Goal: Communication & Community: Answer question/provide support

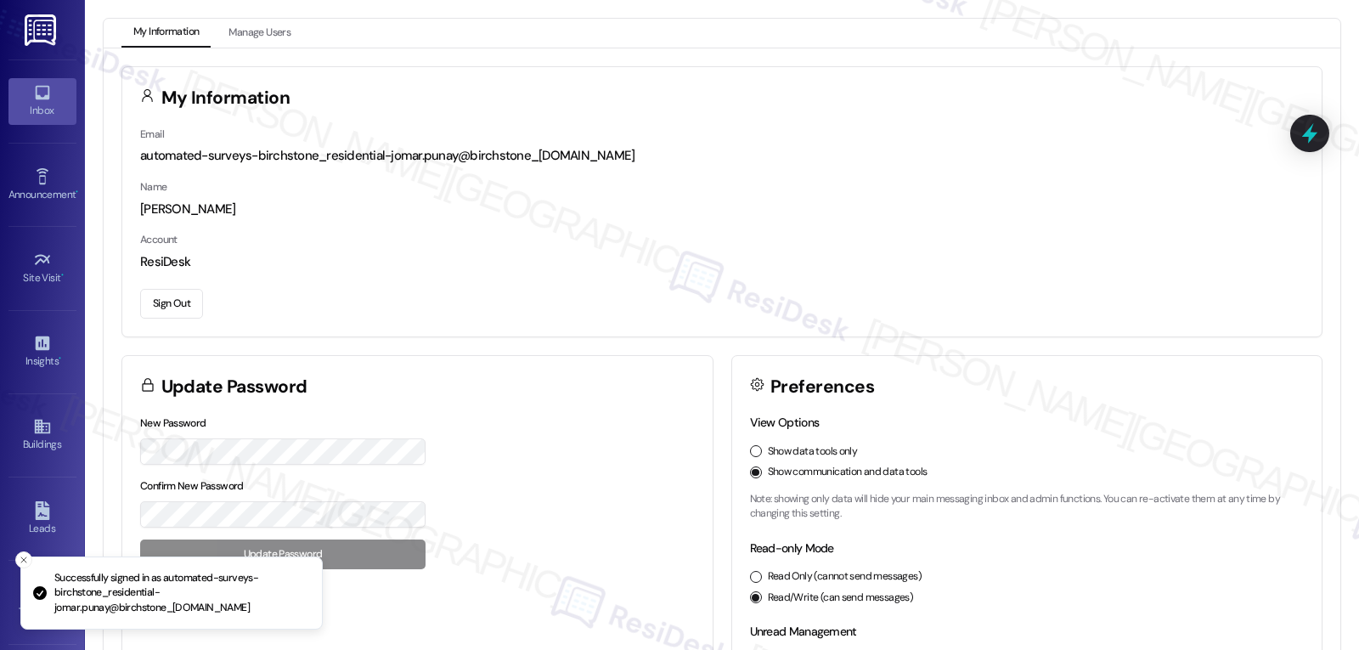
click at [50, 106] on div "Inbox" at bounding box center [42, 110] width 85 height 17
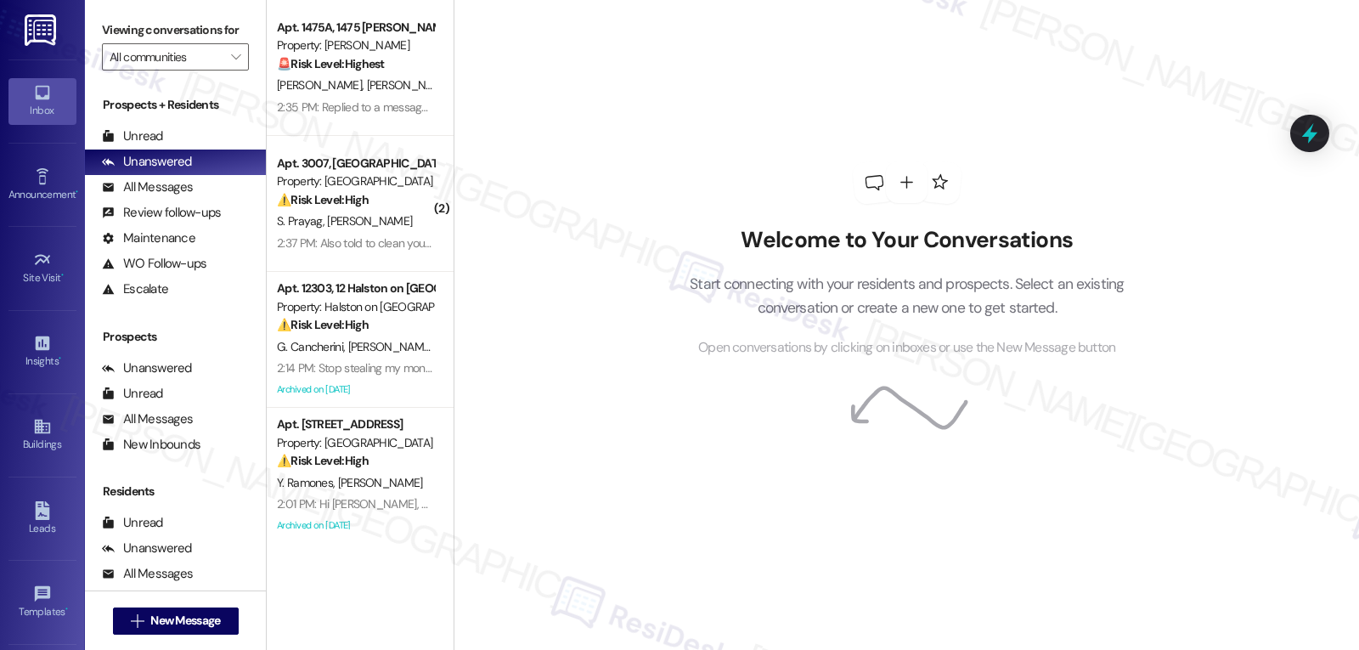
click at [340, 367] on div "2:14 PM: Stop stealing my money 2:14 PM: Stop stealing my money" at bounding box center [357, 367] width 160 height 15
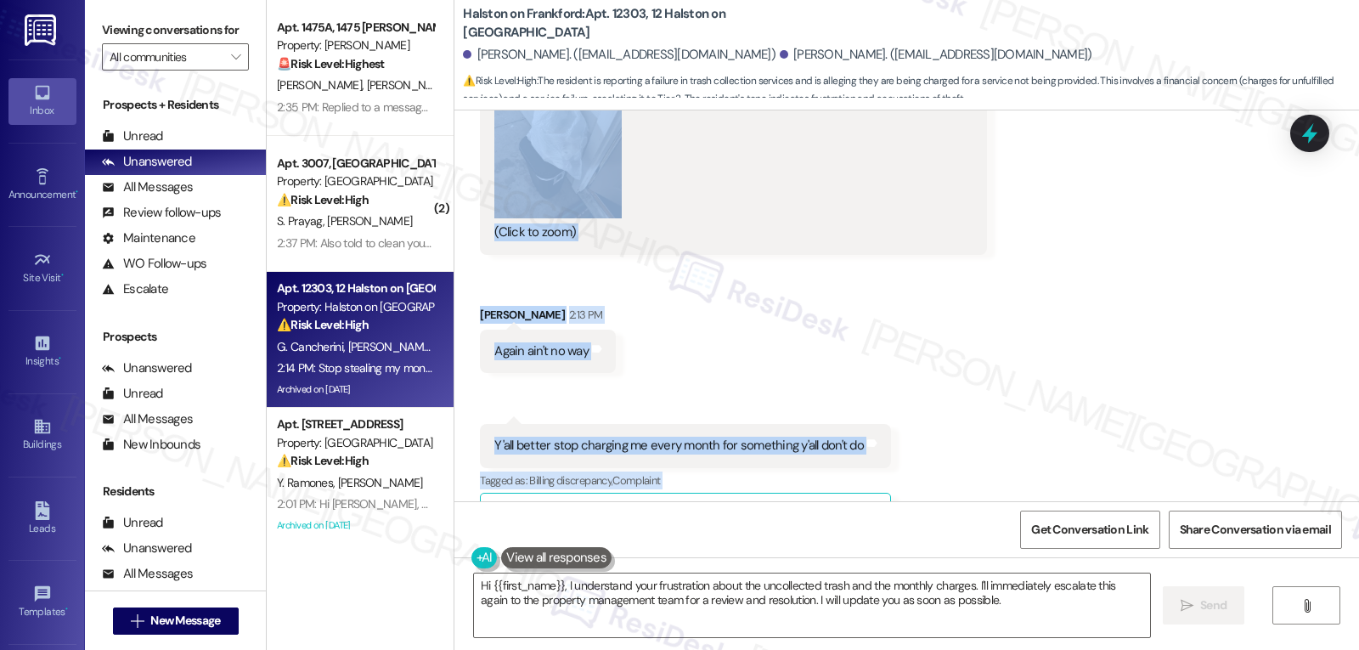
scroll to position [16704, 0]
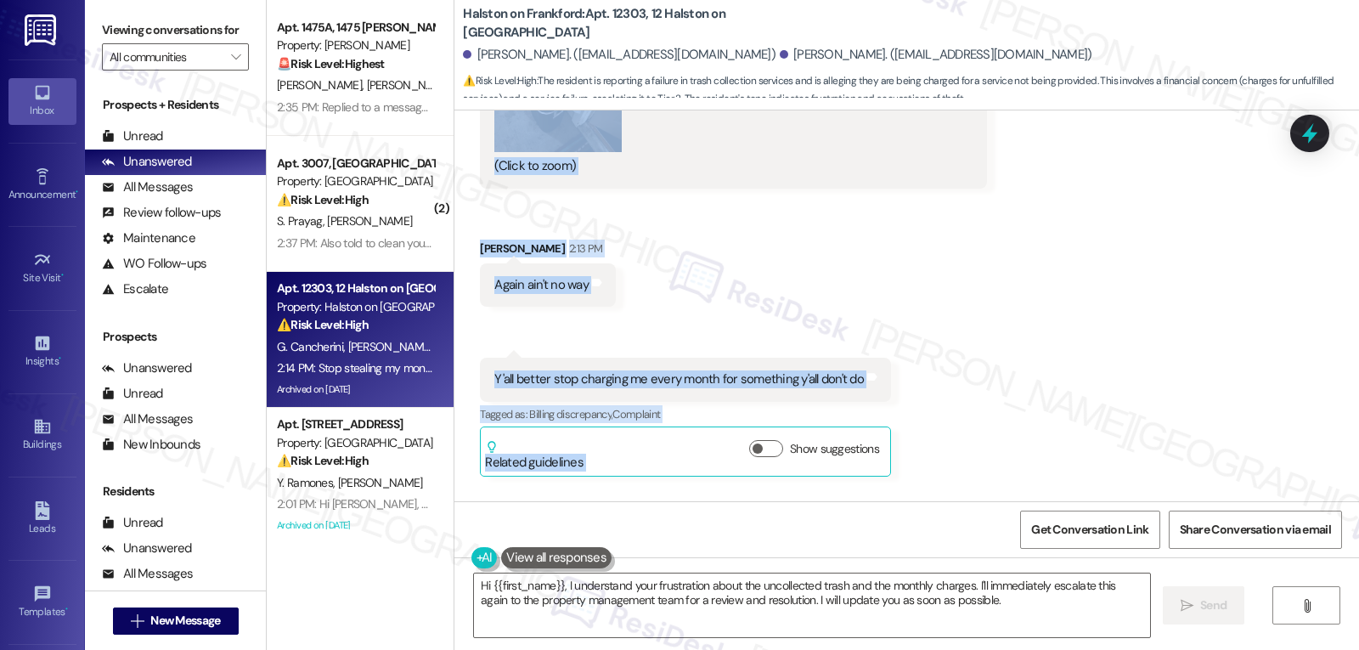
drag, startPoint x: 454, startPoint y: 357, endPoint x: 708, endPoint y: 467, distance: 276.9
click at [708, 467] on div "Received via SMS [PERSON_NAME] Cancherini Question 1:57 PM Good afternoon! My t…" at bounding box center [906, 78] width 904 height 1061
copy div "[PERSON_NAME] Cancherini Question 1:57 PM Good afternoon! My trash hasn't been …"
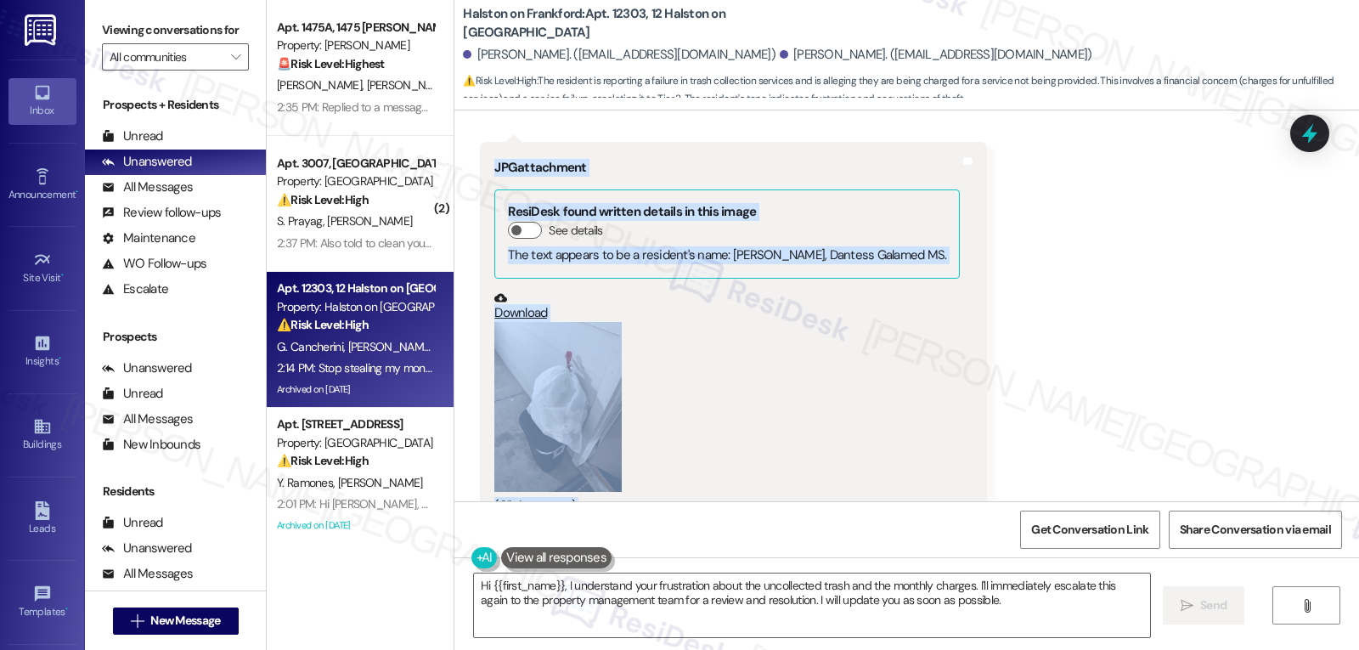
scroll to position [16195, 0]
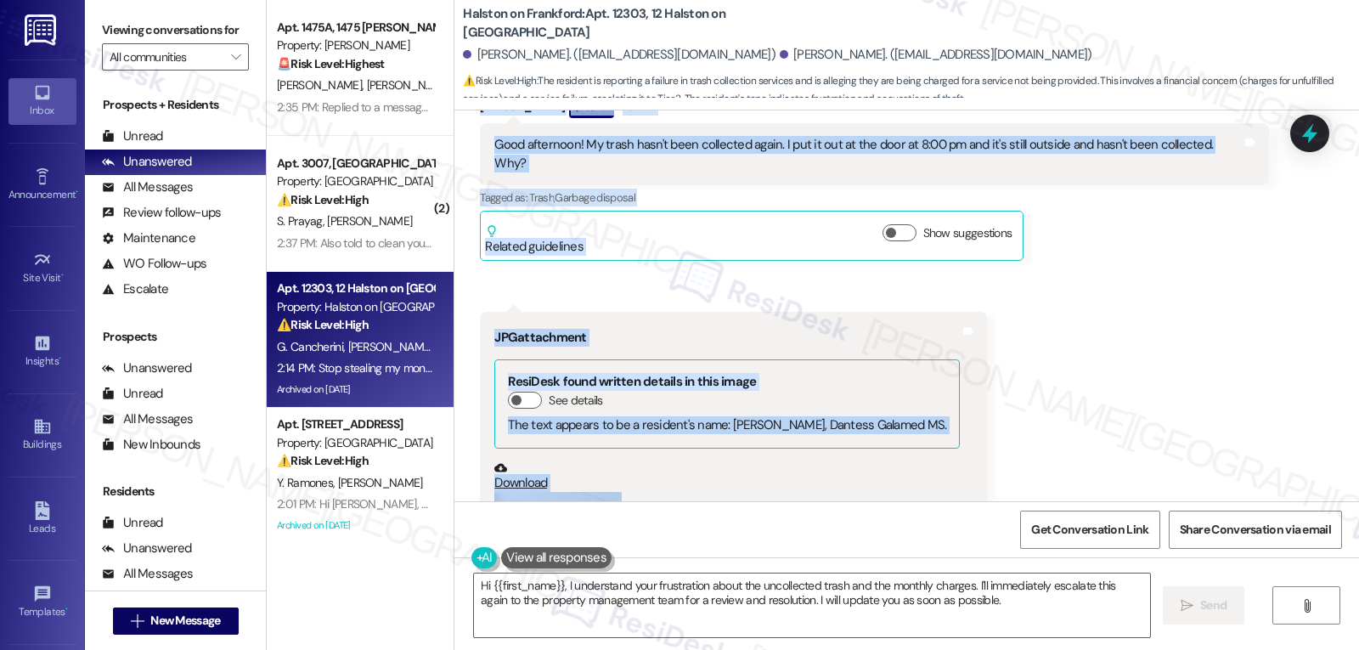
click at [1086, 397] on div "Received via SMS Daniela Fanchini Cancherini Question 1:57 PM Good afternoon! M…" at bounding box center [906, 588] width 904 height 1061
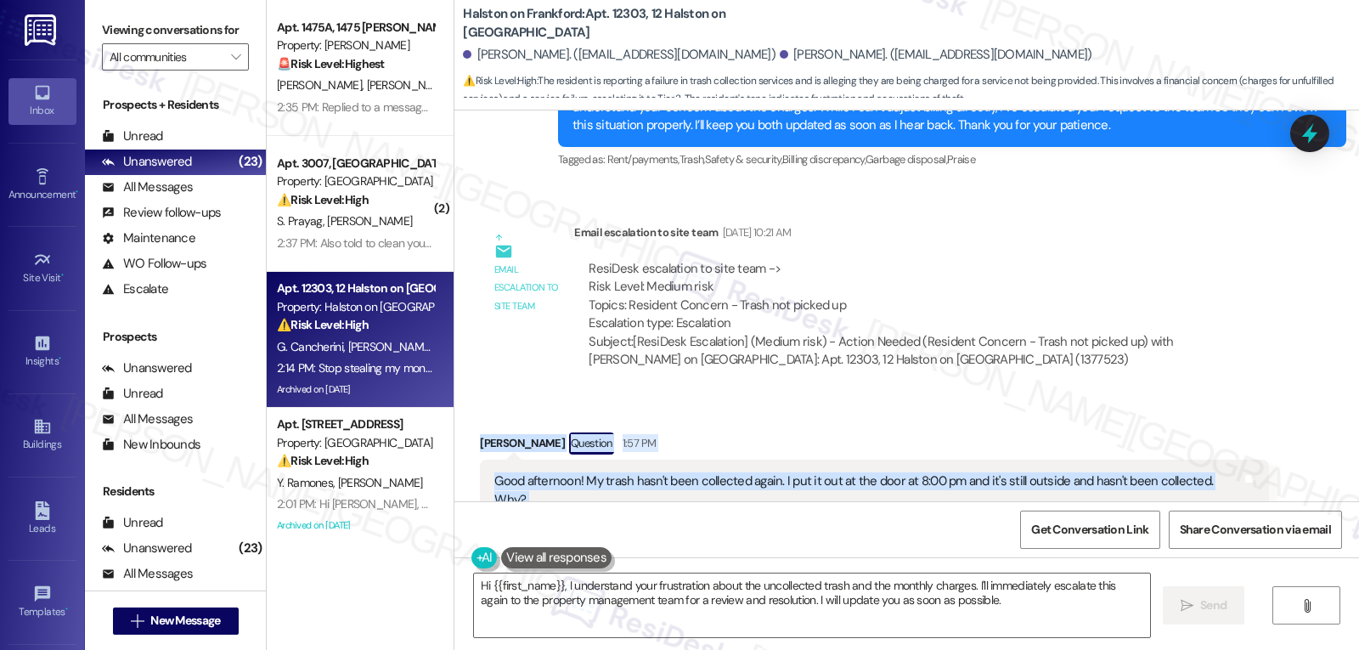
scroll to position [15855, 0]
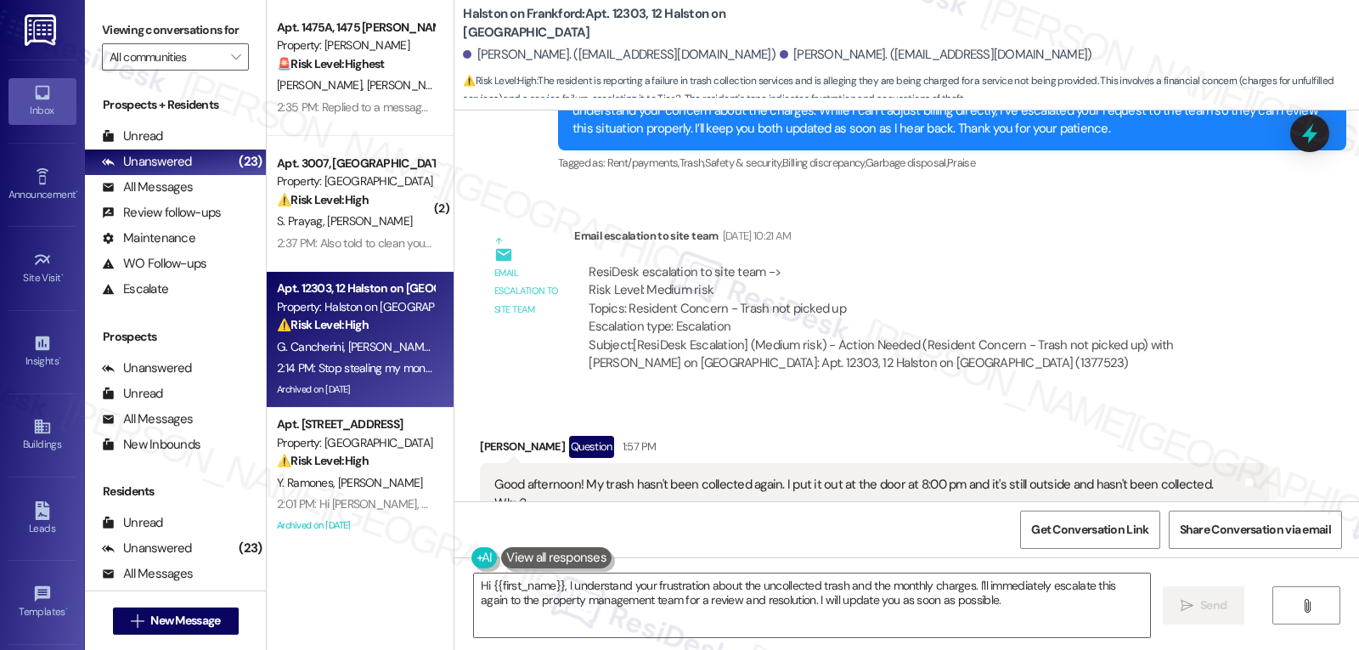
click at [910, 336] on div "Subject: [ResiDesk Escalation] (Medium risk) - Action Needed (Resident Concern …" at bounding box center [920, 354] width 665 height 37
drag, startPoint x: 445, startPoint y: 26, endPoint x: 629, endPoint y: 18, distance: 184.5
click at [629, 18] on div "Halston on Frankford: Apt. 12303, 12 Halston on Frankford Daniela Fanchini Canc…" at bounding box center [906, 50] width 904 height 93
copy b "Halston on Frankford: Apt. 12303"
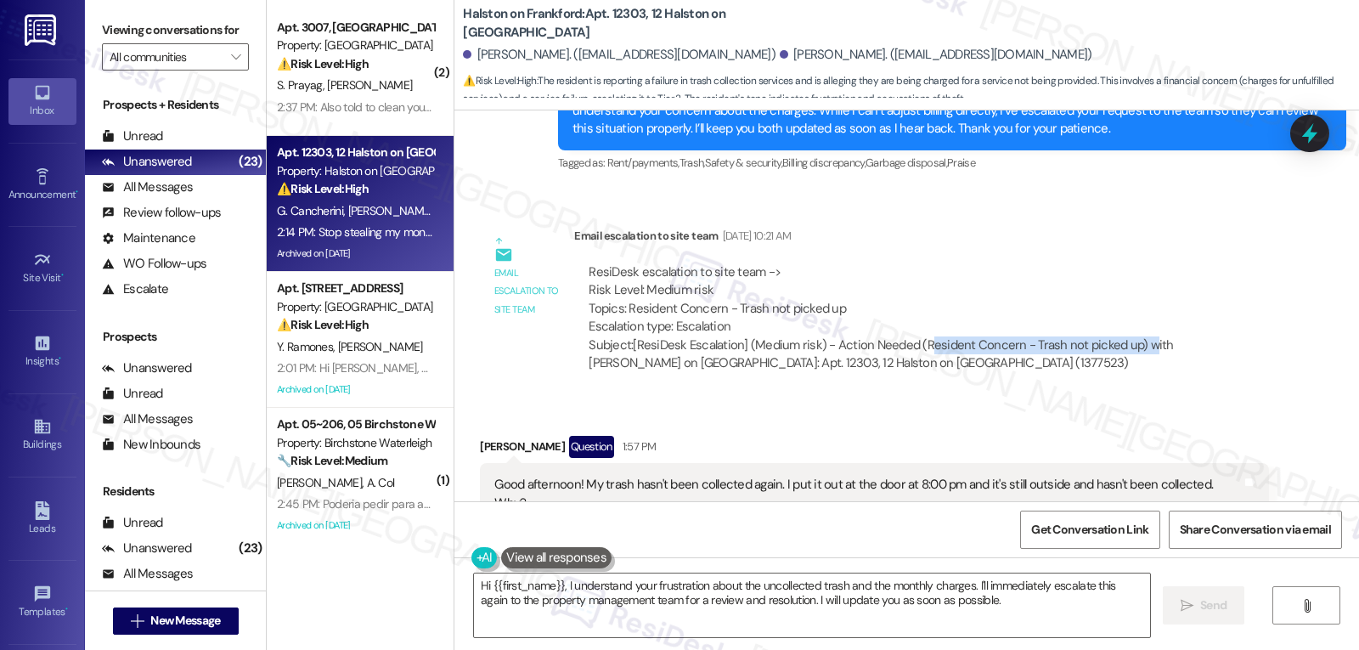
drag, startPoint x: 910, startPoint y: 256, endPoint x: 1133, endPoint y: 256, distance: 222.5
click at [1133, 336] on div "Subject: [ResiDesk Escalation] (Medium risk) - Action Needed (Resident Concern …" at bounding box center [920, 354] width 665 height 37
click at [981, 336] on div "Subject: [ResiDesk Escalation] (Medium risk) - Action Needed (Resident Concern …" at bounding box center [920, 354] width 665 height 37
drag, startPoint x: 909, startPoint y: 252, endPoint x: 1116, endPoint y: 254, distance: 207.2
click at [1116, 336] on div "Subject: [ResiDesk Escalation] (Medium risk) - Action Needed (Resident Concern …" at bounding box center [920, 354] width 665 height 37
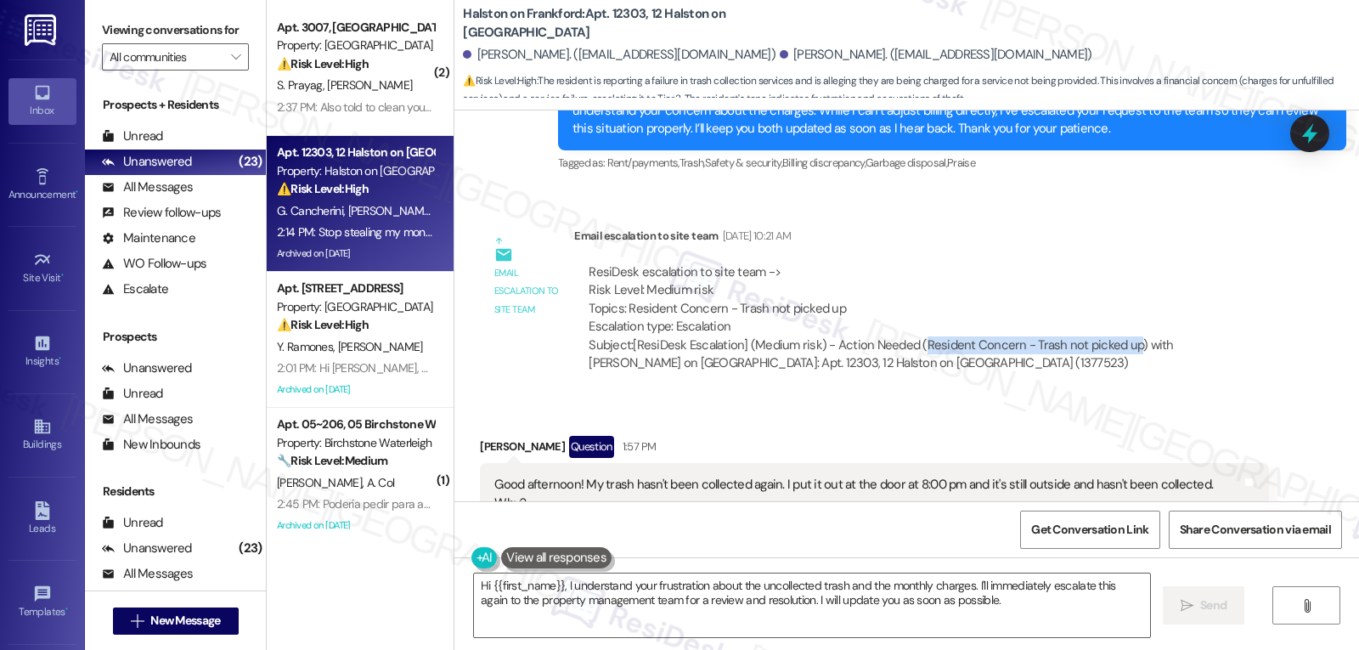
copy div "Resident Concern - Trash not picked up"
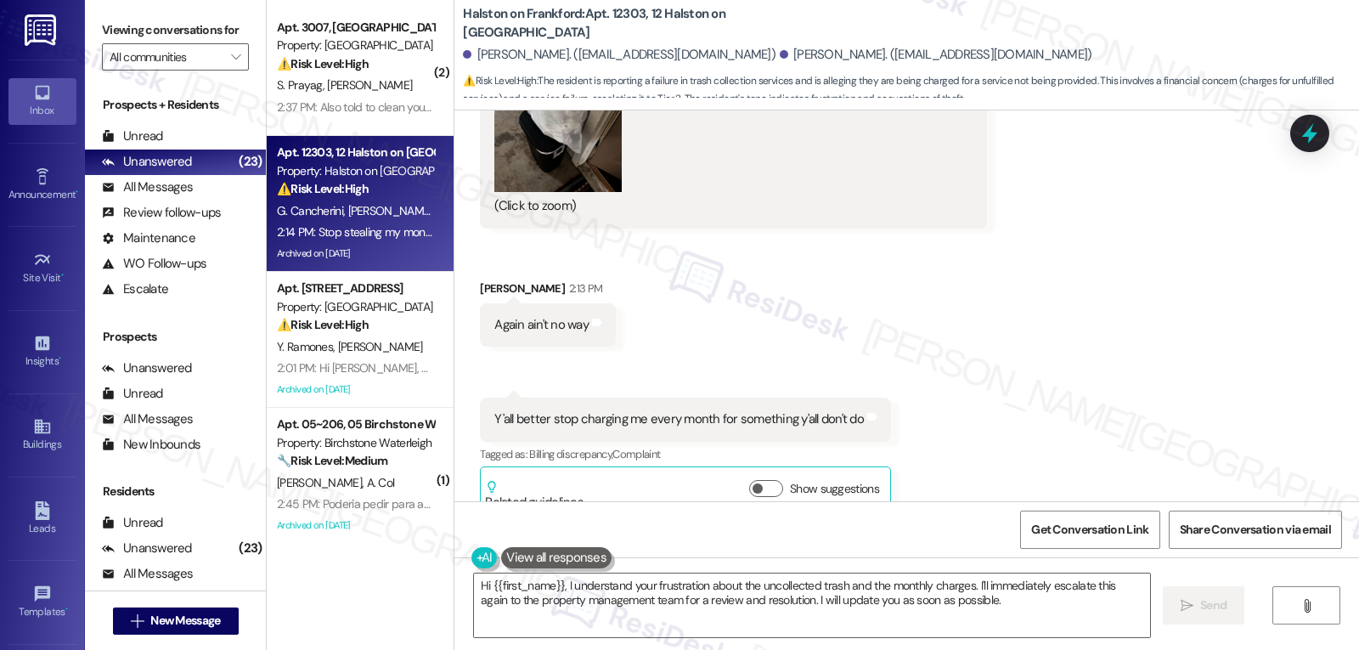
scroll to position [16704, 0]
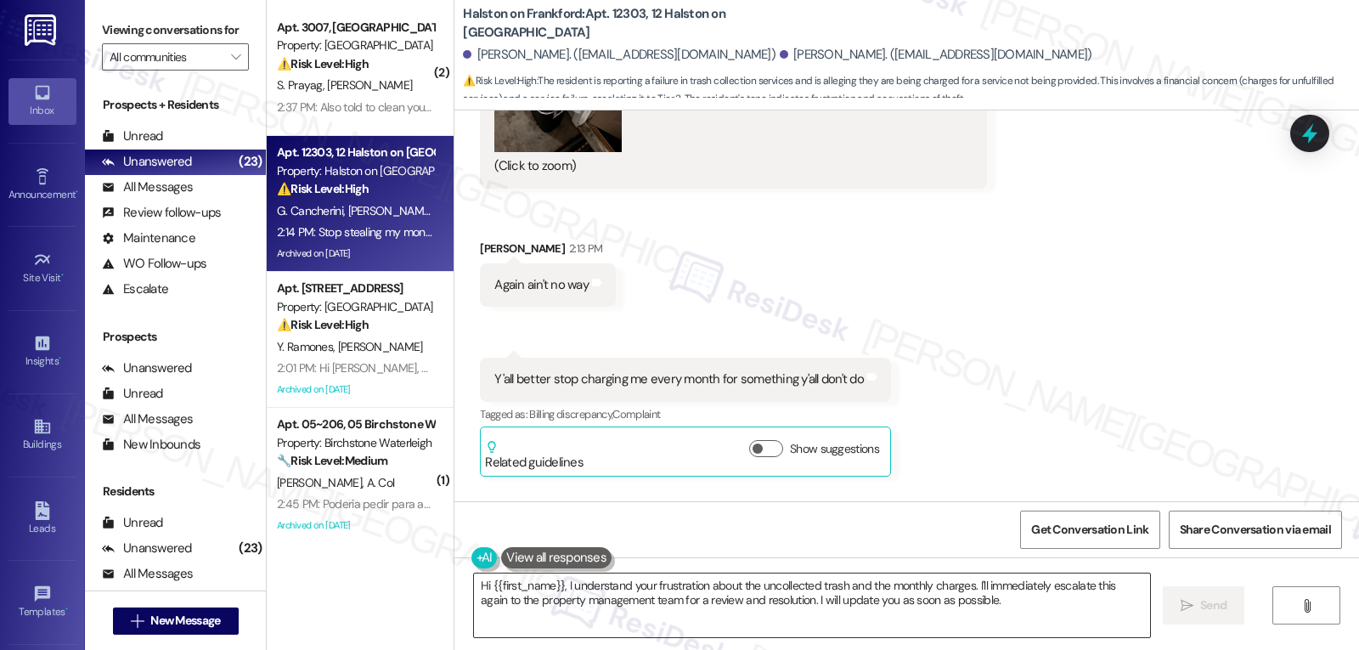
click at [1052, 614] on textarea "Hi {{first_name}}, I understand your frustration about the uncollected trash an…" at bounding box center [812, 605] width 676 height 64
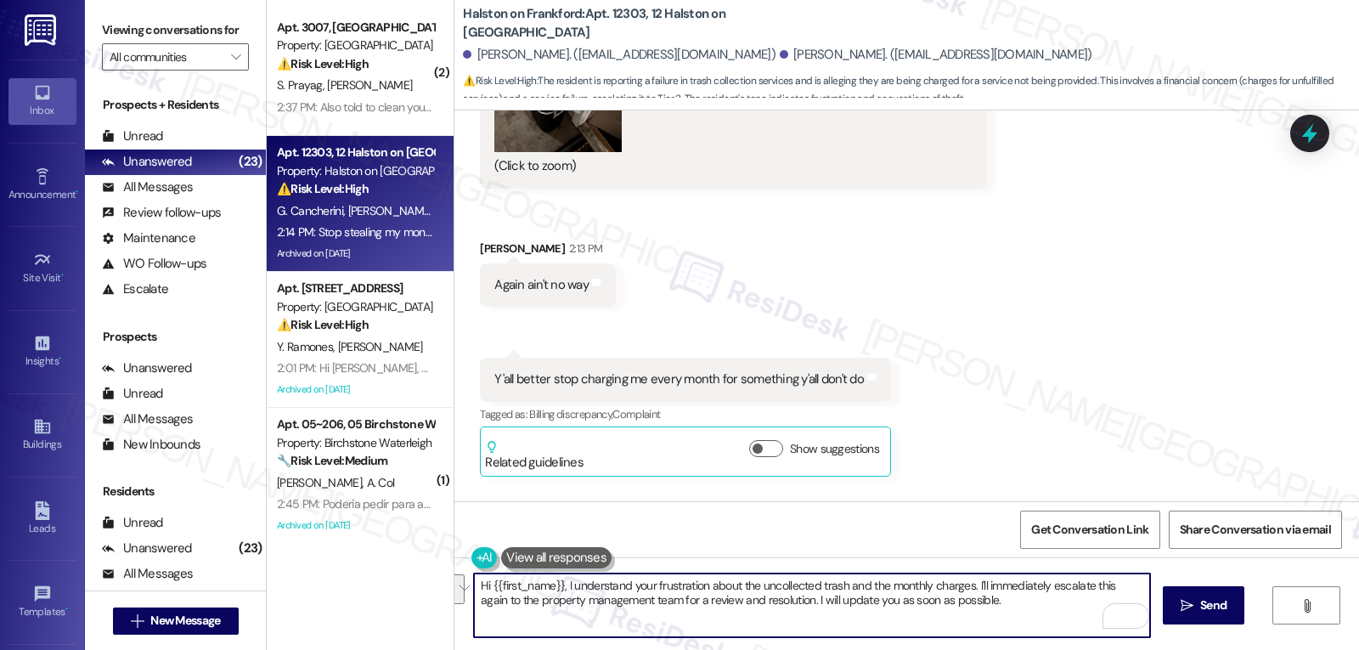
drag, startPoint x: 905, startPoint y: 606, endPoint x: 420, endPoint y: 577, distance: 485.8
click at [420, 577] on div "( 2 ) Apt. 3007, 705 Anthem Valley Ranch Property: Anthem Valley Ranch ⚠️ Risk …" at bounding box center [813, 325] width 1092 height 650
click at [1045, 622] on textarea "Hi {{first_name}}, I understand your frustration about the uncollected trash an…" at bounding box center [812, 605] width 676 height 64
click at [533, 607] on textarea "Hi {{first_name}}, I understand your frustration about the uncollected trash an…" at bounding box center [812, 605] width 676 height 64
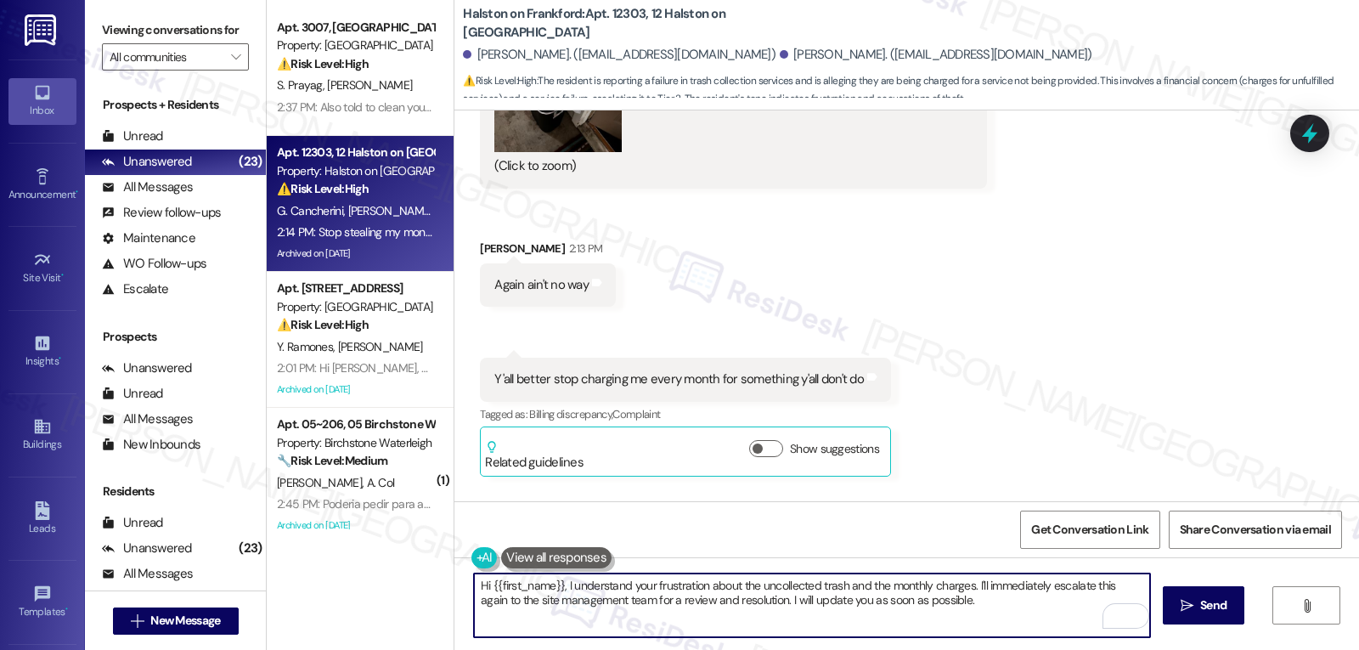
click at [967, 612] on textarea "Hi {{first_name}}, I understand your frustration about the uncollected trash an…" at bounding box center [812, 605] width 676 height 64
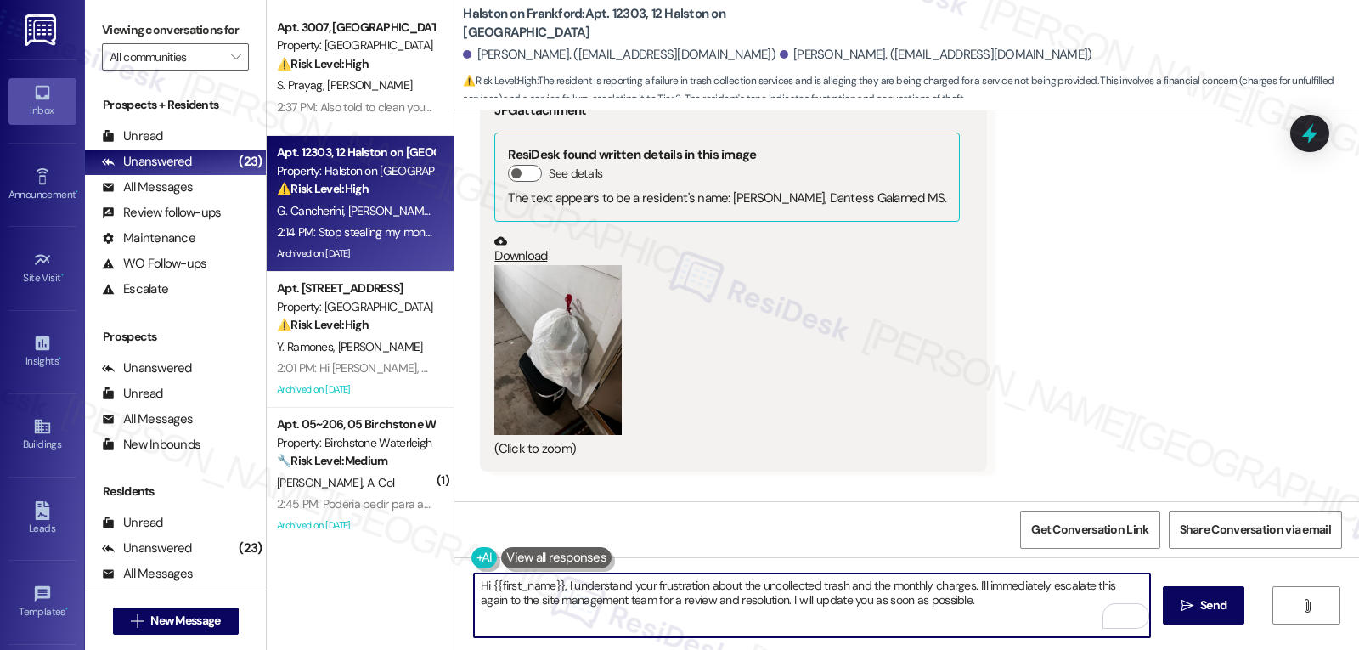
scroll to position [16365, 0]
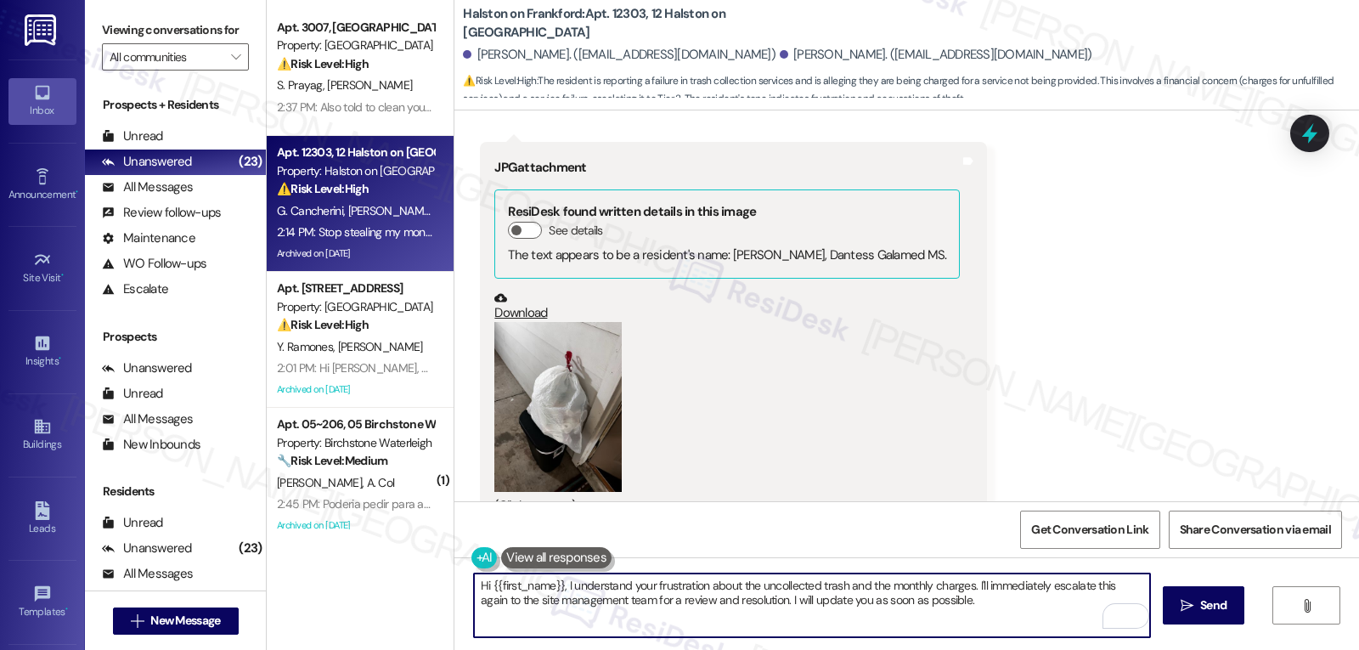
drag, startPoint x: 483, startPoint y: 583, endPoint x: 550, endPoint y: 588, distance: 67.3
click at [550, 588] on textarea "Hi {{first_name}}, I understand your frustration about the uncollected trash an…" at bounding box center [812, 605] width 676 height 64
click at [1023, 628] on textarea "Hi Gabriel, I understand your frustration about the uncollected trash and the m…" at bounding box center [812, 605] width 676 height 64
type textarea "Hi Gabriel, I understand your frustration about the uncollected trash and the m…"
click at [1239, 597] on button " Send" at bounding box center [1203, 605] width 82 height 38
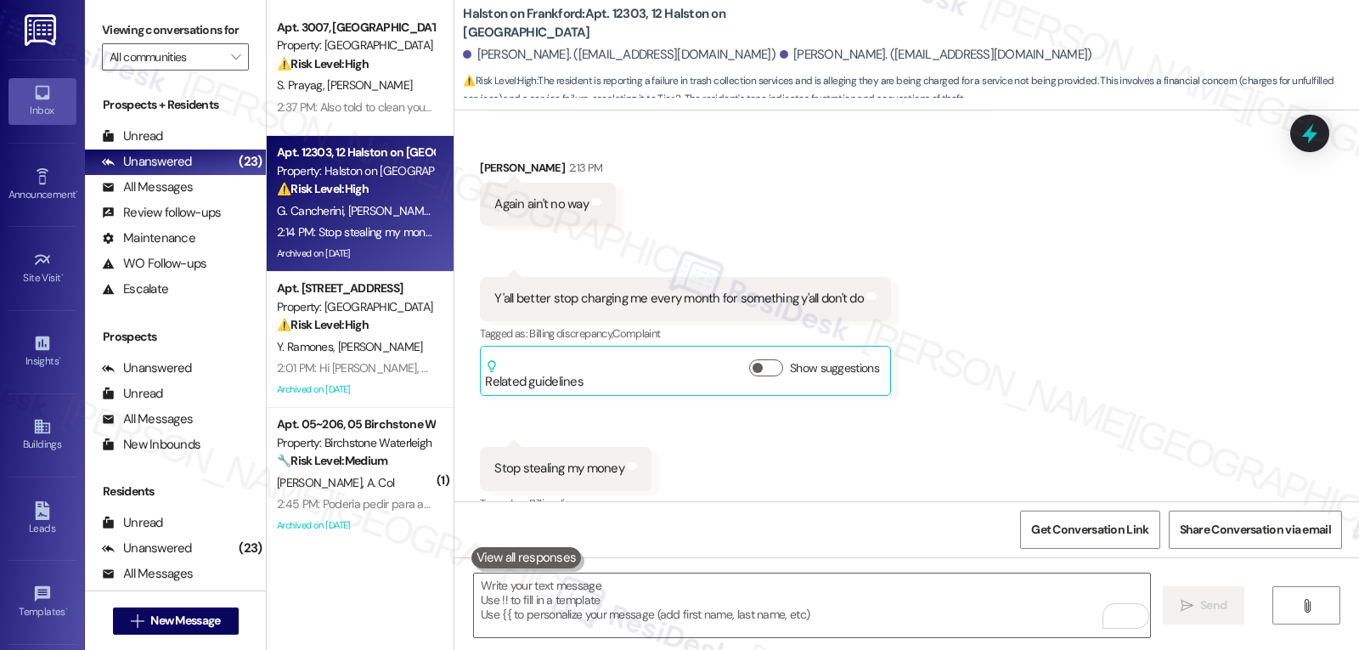
scroll to position [16840, 0]
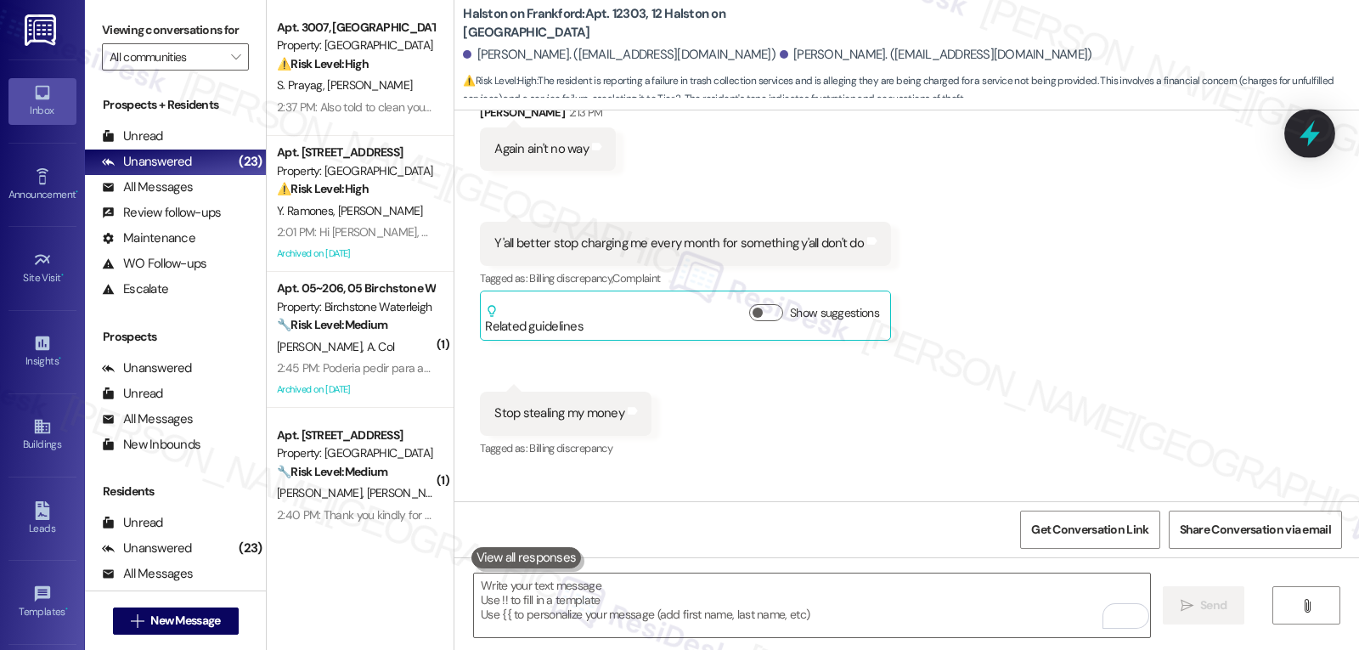
click at [1309, 138] on icon at bounding box center [1309, 134] width 20 height 26
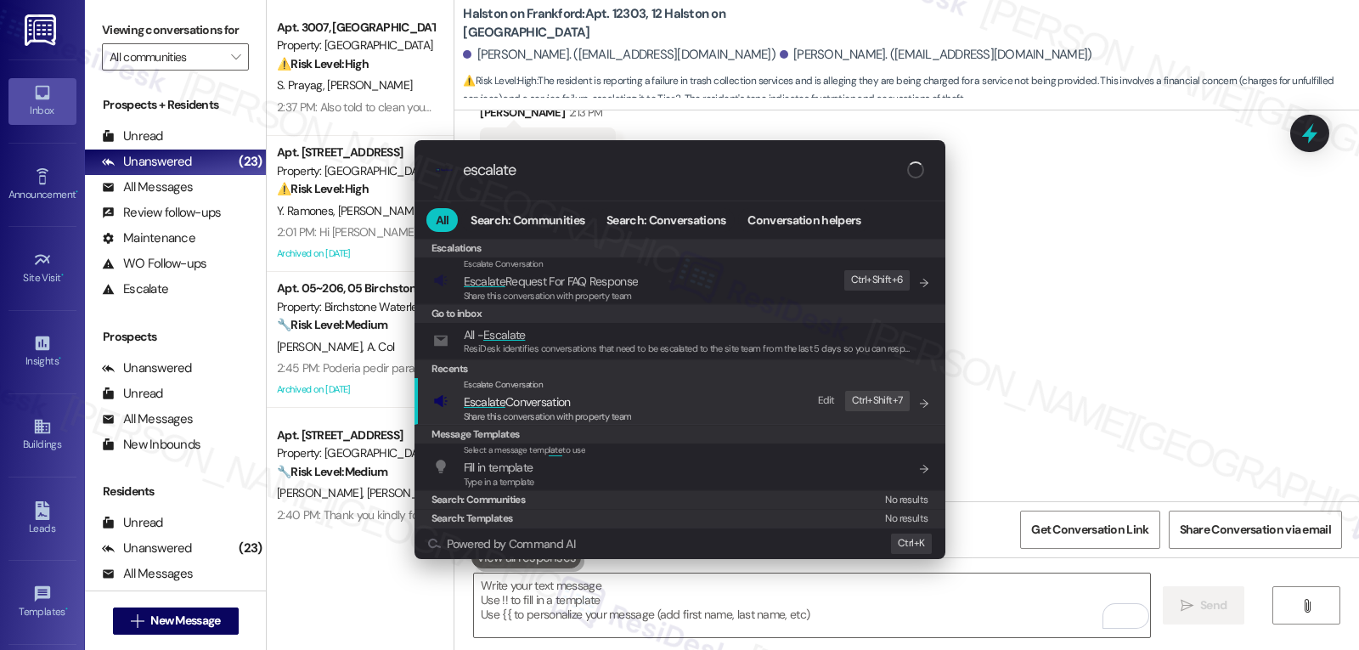
type input "escalate"
click at [589, 417] on span "Share this conversation with property team" at bounding box center [548, 416] width 168 height 12
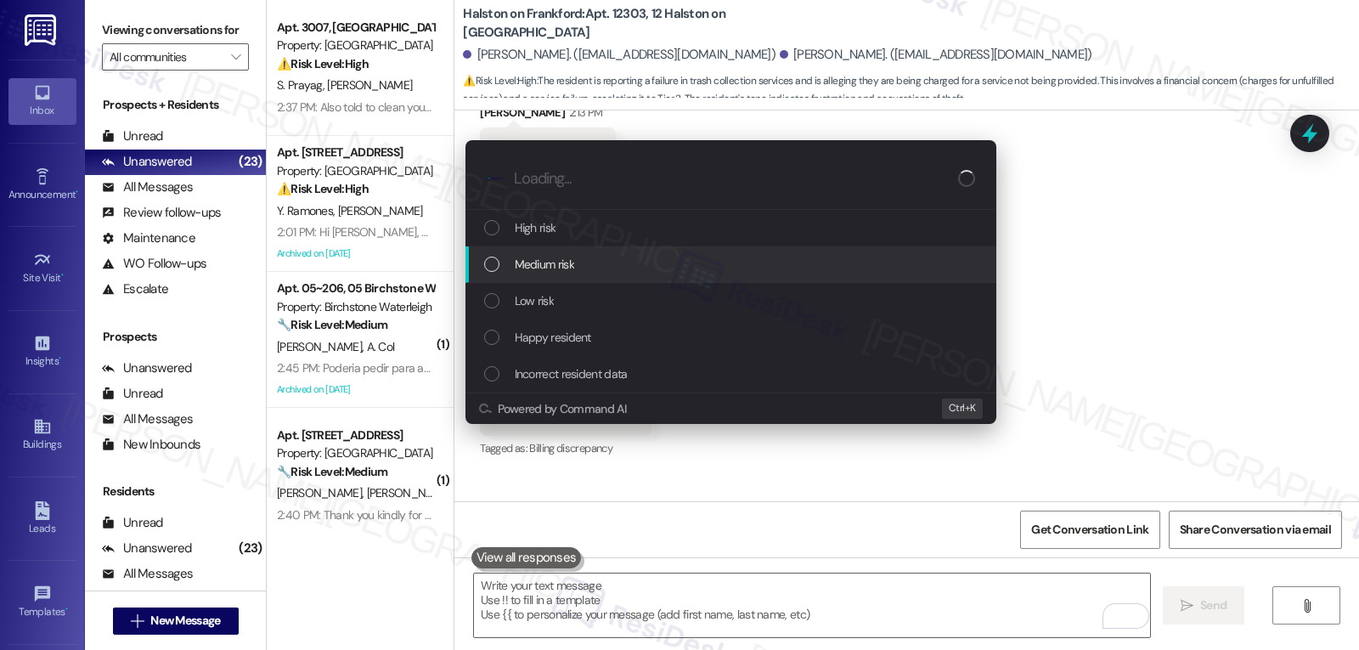
click at [589, 270] on div "Medium risk" at bounding box center [732, 264] width 497 height 19
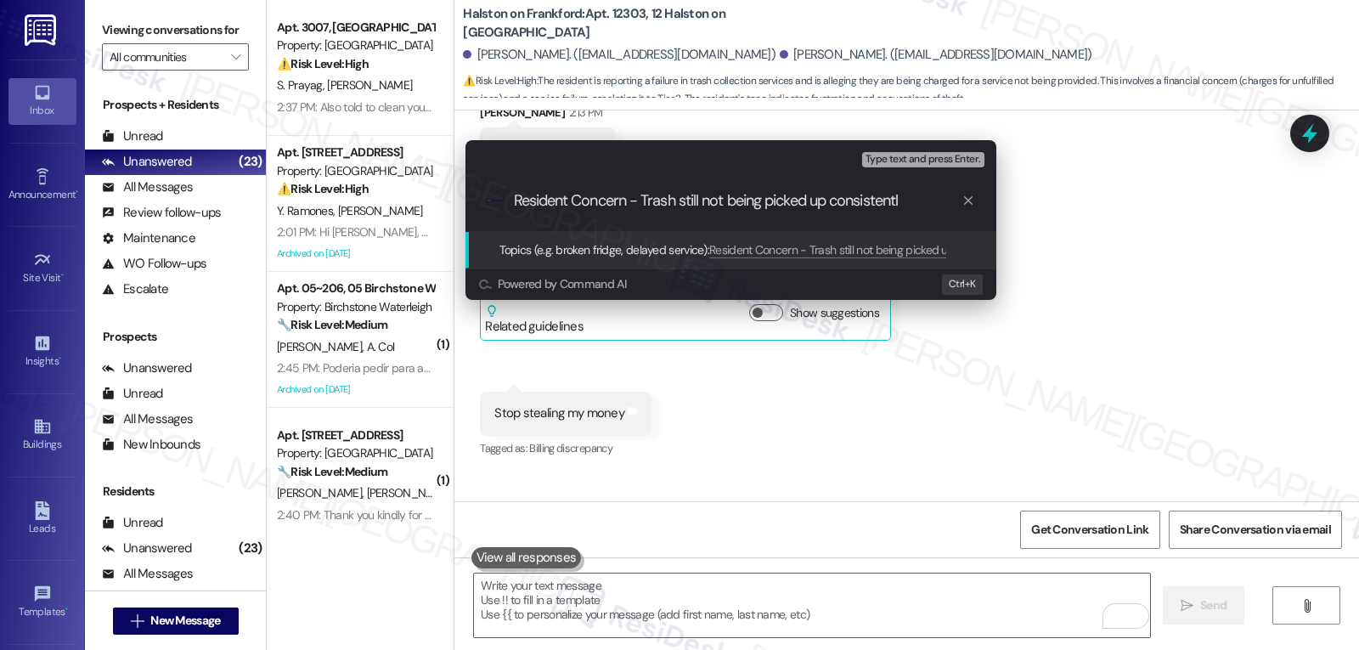
type input "Resident Concern - Trash still not being picked up consistently"
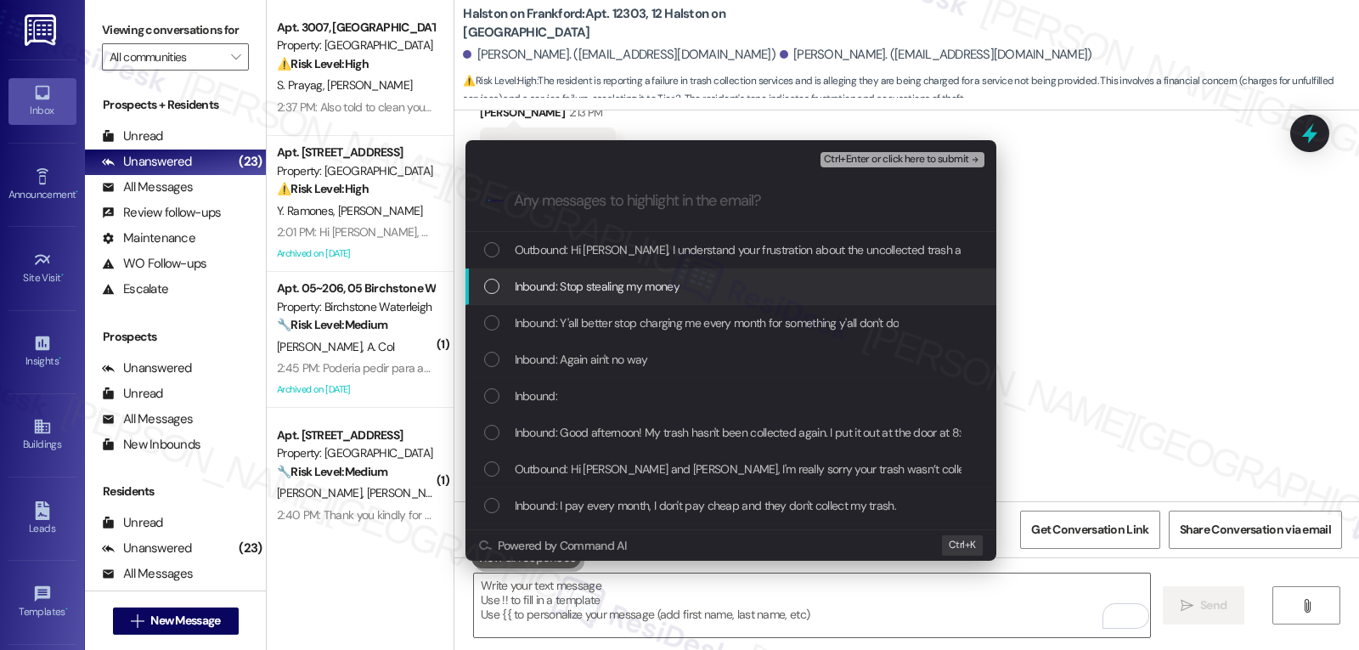
click at [660, 282] on span "Inbound: Stop stealing my money" at bounding box center [597, 286] width 165 height 19
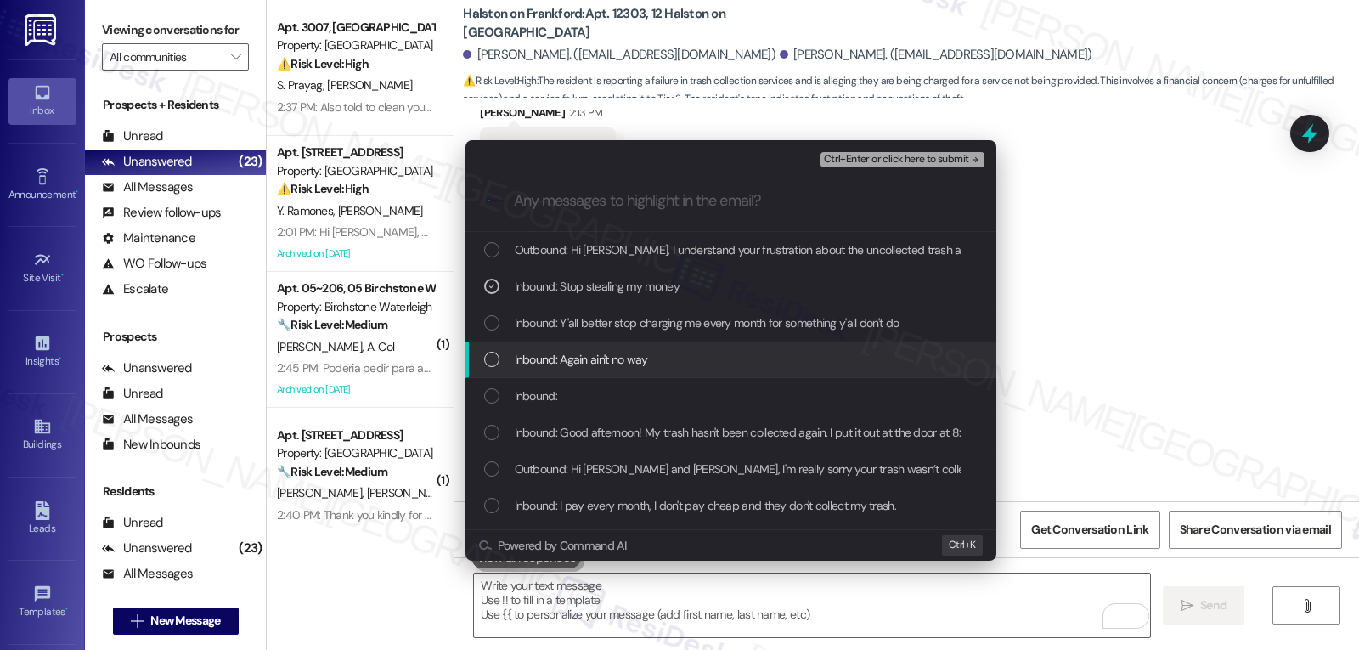
click at [640, 370] on div "Inbound: Again ain't no way" at bounding box center [730, 359] width 531 height 37
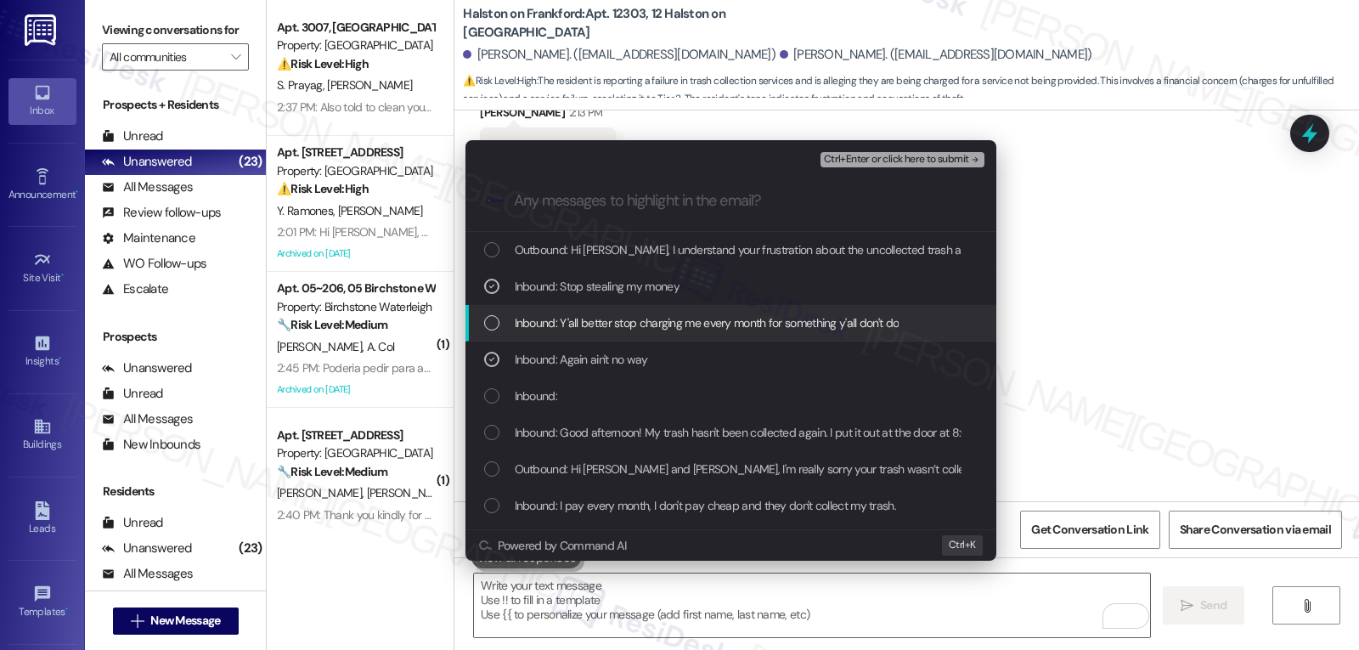
click at [649, 337] on div "Inbound: Y'all better stop charging me every month for something y'all don't do" at bounding box center [730, 323] width 531 height 37
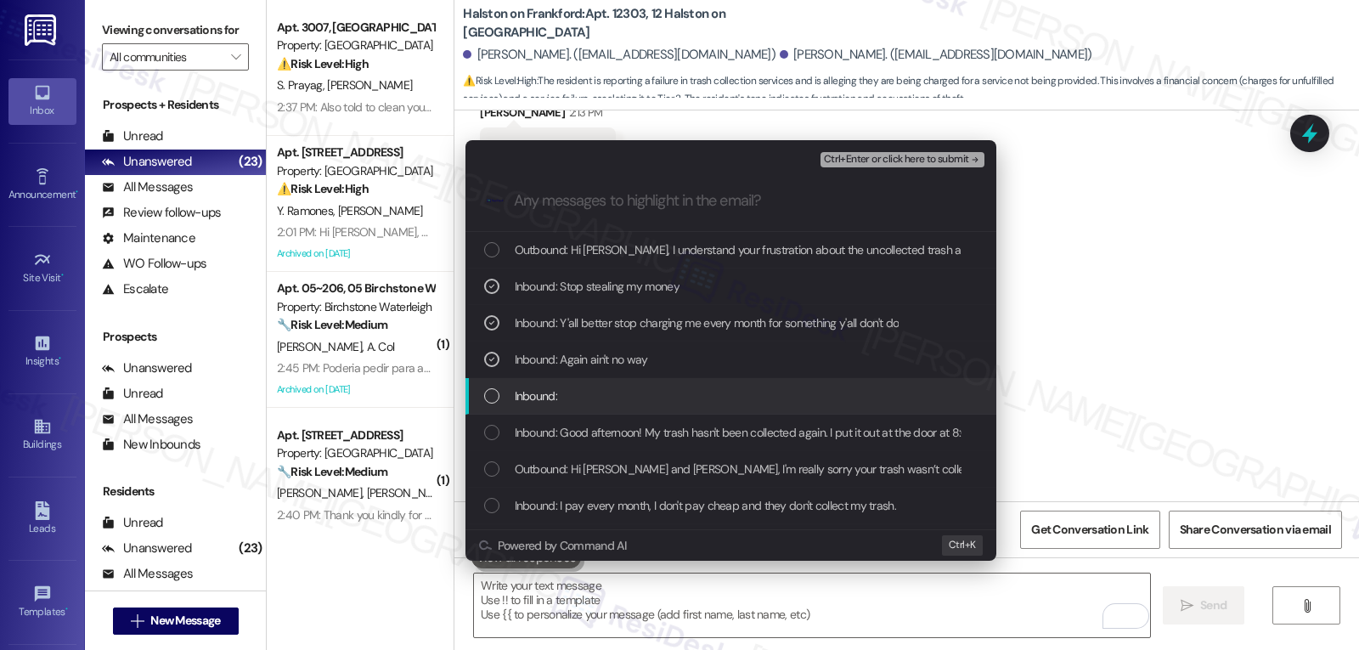
click at [610, 400] on div "Inbound:" at bounding box center [732, 395] width 497 height 19
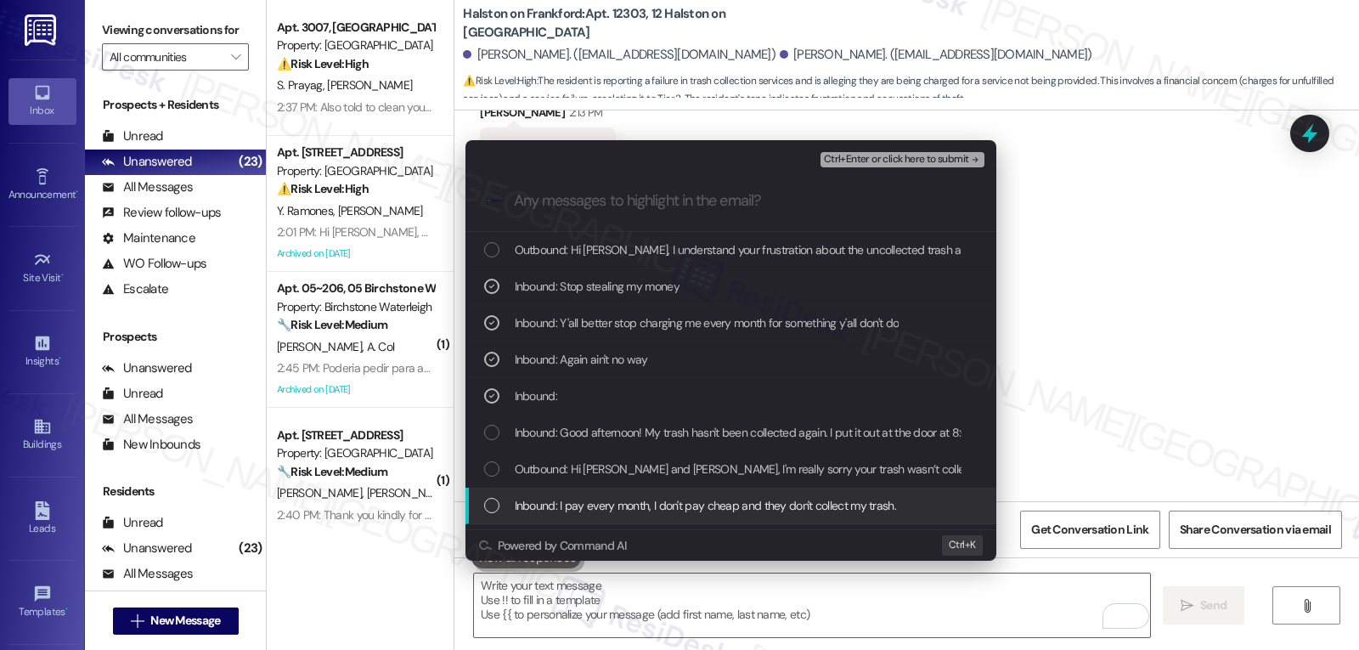
click at [588, 517] on div "Inbound: I pay every month, I don't pay cheap and they don't collect my trash." at bounding box center [730, 505] width 531 height 37
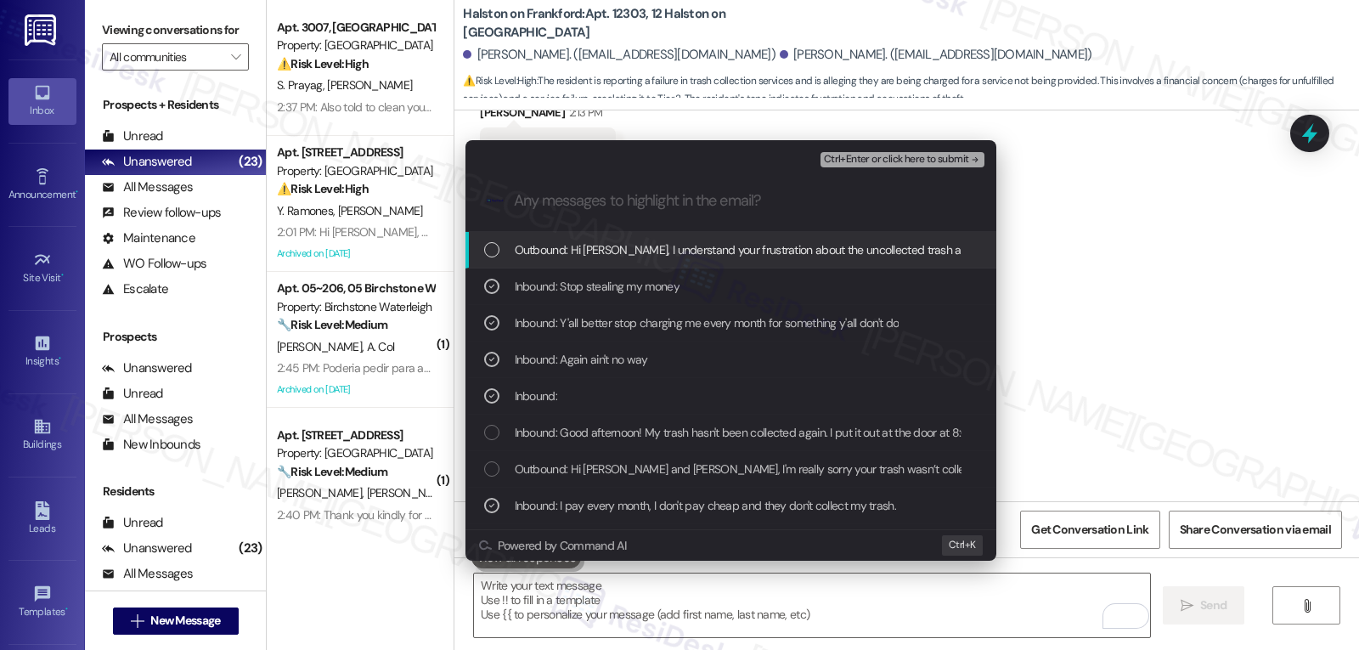
click at [915, 159] on span "Ctrl+Enter or click here to submit" at bounding box center [896, 160] width 145 height 12
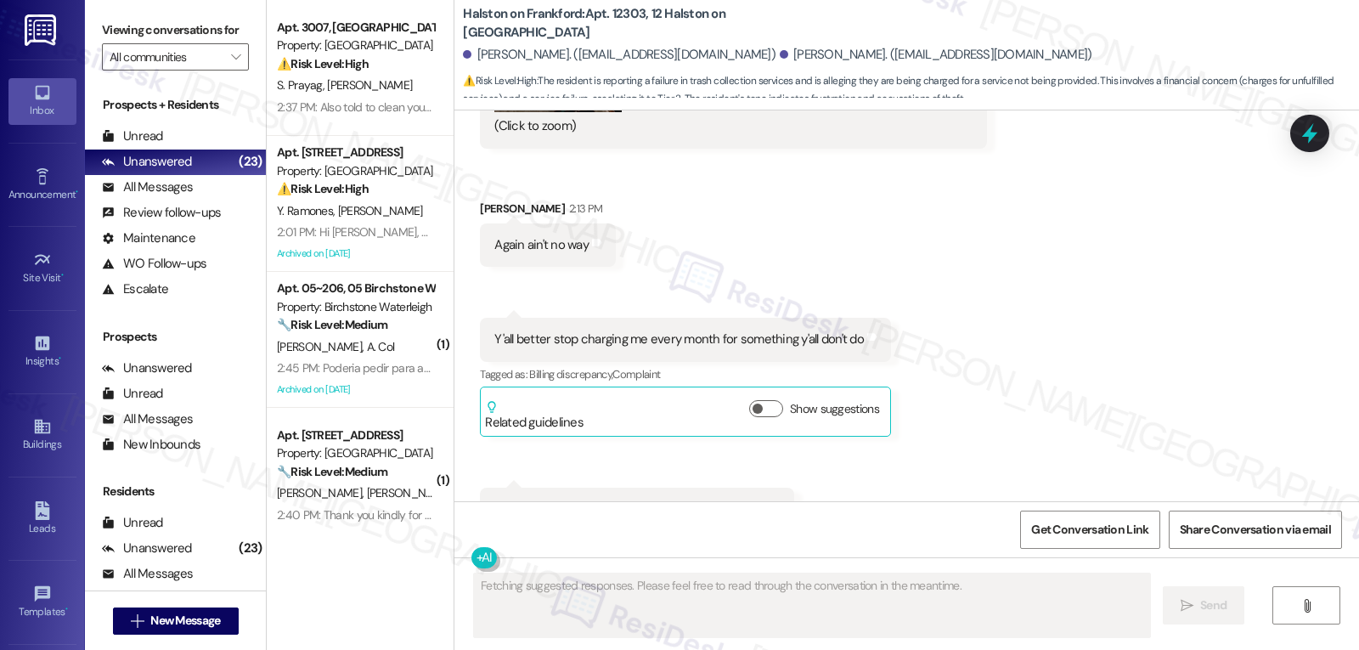
scroll to position [16704, 0]
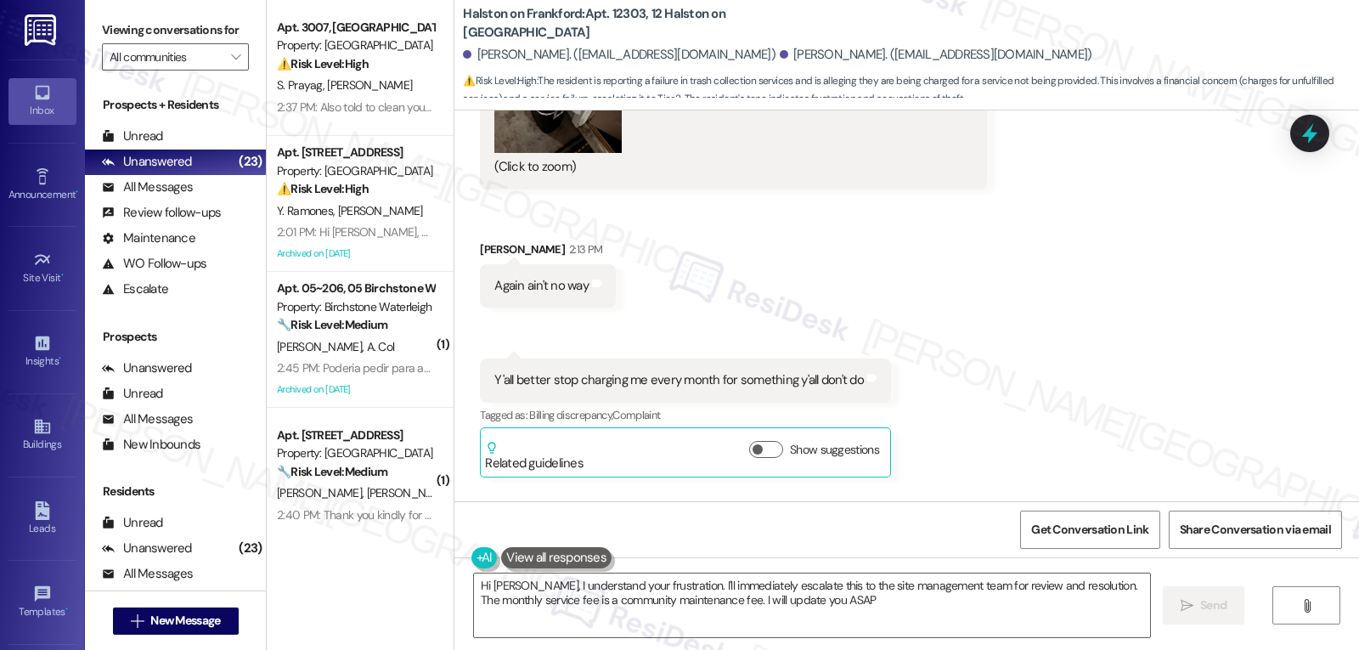
type textarea "Hi Gabriel, I understand your frustration. I'll immediately escalate this to th…"
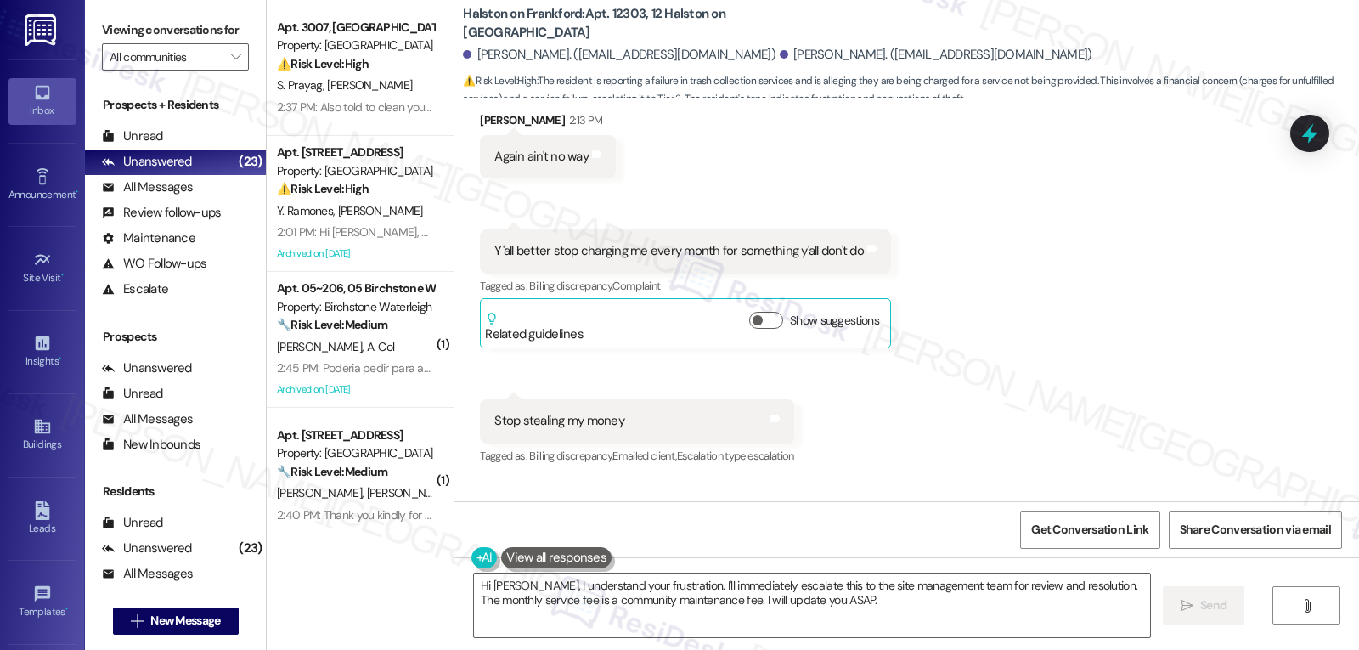
scroll to position [16866, 0]
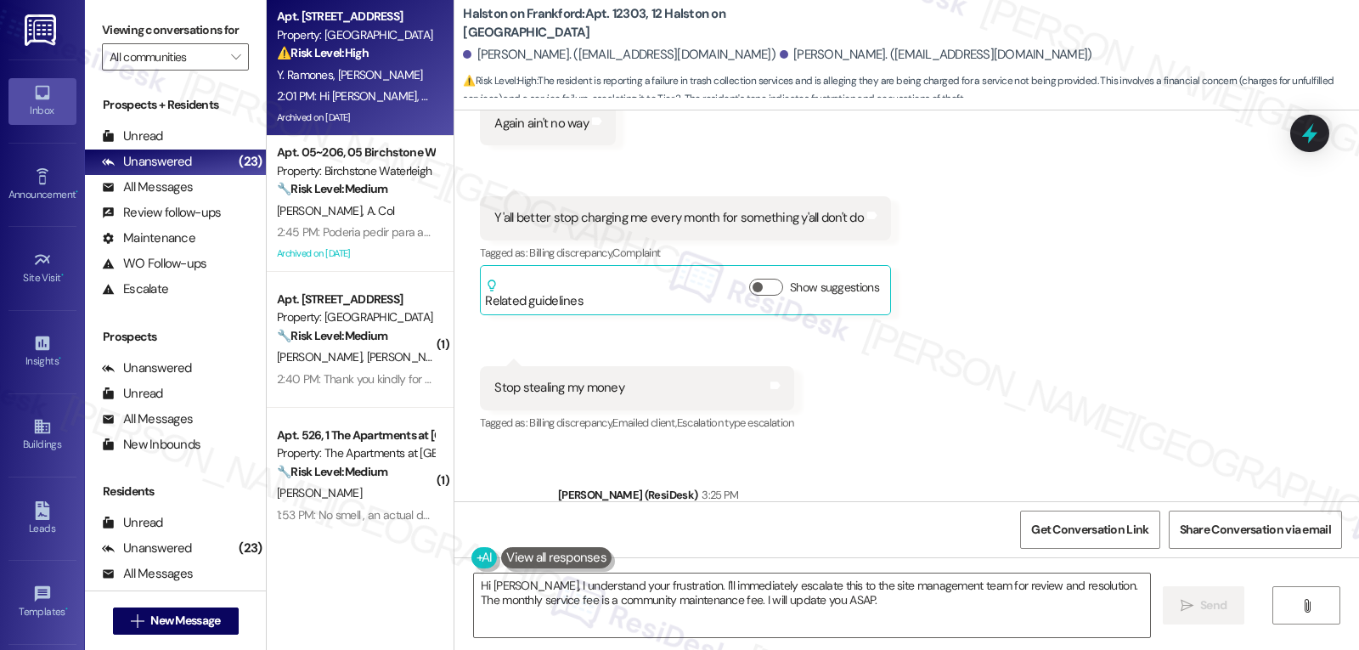
click at [333, 26] on div "Property: Halston Lakeside" at bounding box center [355, 35] width 157 height 18
type textarea "Fetching suggested responses. Please feel free to read through the conversation…"
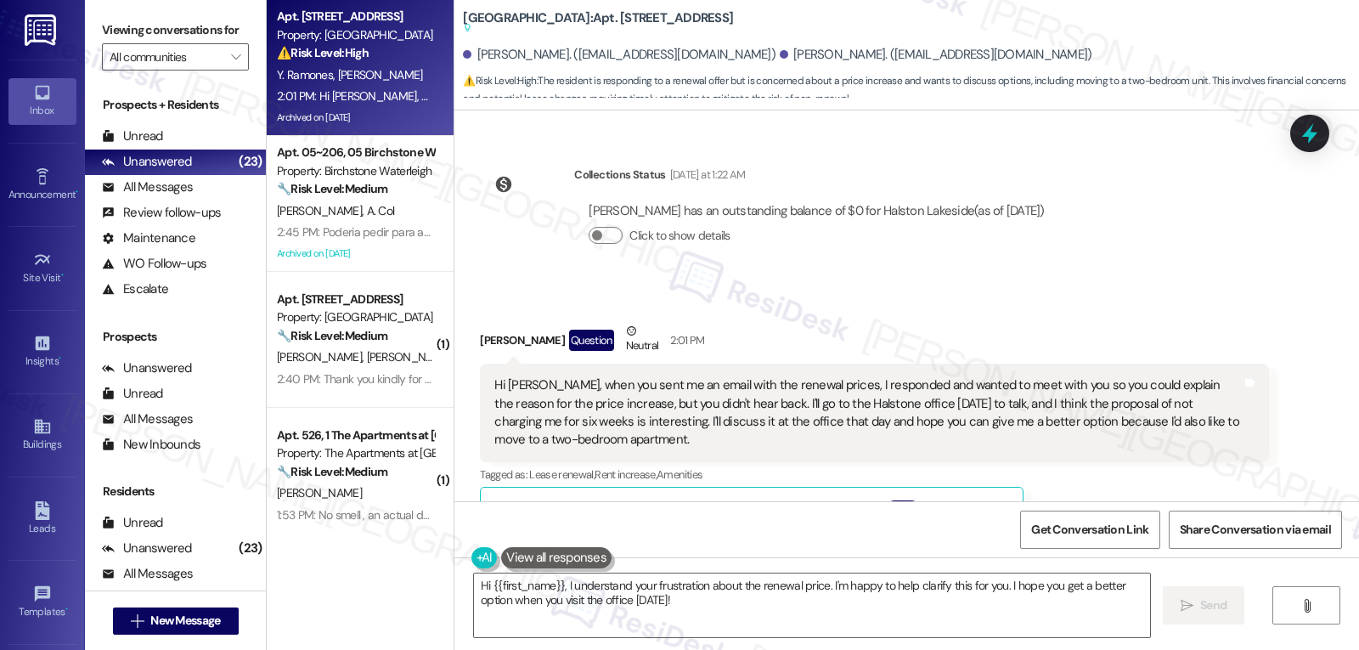
scroll to position [34262, 0]
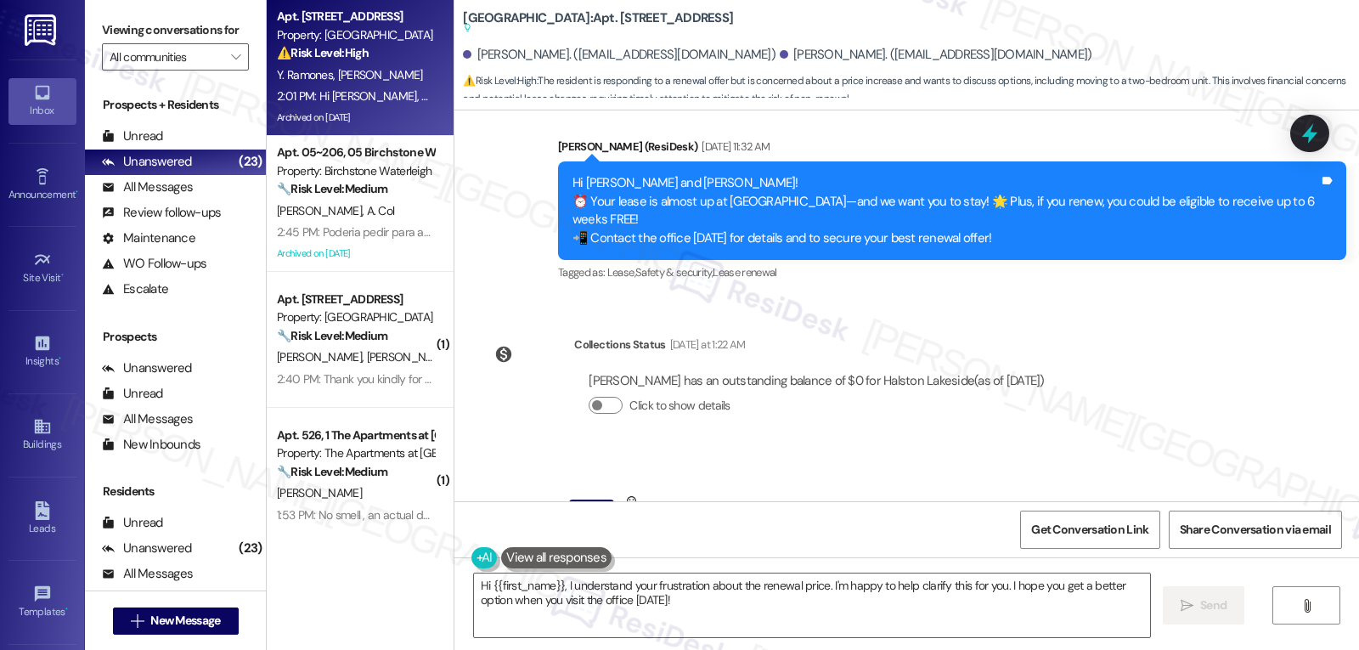
drag, startPoint x: 459, startPoint y: 206, endPoint x: 672, endPoint y: 297, distance: 230.9
copy div "Jorge Fernandez Question Neutral 2:01 PM Hi Sarah, when you sent me an email wi…"
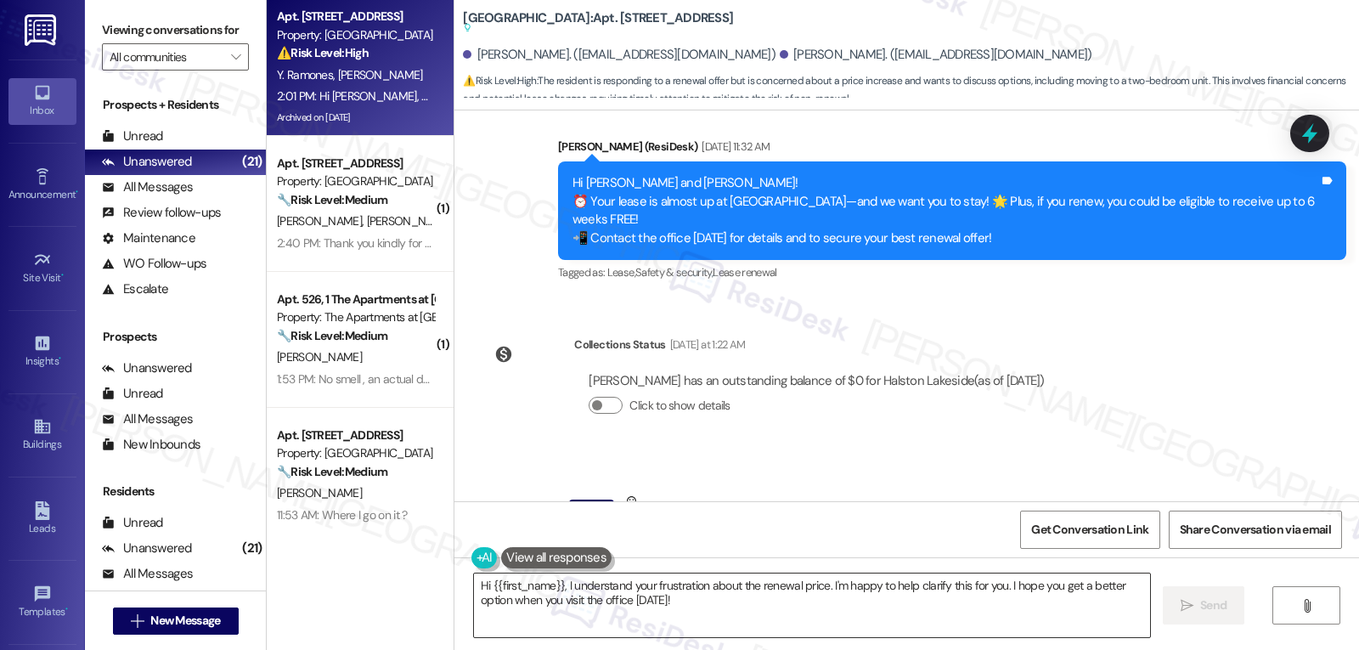
click at [822, 616] on textarea "Hi {{first_name}}, I understand your frustration about the renewal price. I'm h…" at bounding box center [812, 605] width 676 height 64
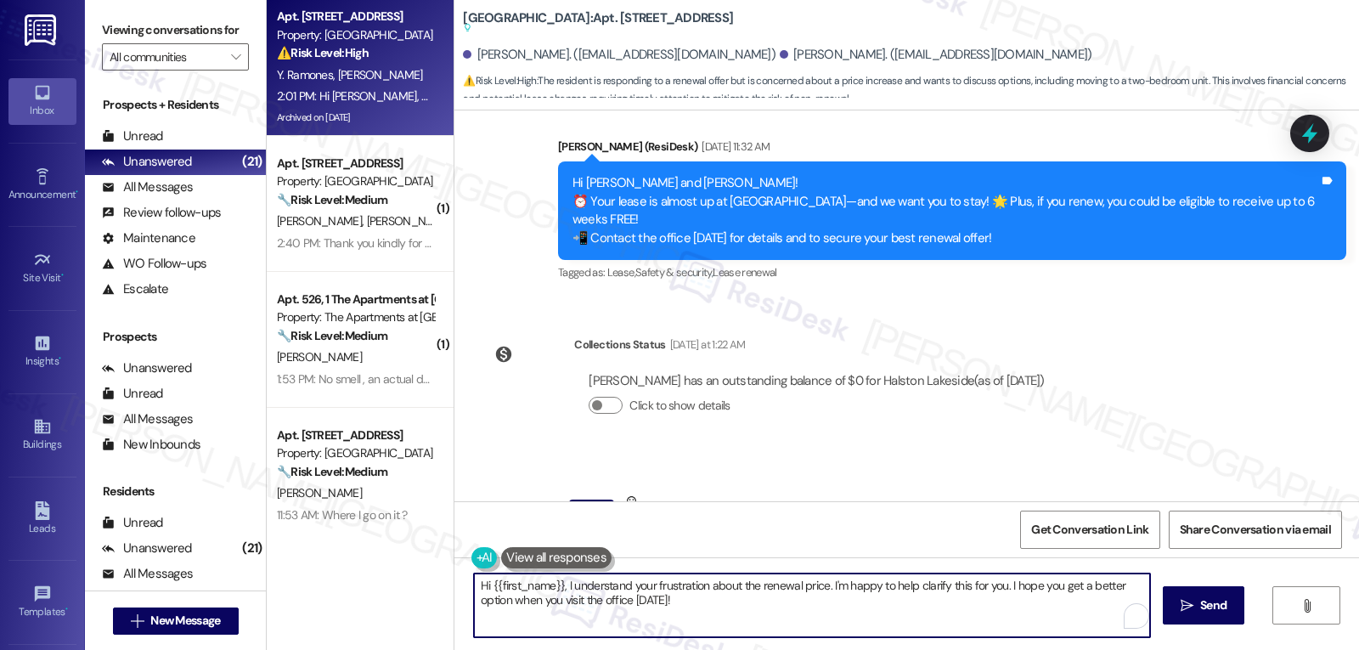
paste textarea "Jorge! Thanks for the update. I’ll make sure the team at Halstone knows you’re …"
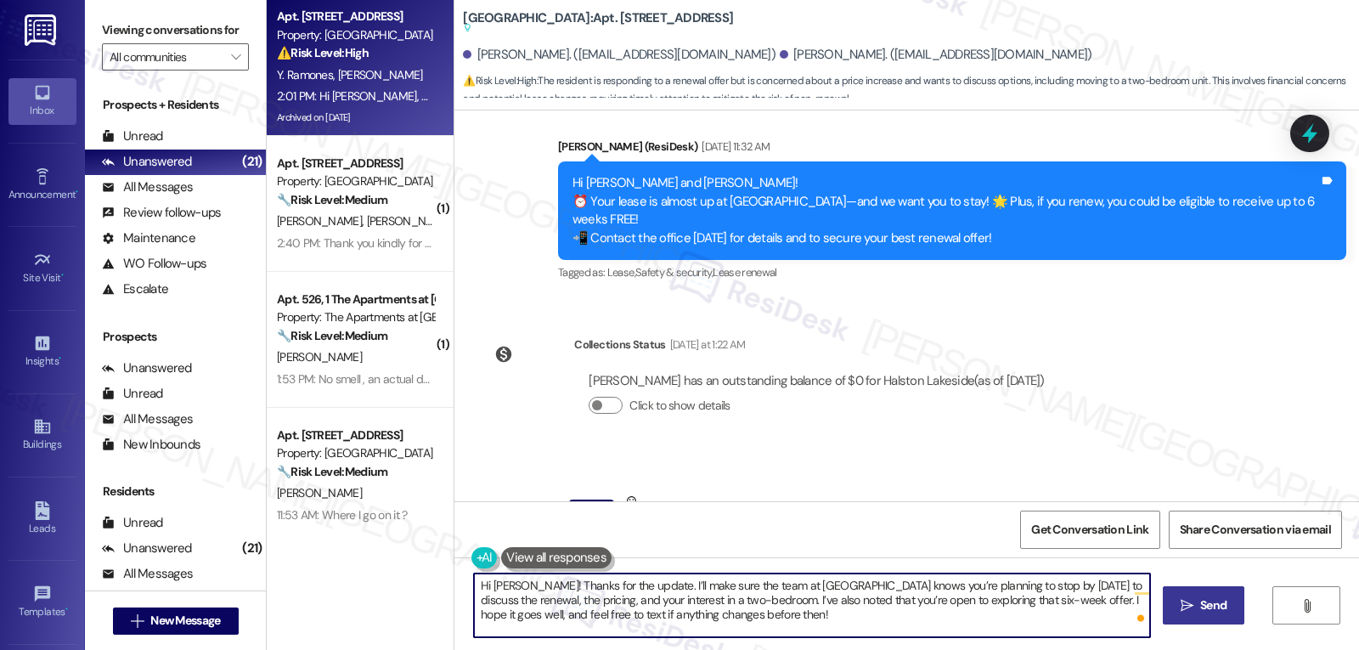
type textarea "Hi Jorge! Thanks for the update. I’ll make sure the team at Halstone knows you’…"
click at [1226, 594] on button " Send" at bounding box center [1203, 605] width 82 height 38
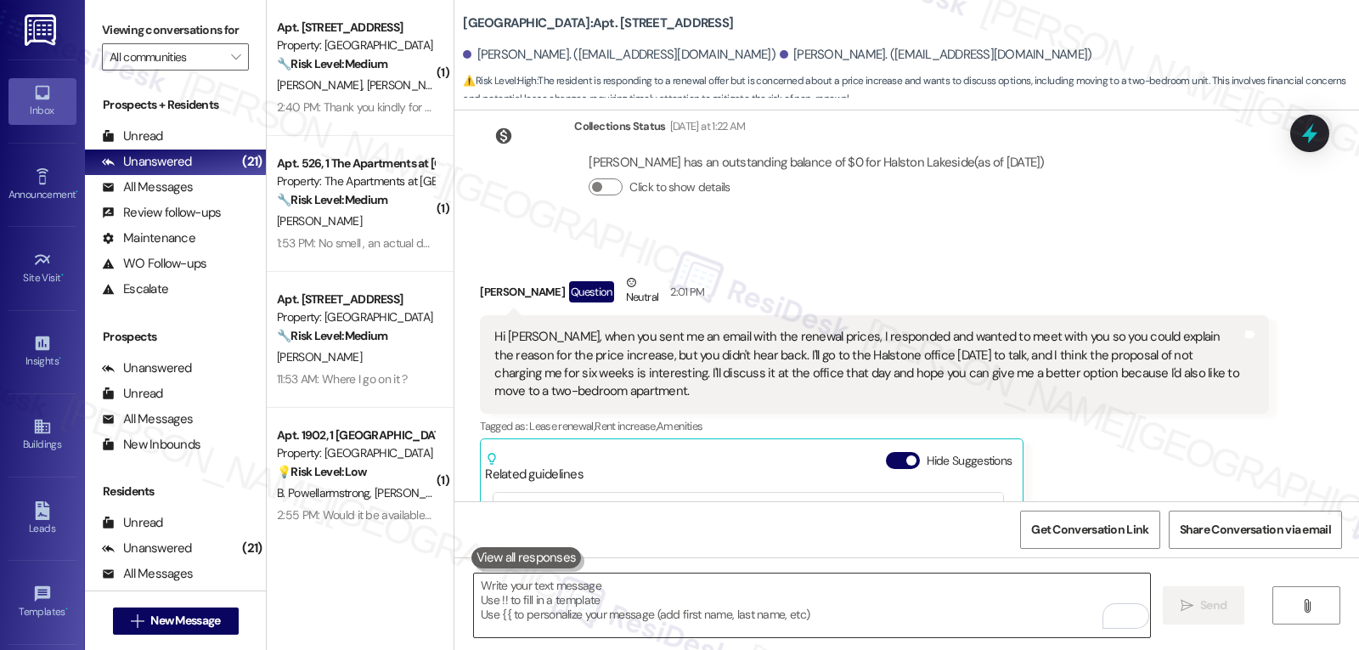
scroll to position [34587, 0]
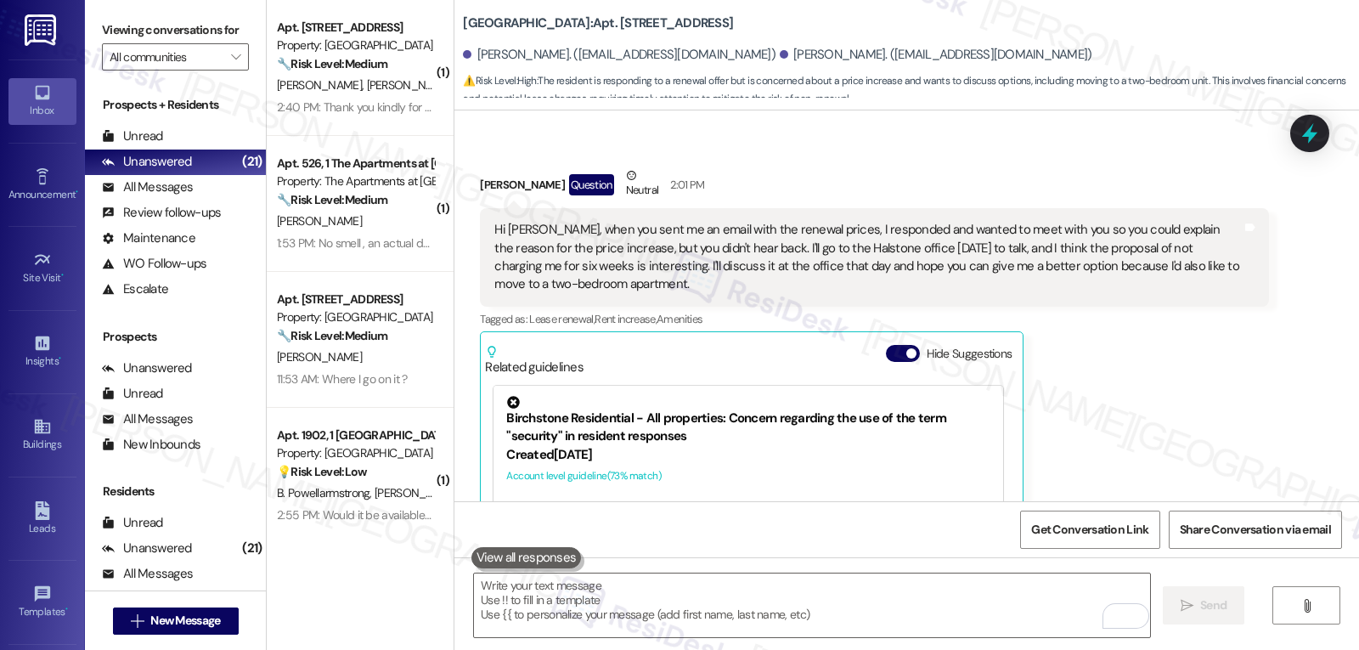
drag, startPoint x: 380, startPoint y: 92, endPoint x: 1094, endPoint y: 464, distance: 804.8
click at [380, 92] on div "D. Brown J. Suber" at bounding box center [355, 85] width 160 height 21
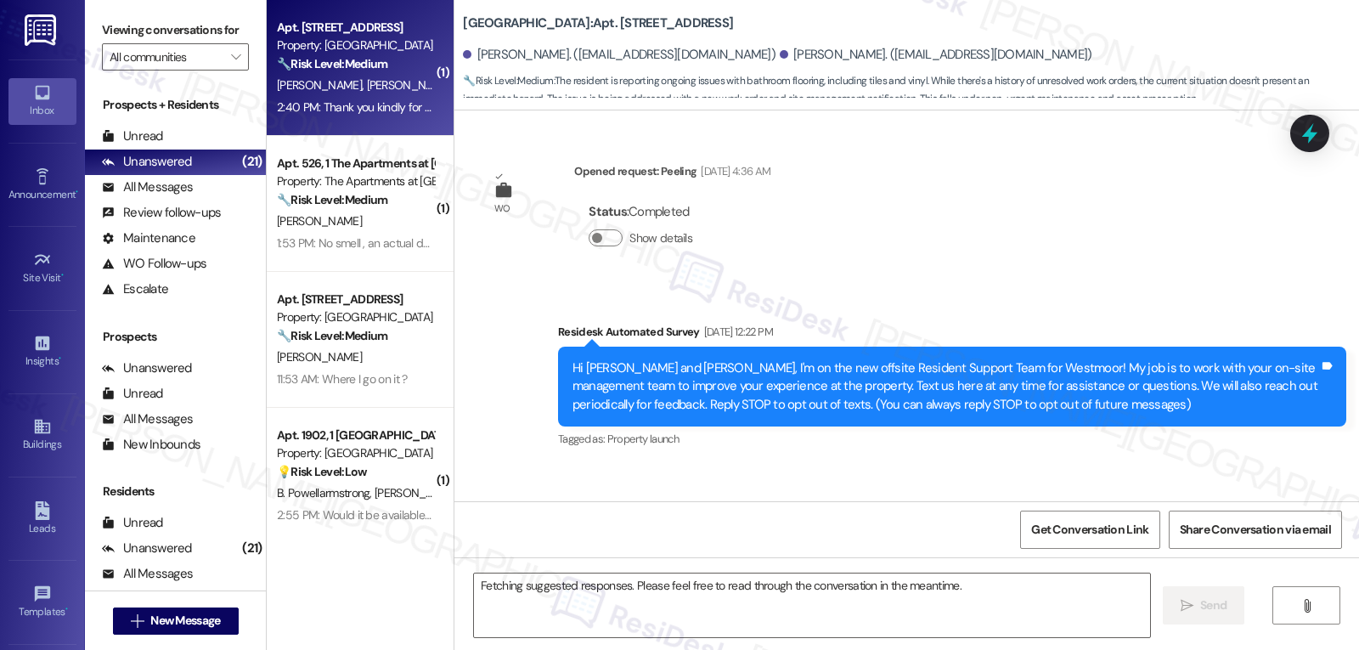
scroll to position [22435, 0]
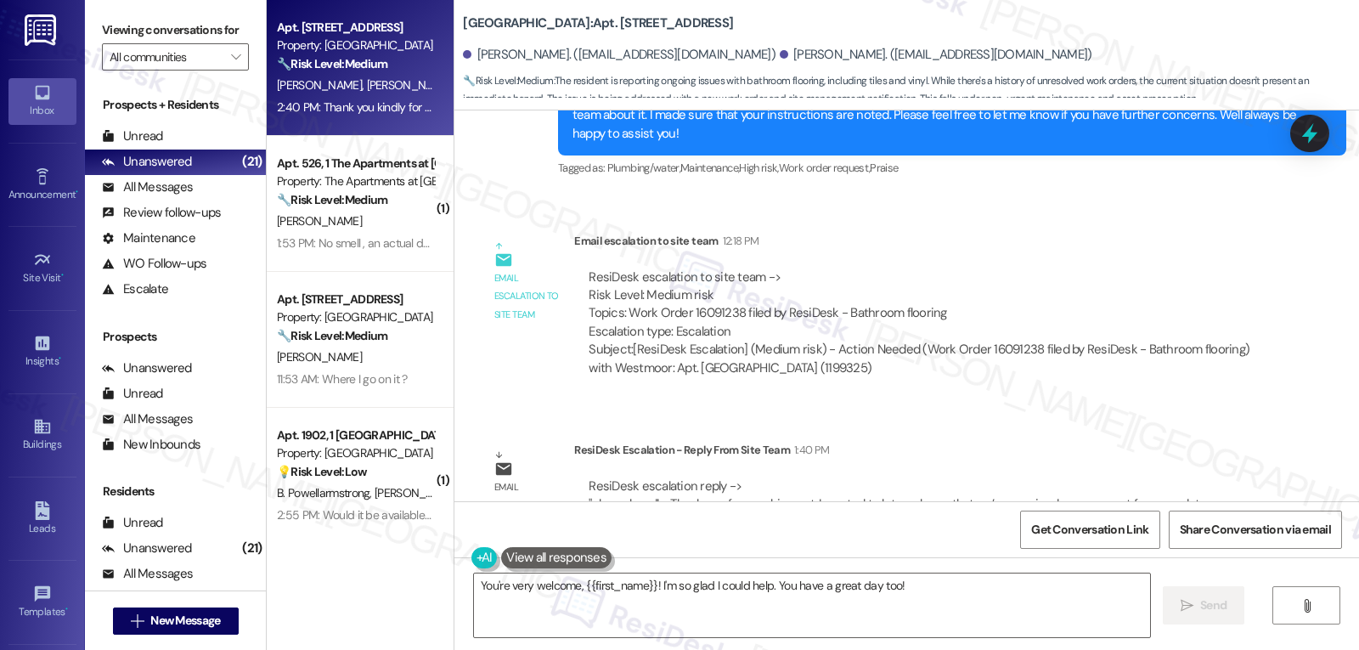
click at [481, 595] on div "Dawn Brown 2:40 PM" at bounding box center [725, 607] width 490 height 24
copy div "Dawn"
drag, startPoint x: 452, startPoint y: 25, endPoint x: 570, endPoint y: 27, distance: 118.0
click at [570, 27] on b "Westmoor: Apt. 2236, 22 Westmoor" at bounding box center [598, 23] width 270 height 18
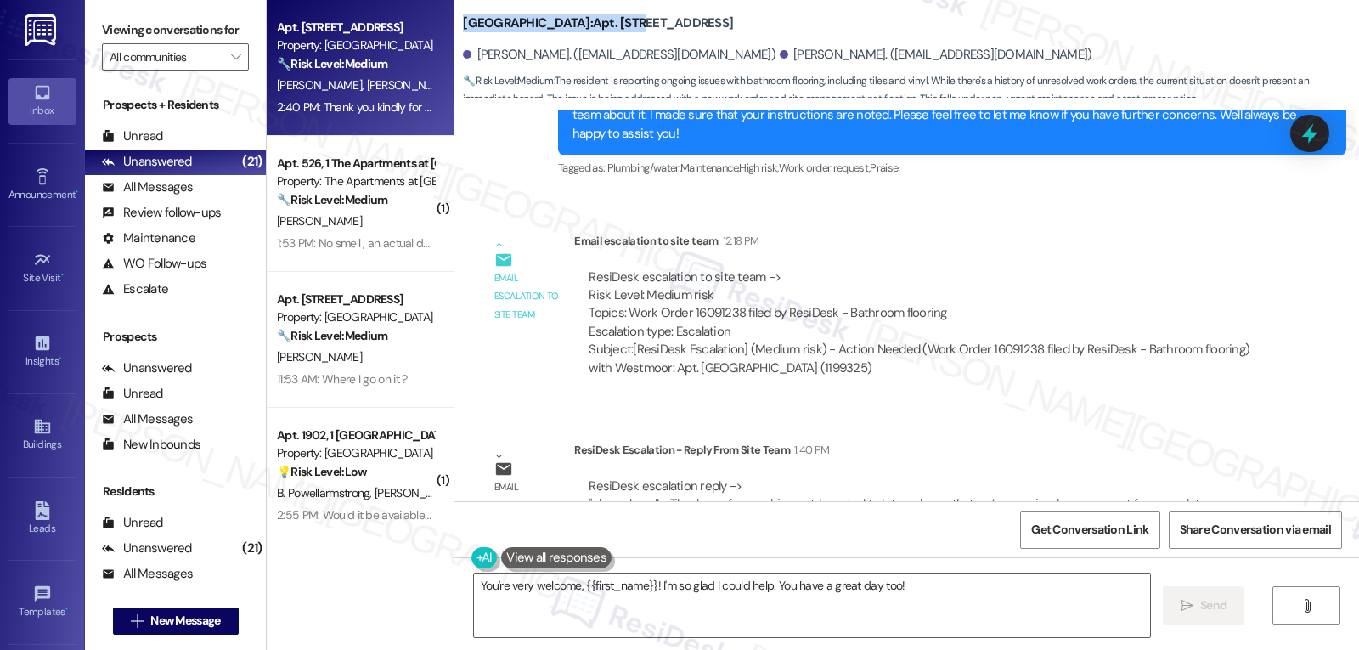
copy b "Westmoor: Apt. 2236"
click at [546, 620] on textarea "You're very welcome, {{first_name}}! I'm so glad I could help. You have a great…" at bounding box center [812, 605] width 676 height 64
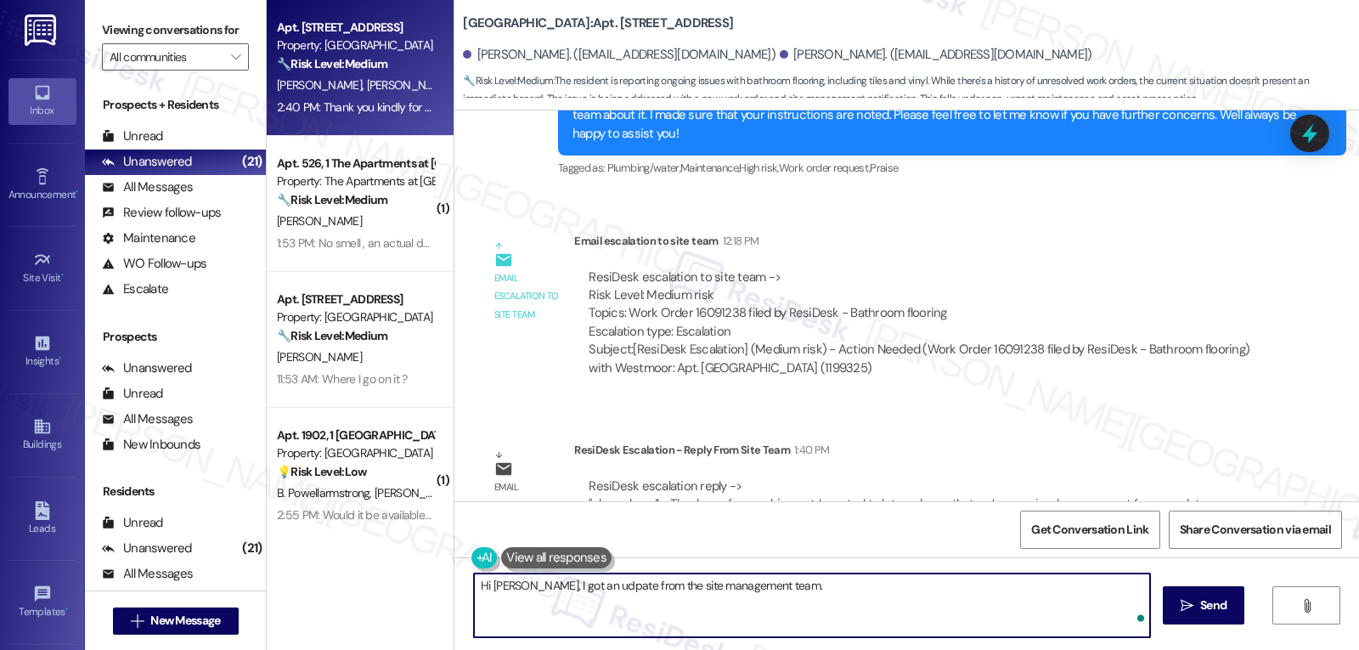
paste textarea "Thanks for reaching out! I’ve received your request for an update on your work …"
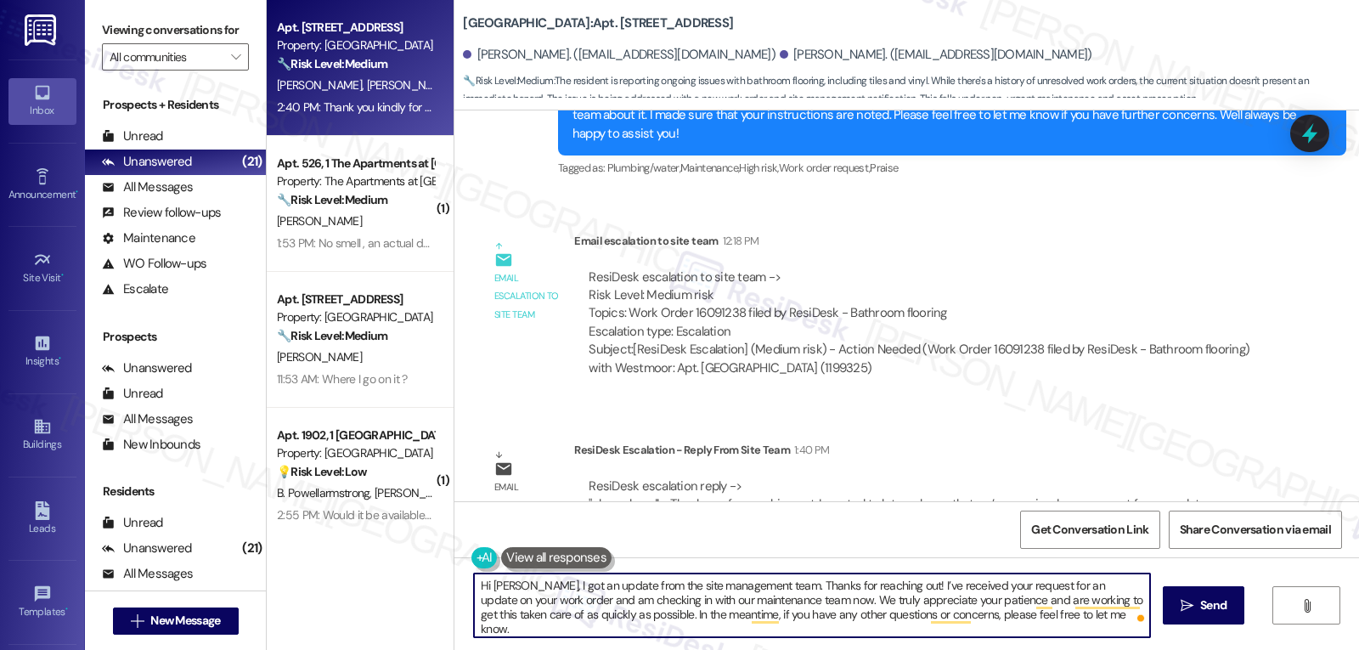
click at [1103, 623] on textarea "Hi Dawn, I got an update from the site management team. Thanks for reaching out…" at bounding box center [812, 605] width 676 height 64
type textarea "Hi Dawn, I got an update from the site management team. Thanks for reaching out…"
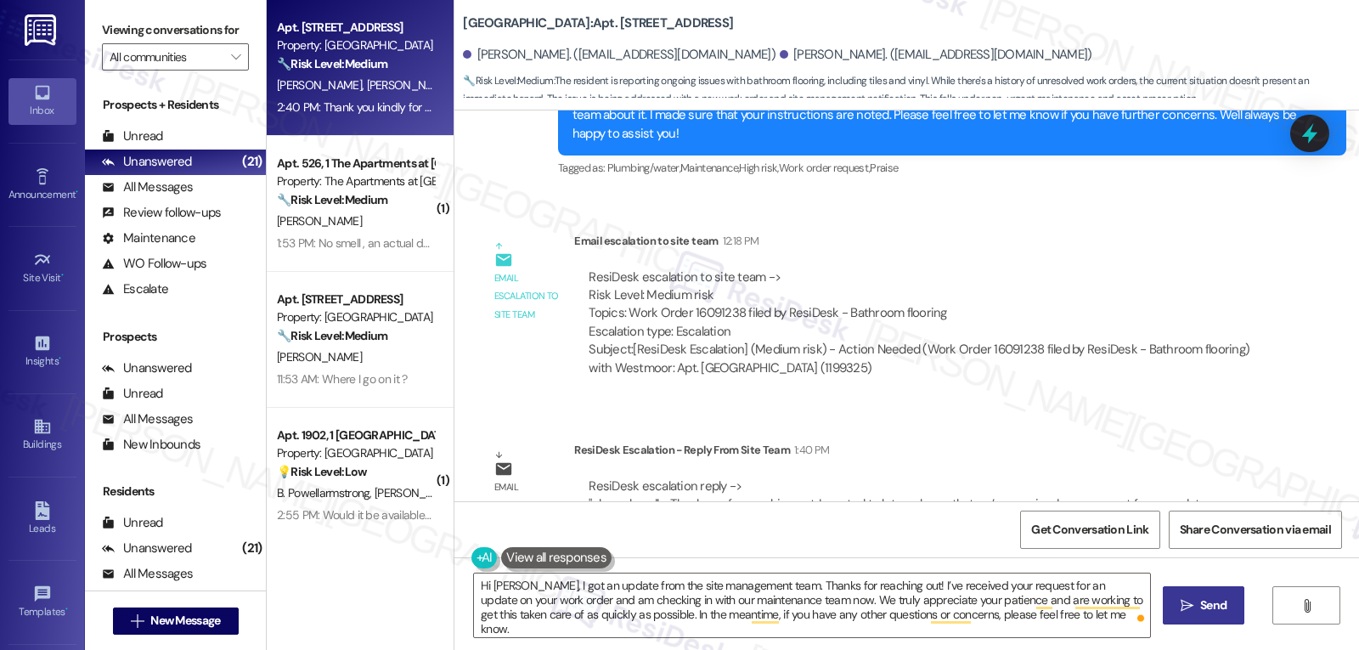
click at [1221, 613] on span "Send" at bounding box center [1213, 605] width 26 height 18
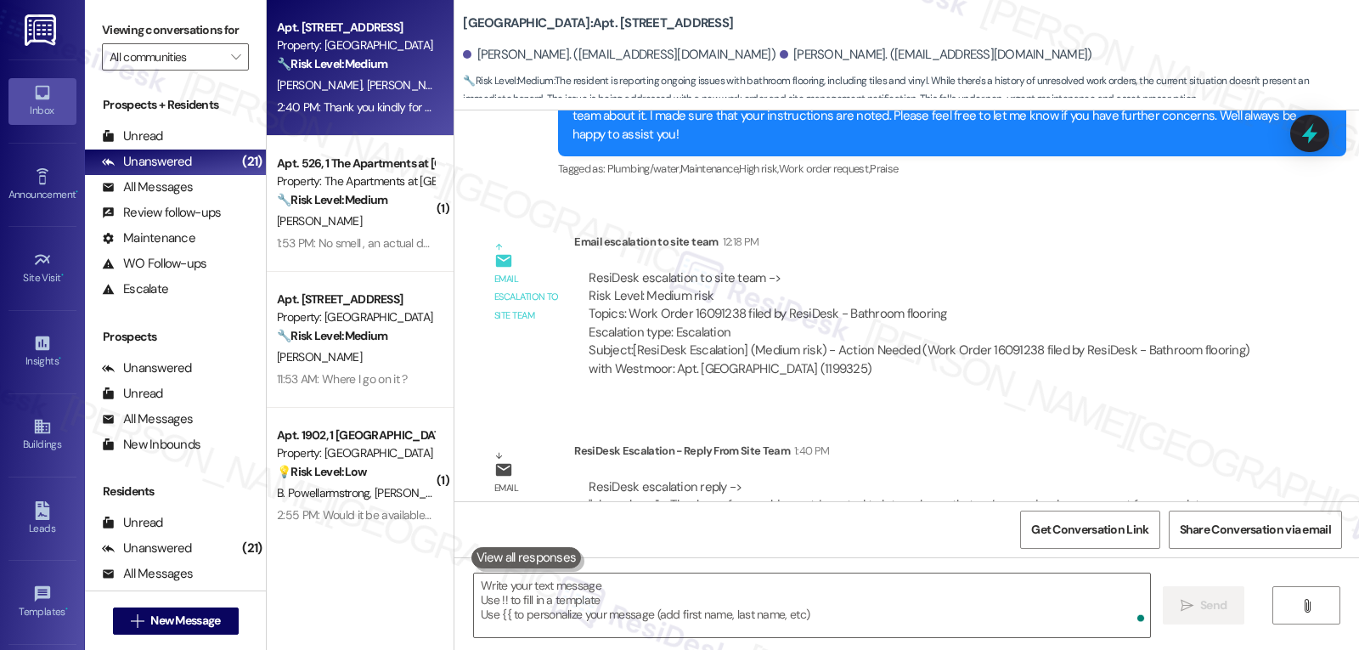
scroll to position [22591, 0]
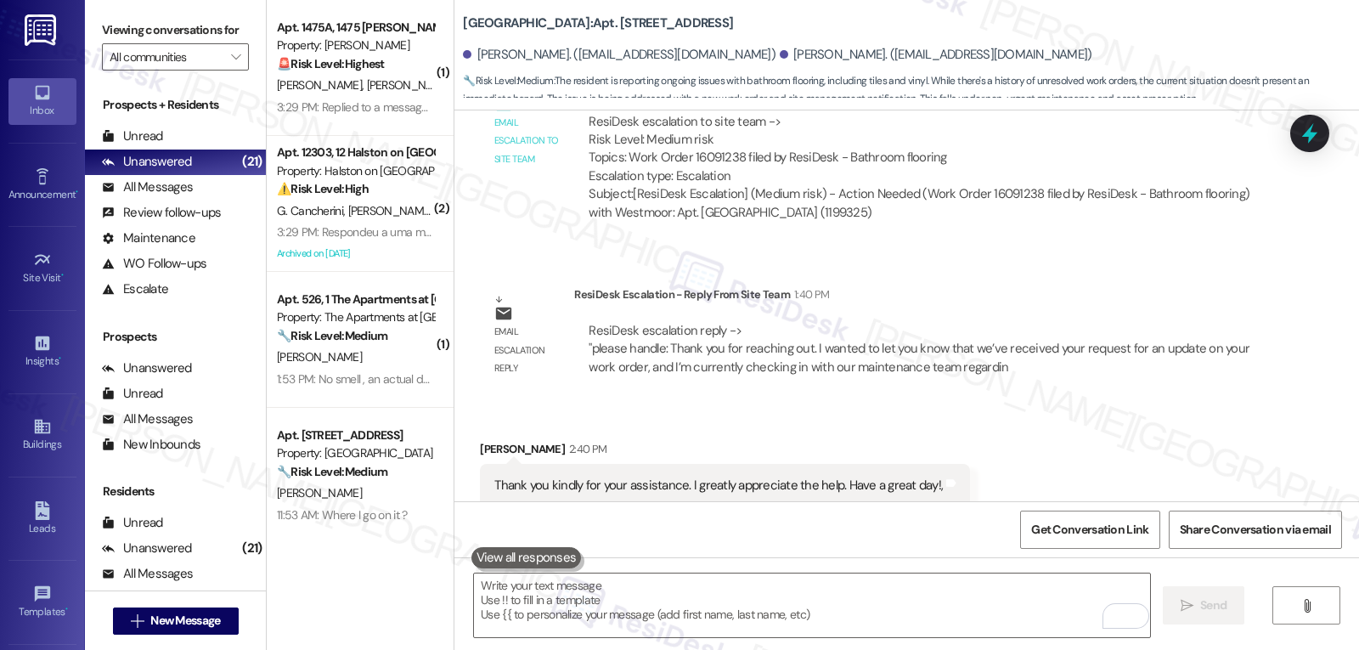
drag, startPoint x: 375, startPoint y: 216, endPoint x: 1331, endPoint y: 312, distance: 960.1
click at [375, 216] on span "D. Fanchini Cancherini" at bounding box center [418, 210] width 140 height 15
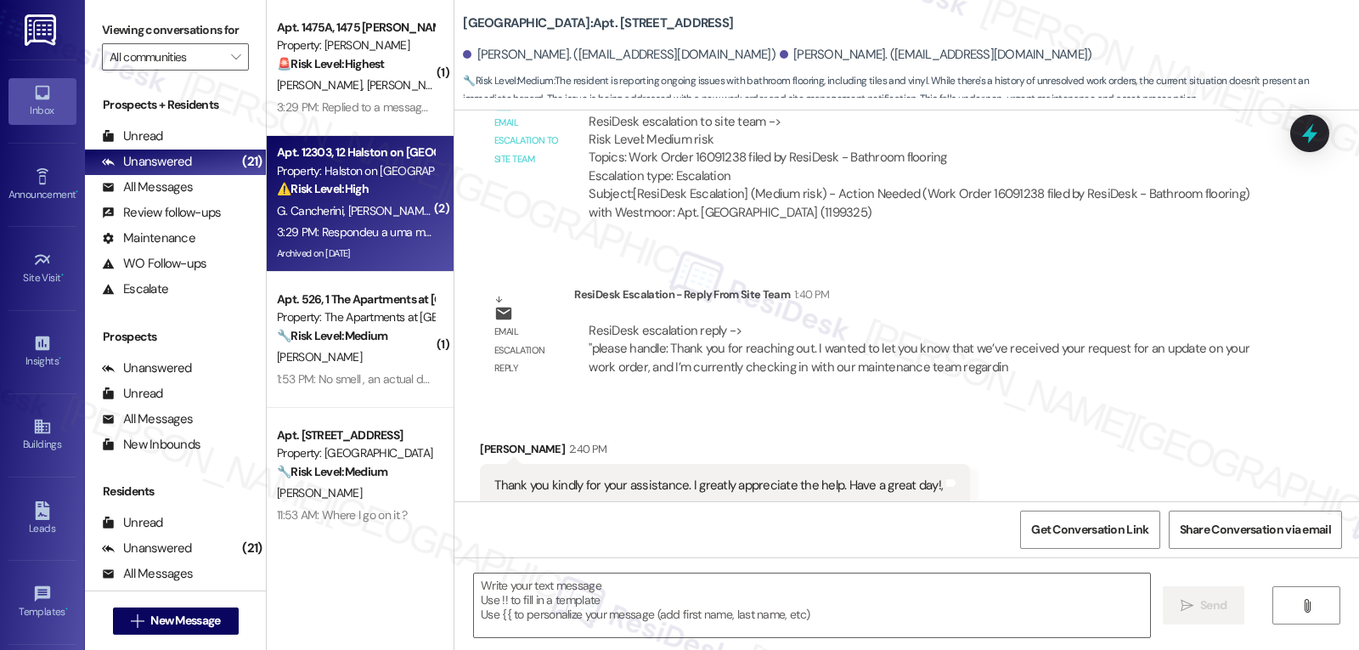
type textarea "Fetching suggested responses. Please feel free to read through the conversation…"
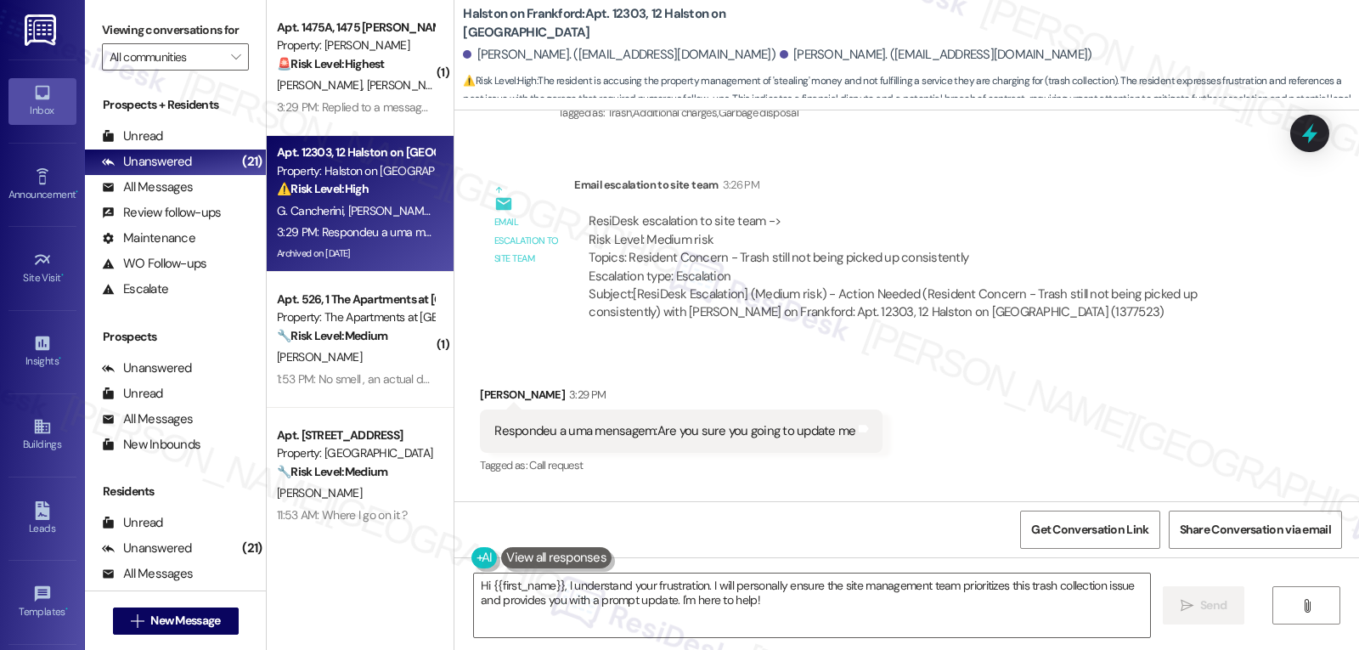
scroll to position [17338, 0]
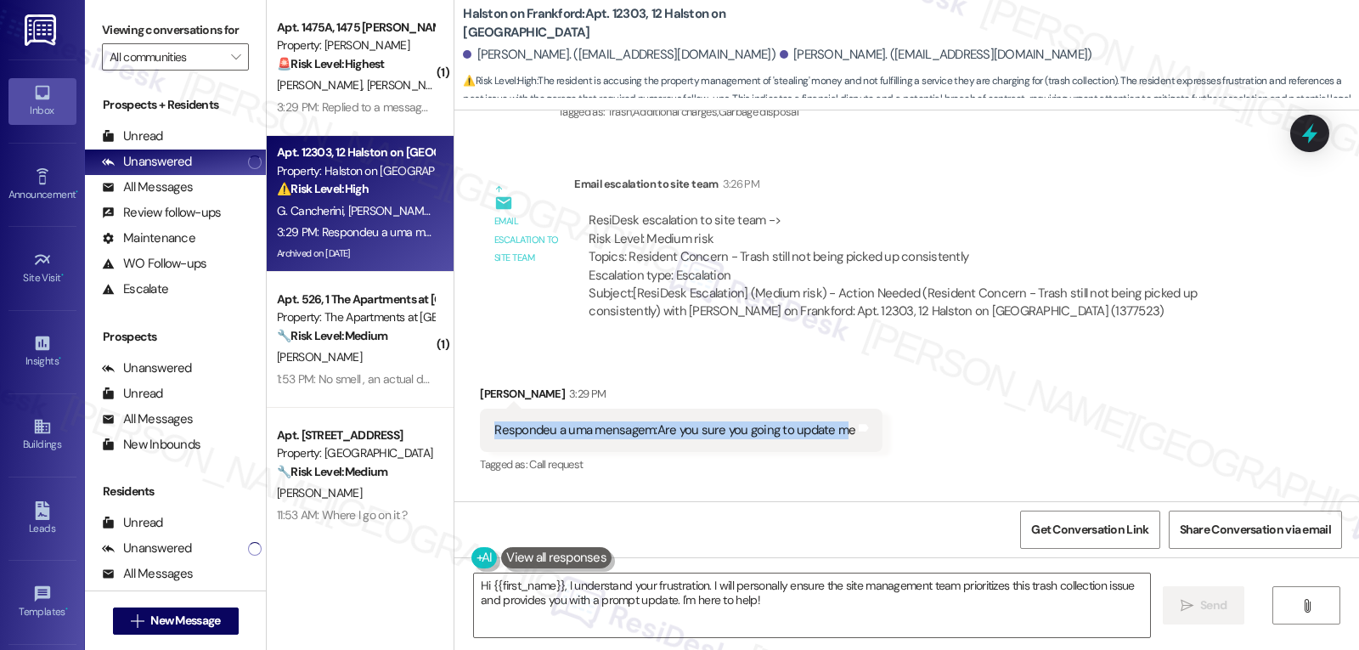
drag, startPoint x: 475, startPoint y: 321, endPoint x: 833, endPoint y: 329, distance: 358.4
click at [833, 408] on div "Respondeu a uma mensagem:Are you sure you going to update me Tags and notes" at bounding box center [681, 429] width 402 height 43
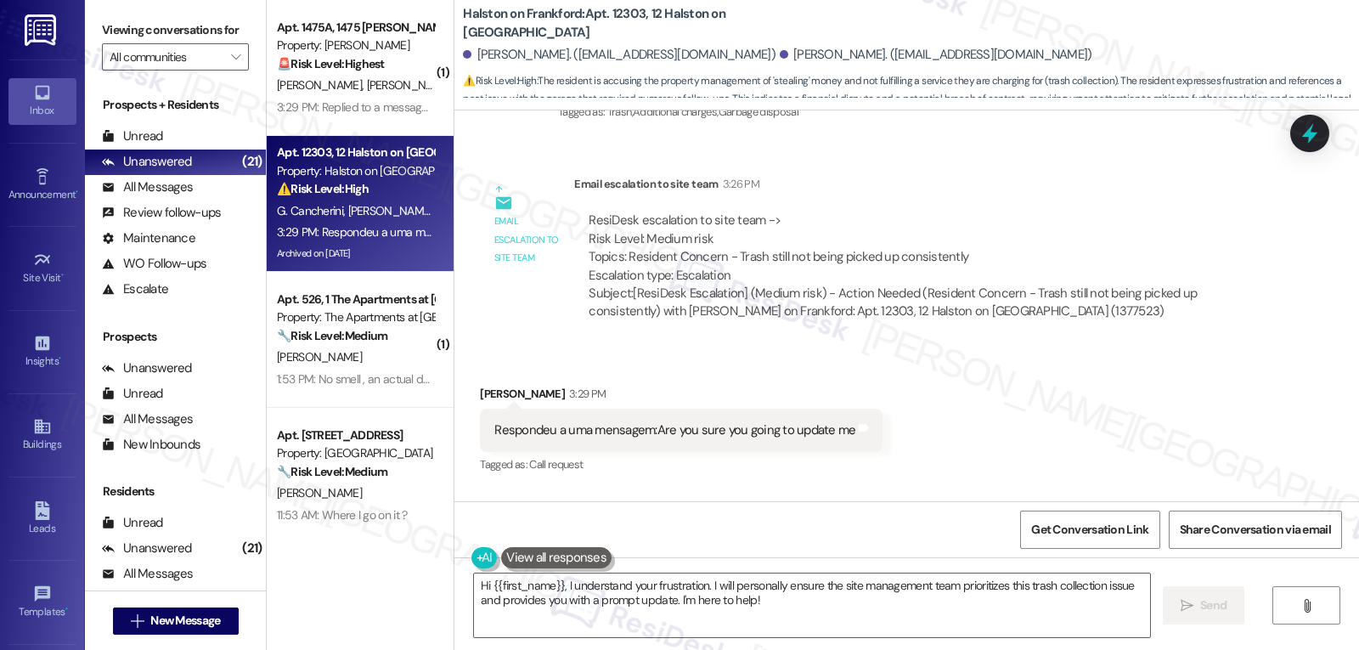
click at [1004, 371] on div "Received via SMS Gabriel Cancherini 3:29 PM Respondeu a uma mensagem:Are you su…" at bounding box center [906, 477] width 904 height 263
click at [743, 623] on textarea "Hi {{first_name}}, I understand your frustration. I will personally ensure the …" at bounding box center [812, 605] width 676 height 64
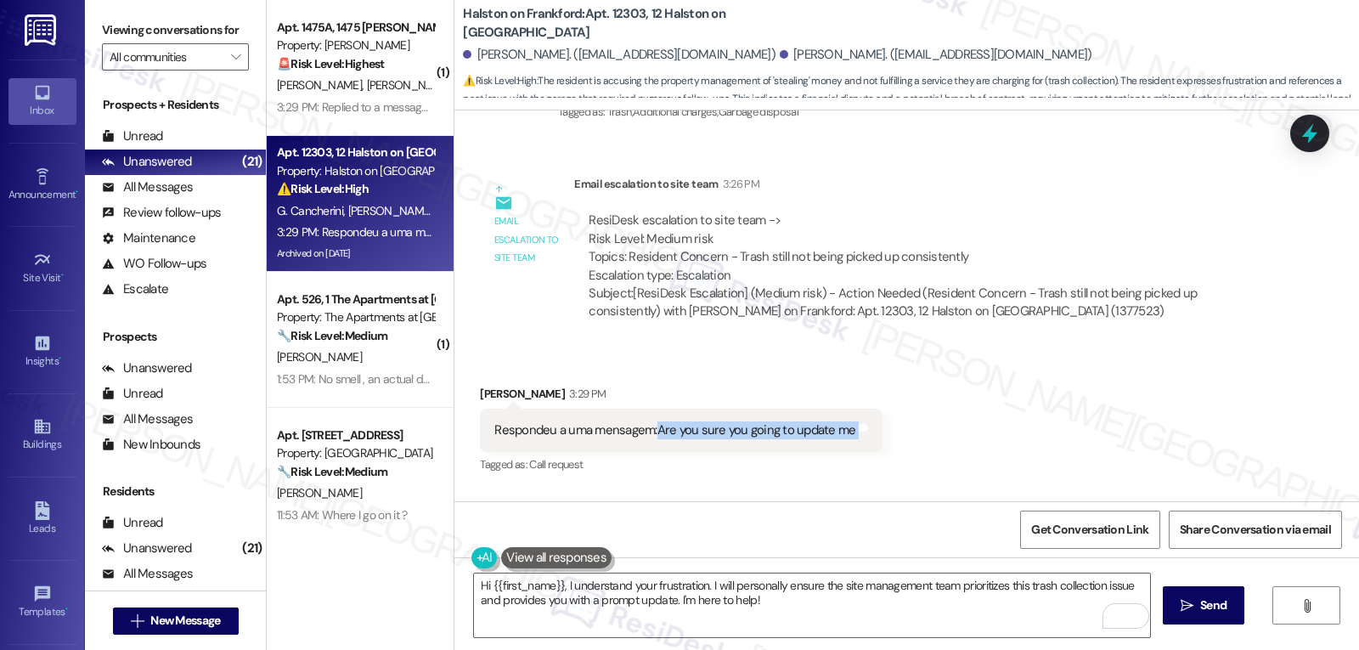
drag, startPoint x: 642, startPoint y: 319, endPoint x: 906, endPoint y: 324, distance: 264.1
click at [906, 346] on div "Received via SMS Gabriel Cancherini 3:29 PM Respondeu a uma mensagem:Are you su…" at bounding box center [906, 477] width 904 height 263
copy div "Are you sure you going to update me Tags and notes"
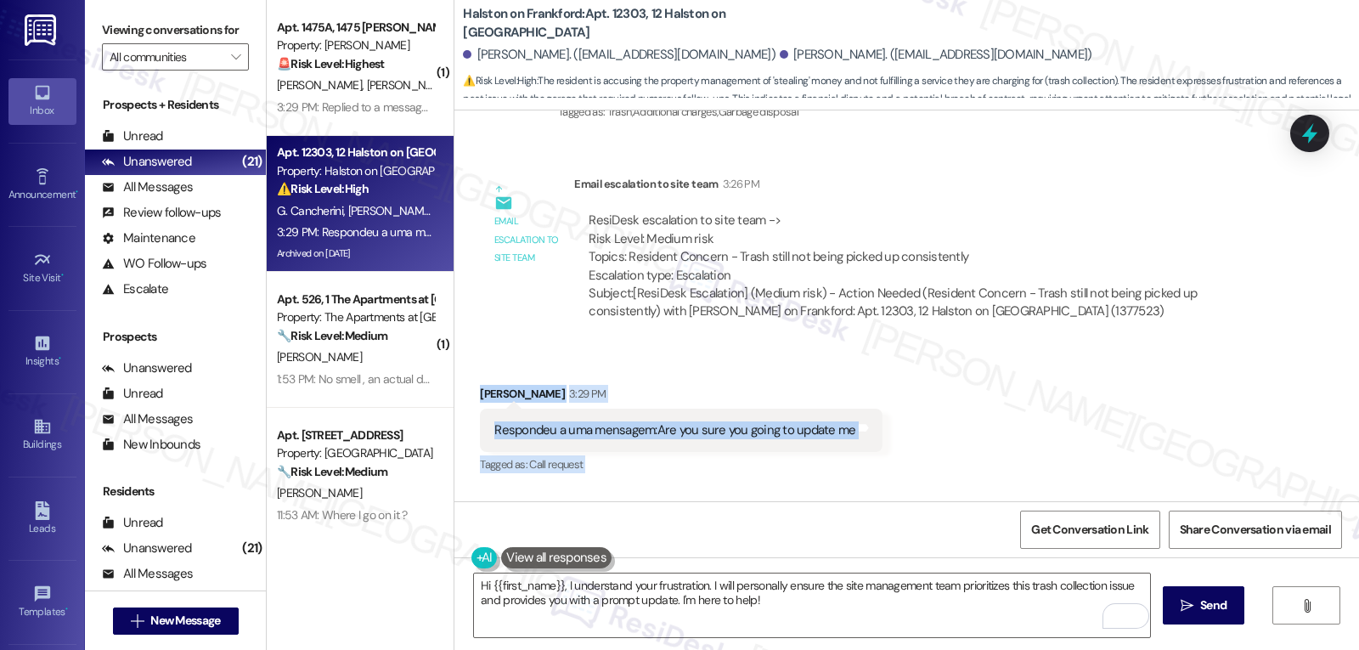
drag, startPoint x: 461, startPoint y: 285, endPoint x: 1068, endPoint y: 431, distance: 624.5
click at [1068, 431] on div "Received via SMS Gabriel Cancherini 3:29 PM Respondeu a uma mensagem:Are you su…" at bounding box center [906, 477] width 904 height 263
copy div "Gabriel Cancherini 3:29 PM Respondeu a uma mensagem:Are you sure you going to u…"
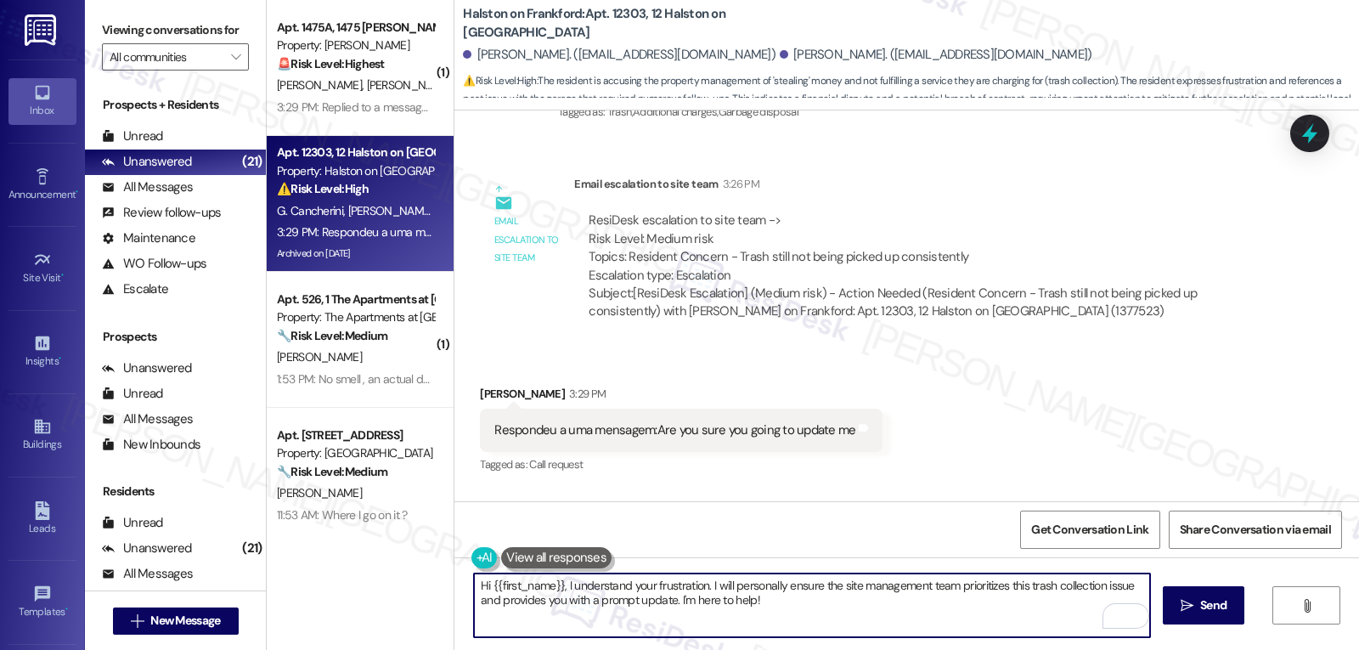
click at [923, 609] on textarea "Hi {{first_name}}, I understand your frustration. I will personally ensure the …" at bounding box center [812, 605] width 676 height 64
paste textarea "Gabriel, I understand you’re concerned about not getting updates like last time…"
click at [474, 587] on textarea "Hi Gabriel, I understand you’re concerned about not getting updates like last t…" at bounding box center [812, 605] width 676 height 64
click at [1008, 599] on textarea "Gabriel, I understand you’re concerned about not getting updates like last time…" at bounding box center [812, 605] width 676 height 64
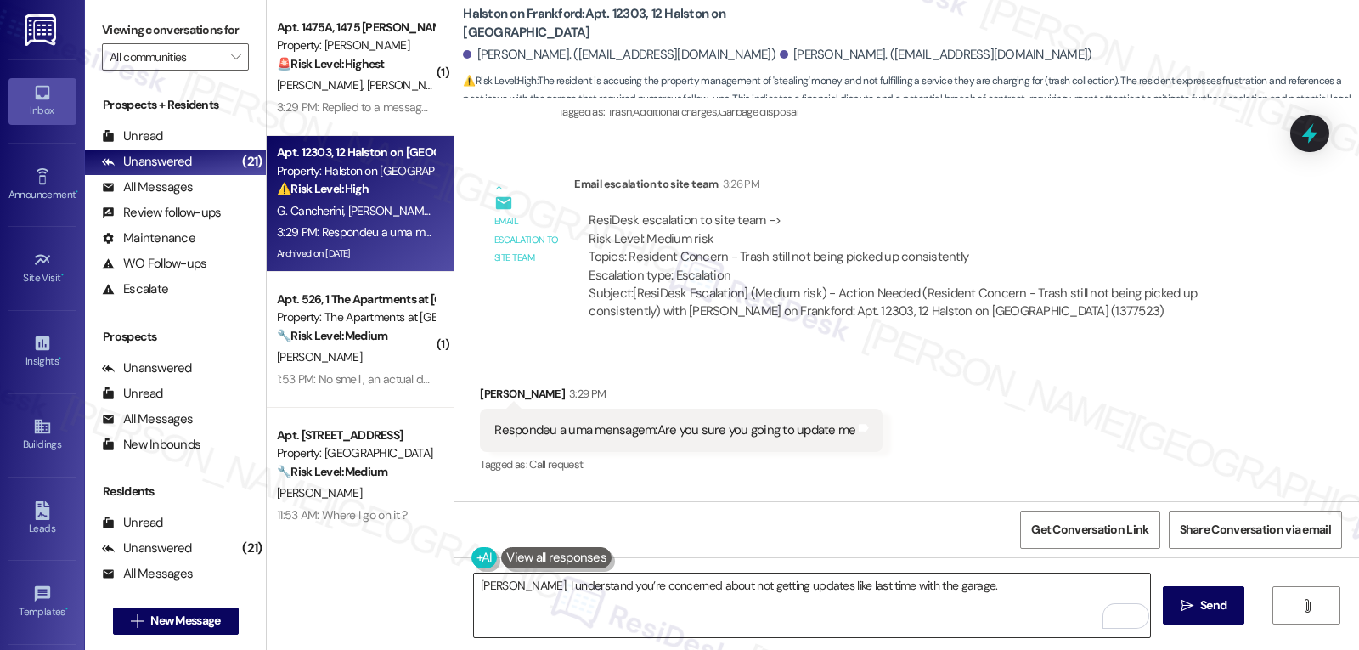
click at [960, 607] on textarea "Gabriel, I understand you’re concerned about not getting updates like last time…" at bounding box center [812, 605] width 676 height 64
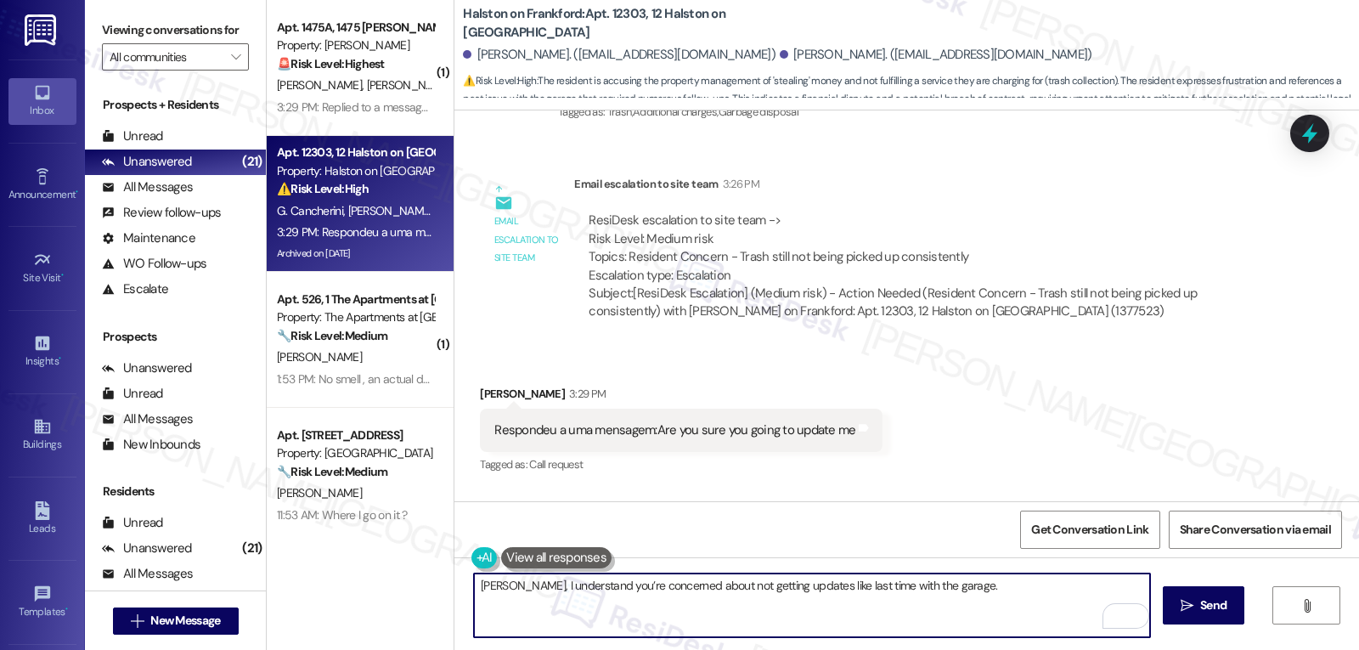
paste textarea "I’ll make sure to keep you posted as soon as I hear anything."
type textarea "Gabriel, I understand you’re concerned about not getting updates like last time…"
click at [1225, 613] on span "Send" at bounding box center [1212, 605] width 33 height 18
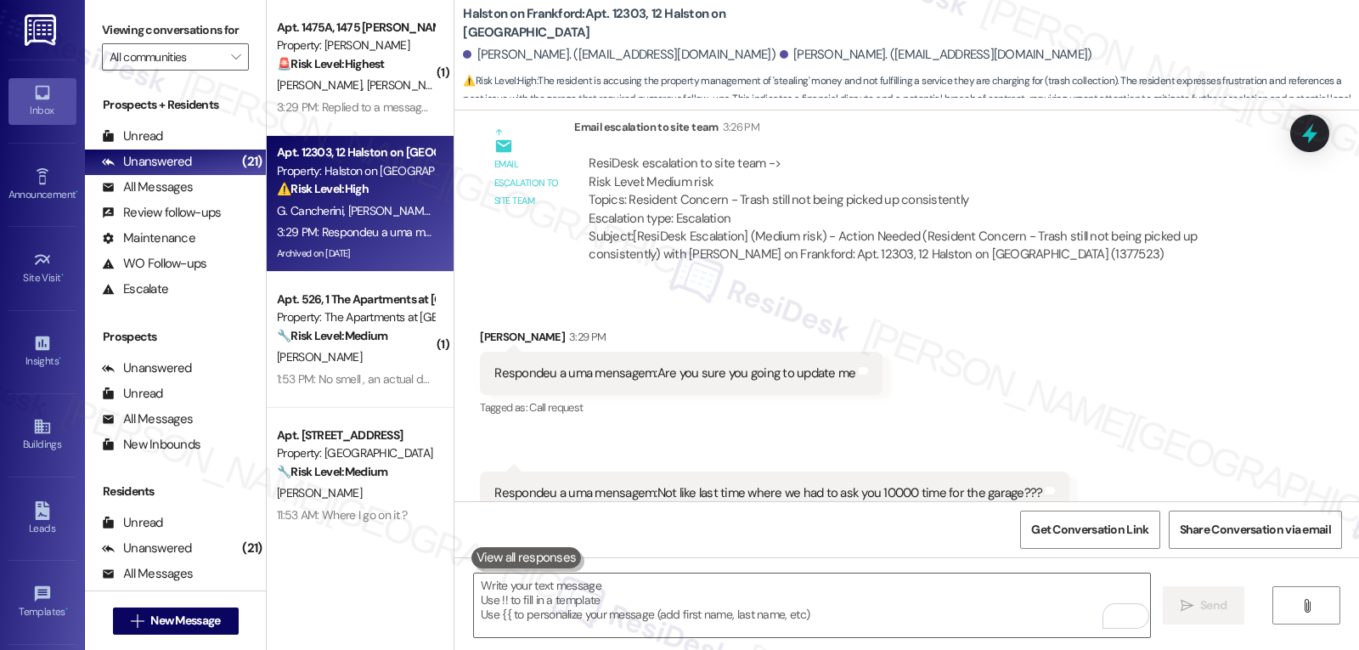
scroll to position [17475, 0]
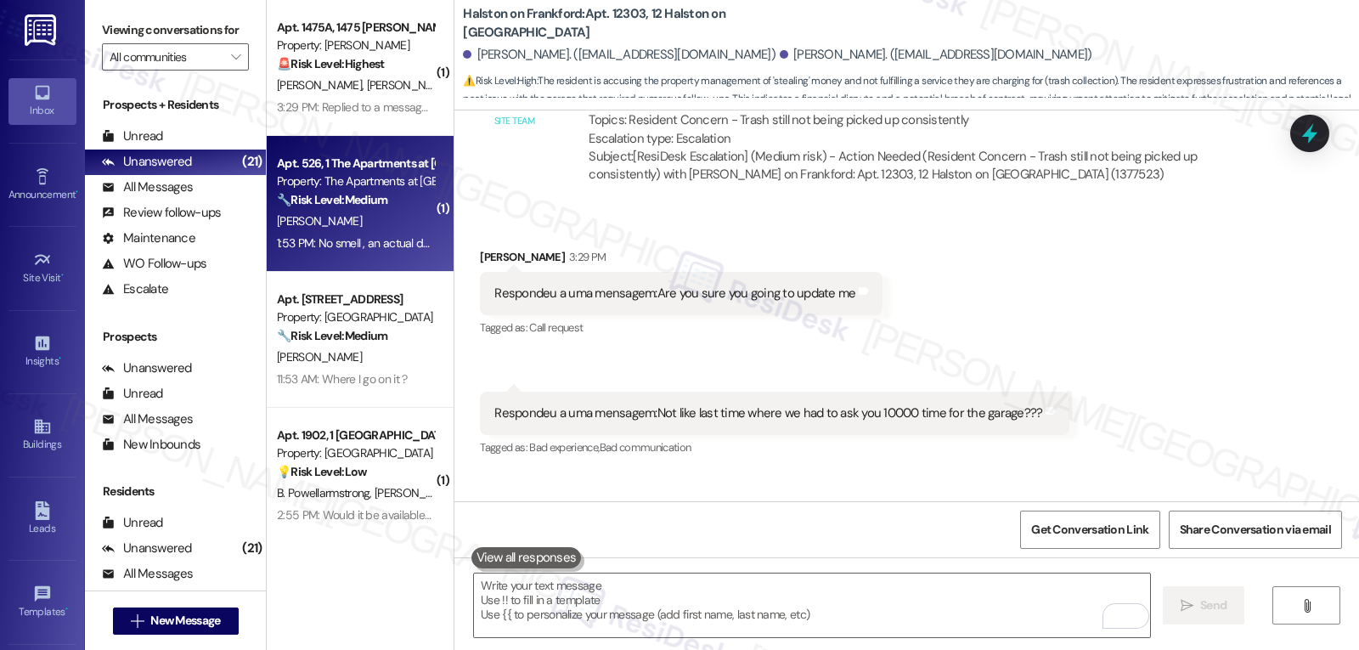
click at [345, 223] on div "E. Ahdout" at bounding box center [355, 221] width 160 height 21
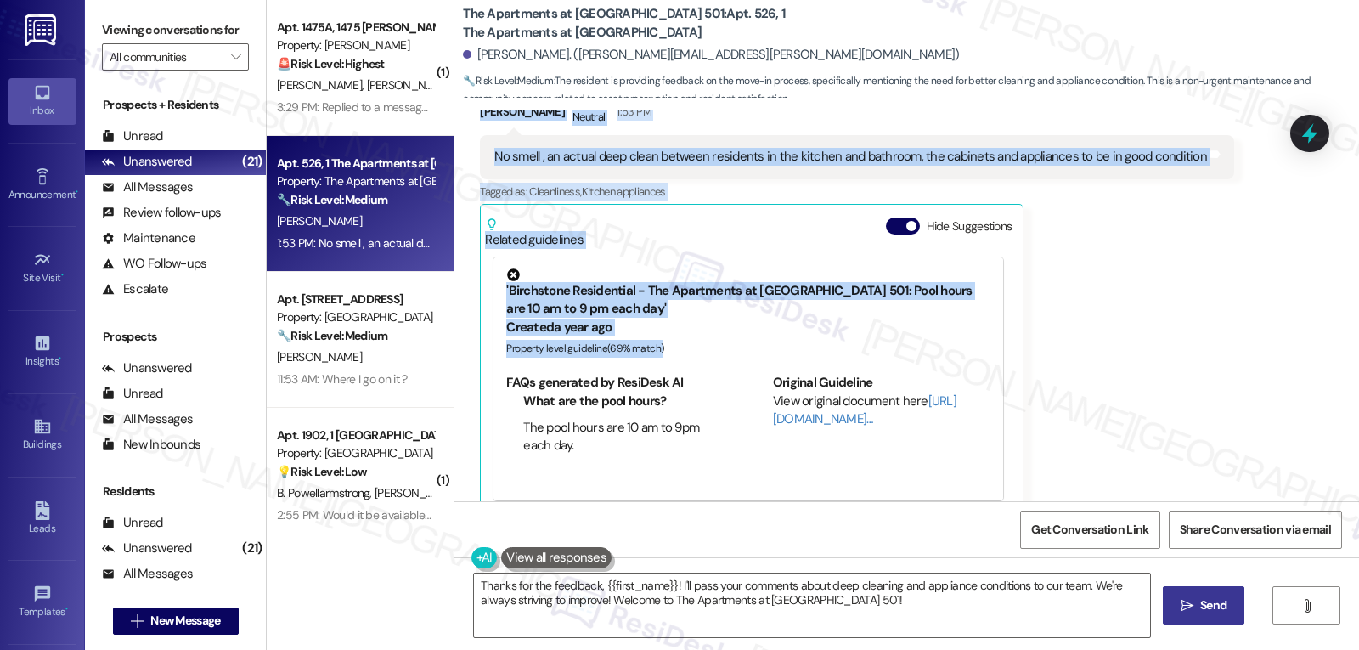
scroll to position [513, 0]
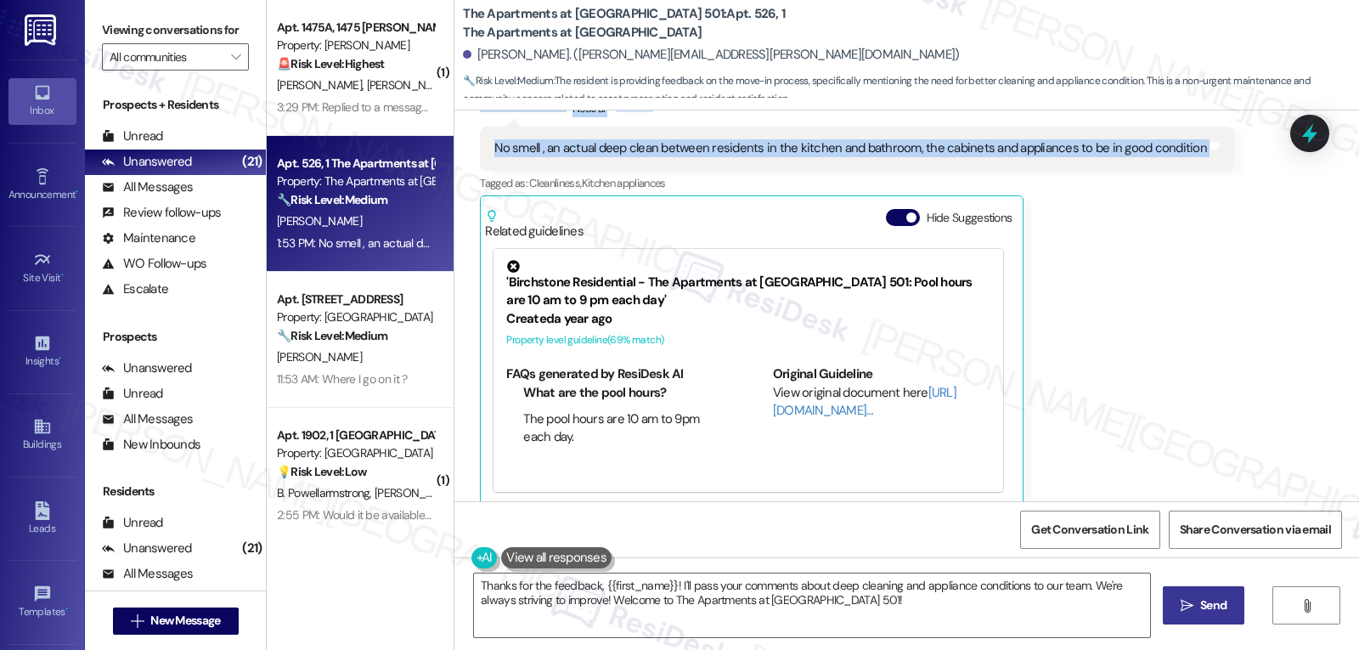
drag, startPoint x: 558, startPoint y: 173, endPoint x: 1206, endPoint y: 148, distance: 648.4
click at [1206, 148] on div "Lease started Aug 04, 2025 at 8:00 PM Survey, sent via SMS Residesk Automated S…" at bounding box center [906, 305] width 904 height 391
copy div "Lease started Aug 04, 2025 at 8:00 PM Survey, sent via SMS Residesk Automated S…"
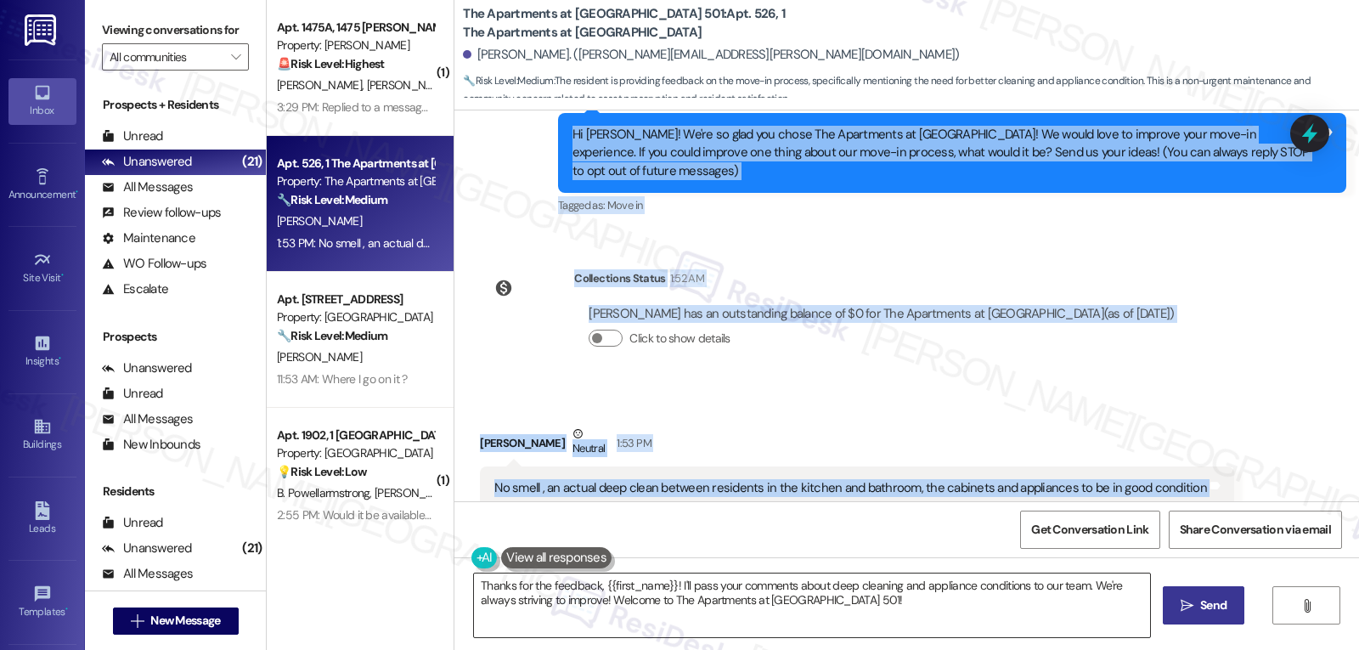
click at [823, 608] on textarea "Thanks for the feedback, {{first_name}}! I'll pass your comments about deep cle…" at bounding box center [812, 605] width 676 height 64
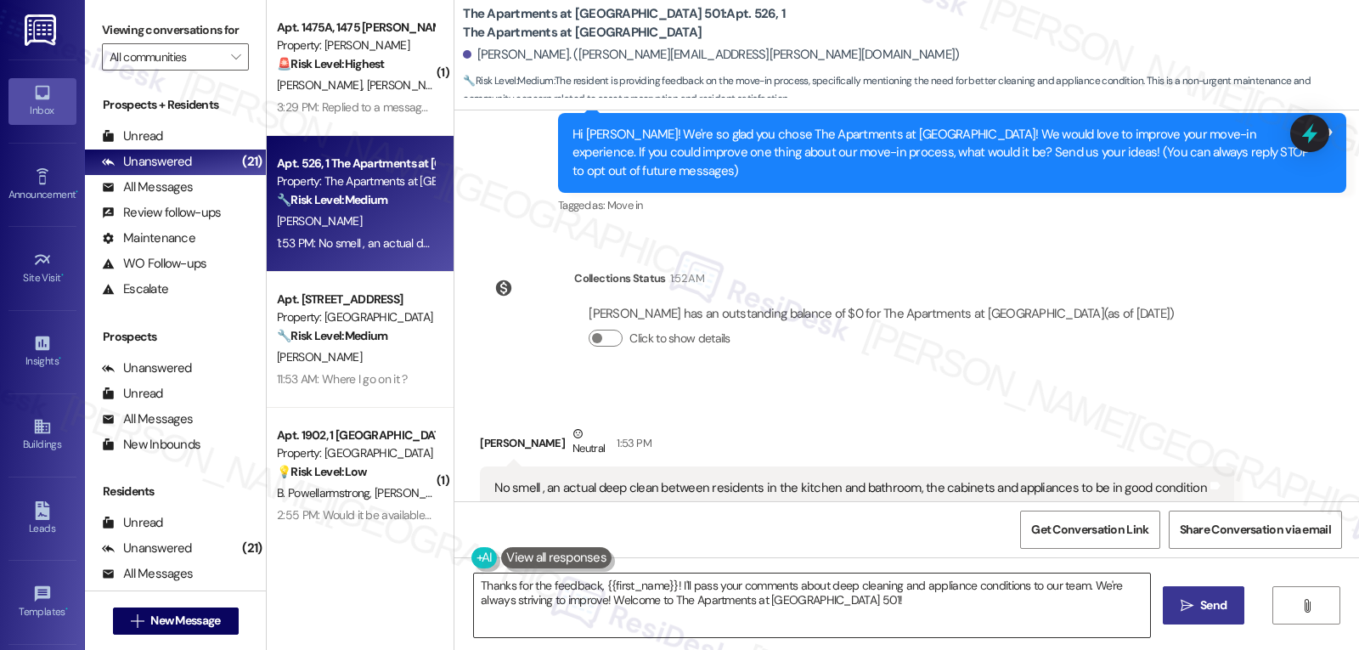
paste textarea "Hi Ethan, I understand you would have liked a deeper clean between residents, e…"
click at [727, 616] on textarea "Hi Ethan, I understand you would have liked a deeper clean between residents, e…" at bounding box center [812, 605] width 676 height 64
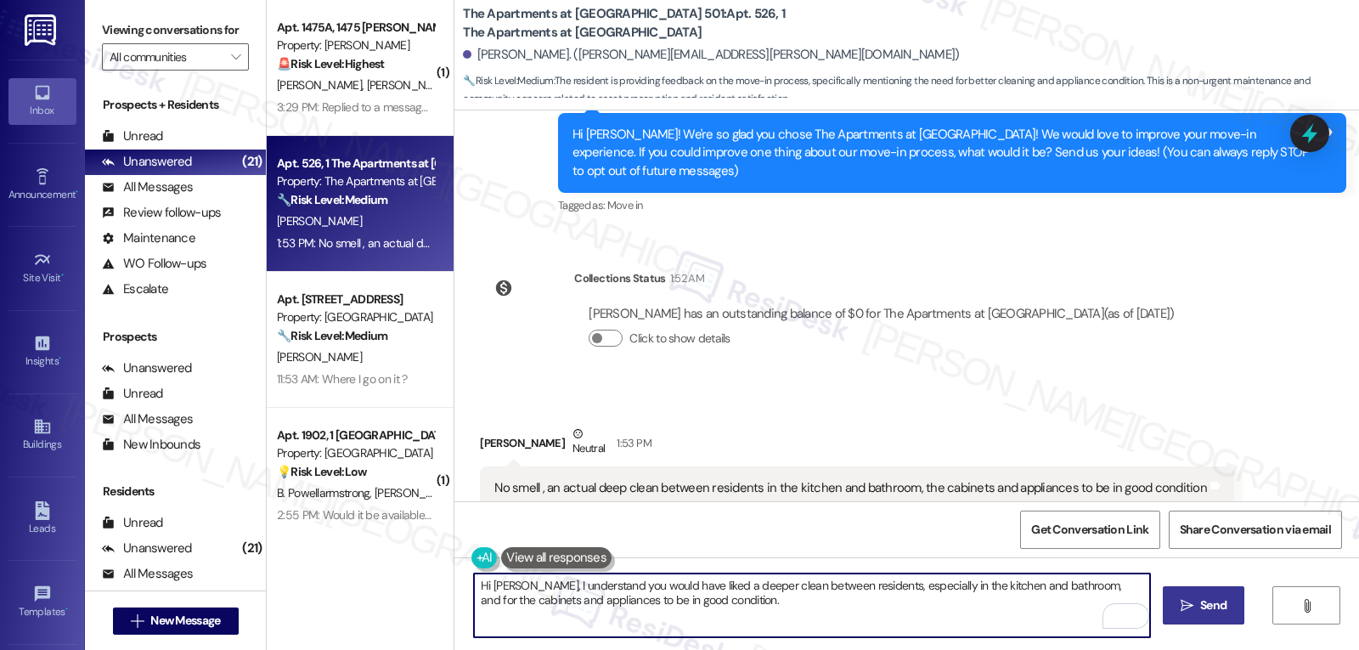
paste textarea "Just to confirm, were there specific areas or items that stood out the most as …"
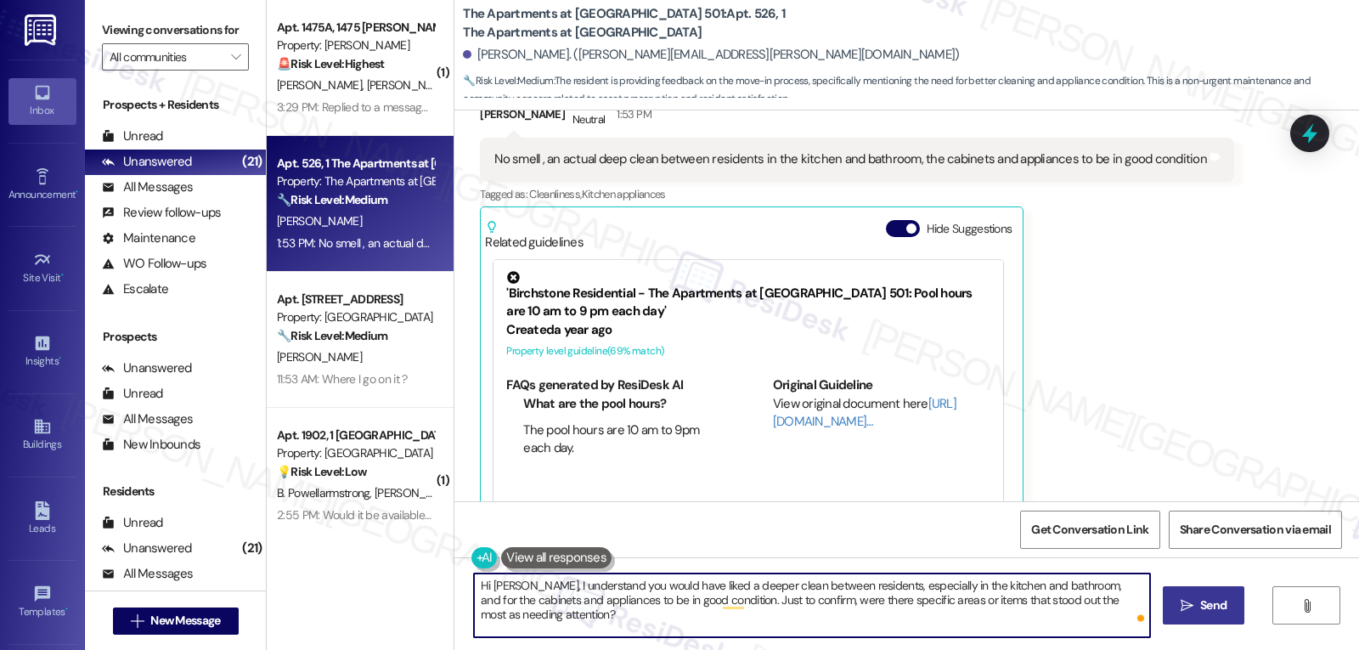
scroll to position [513, 0]
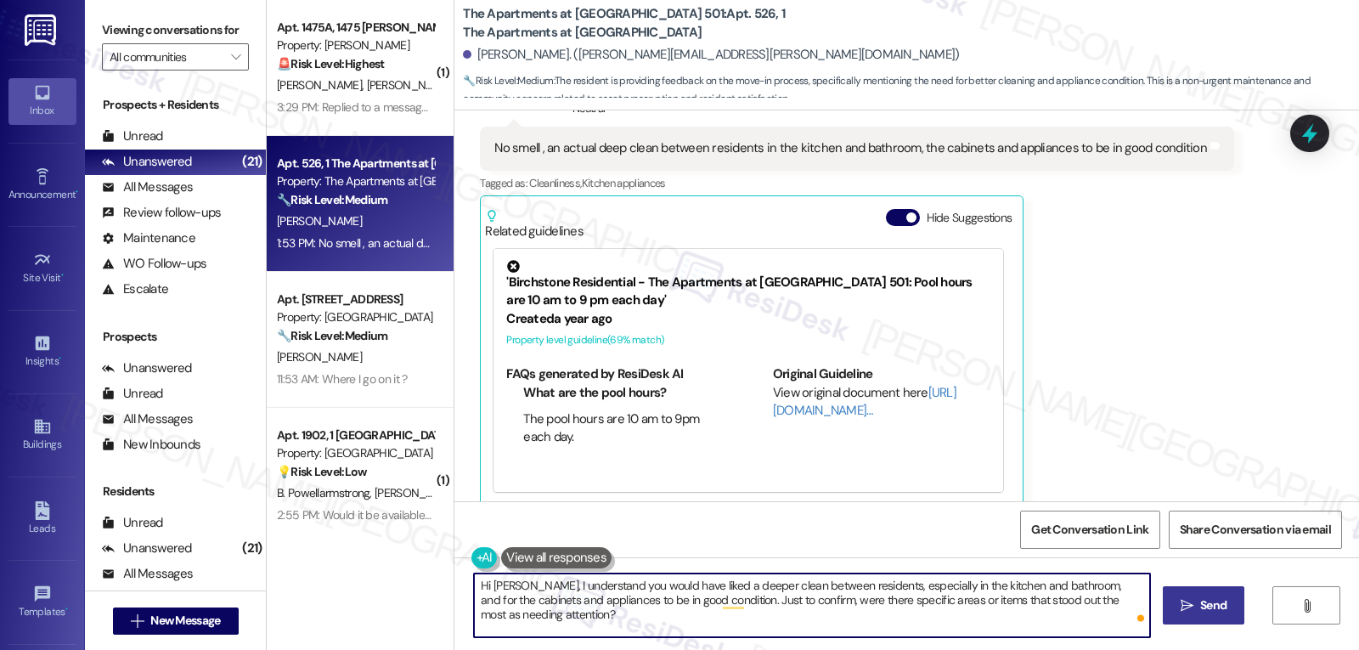
click at [1241, 591] on button " Send" at bounding box center [1203, 605] width 82 height 38
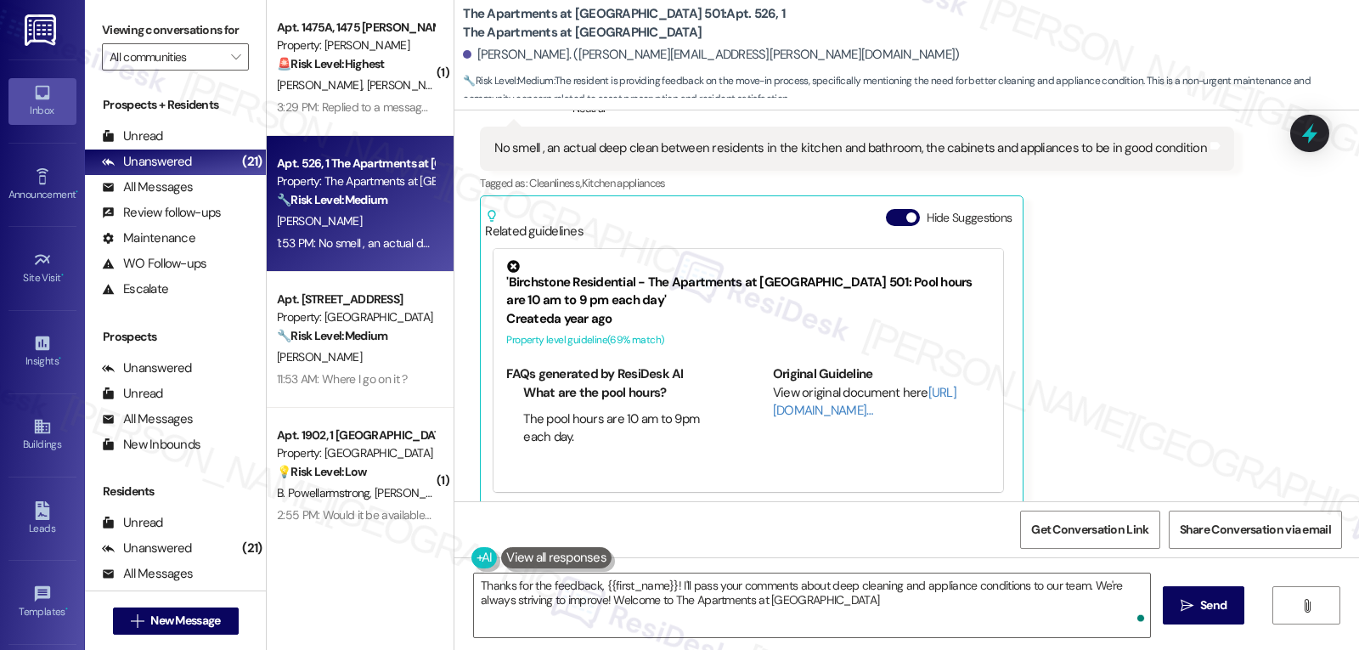
type textarea "Thanks for the feedback, {{first_name}}! I'll pass your comments about deep cle…"
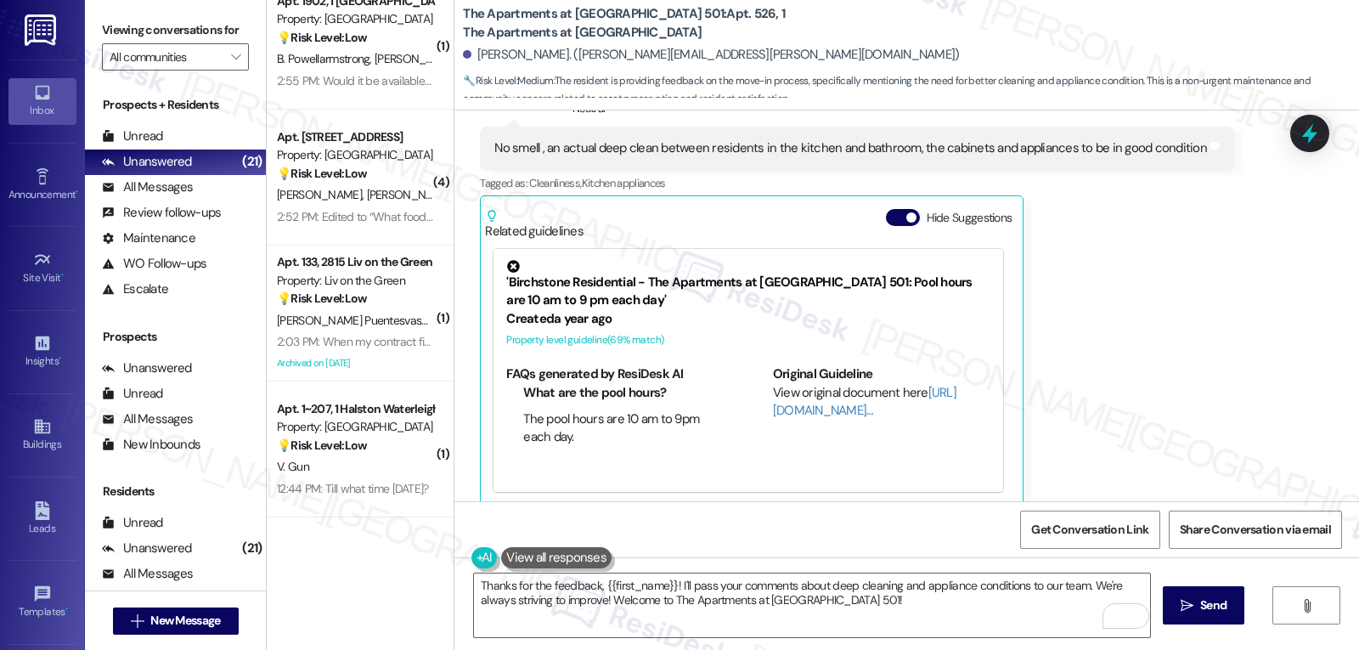
scroll to position [340, 0]
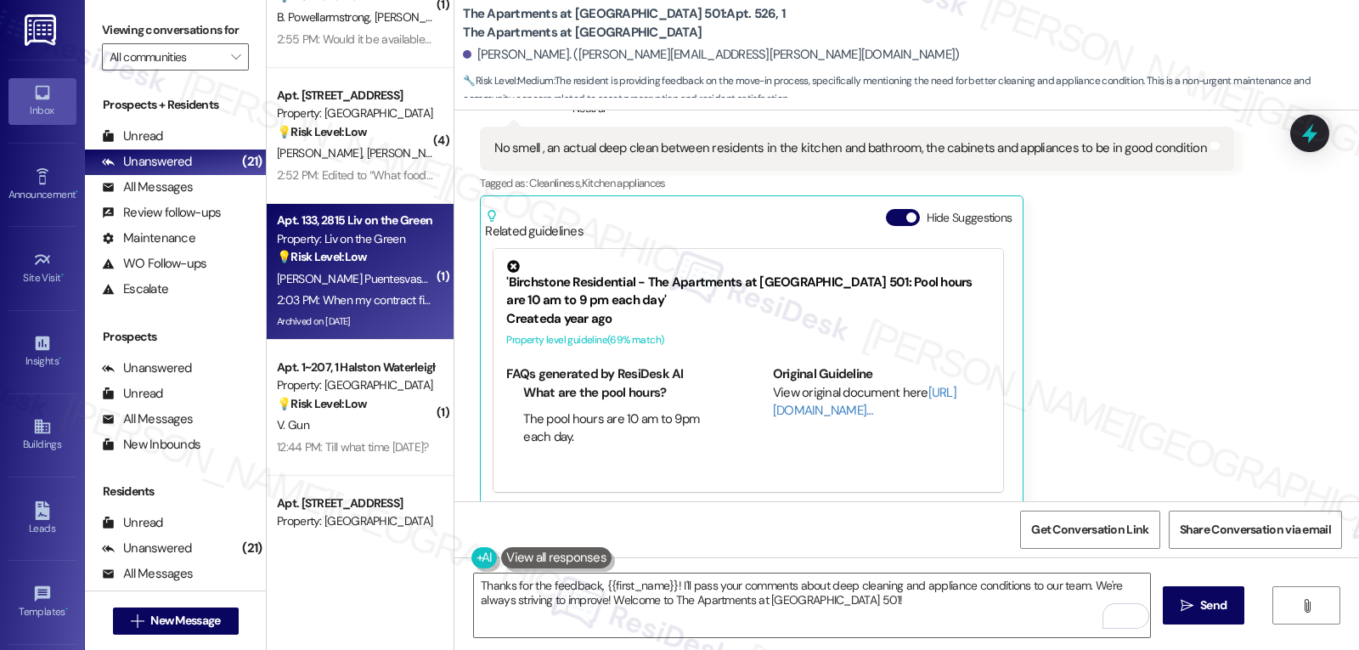
click at [365, 298] on div "2:03 PM: When my contract finish, But I just want to see an apartment for now 2…" at bounding box center [469, 299] width 384 height 15
type textarea "Fetching suggested responses. Please feel free to read through the conversation…"
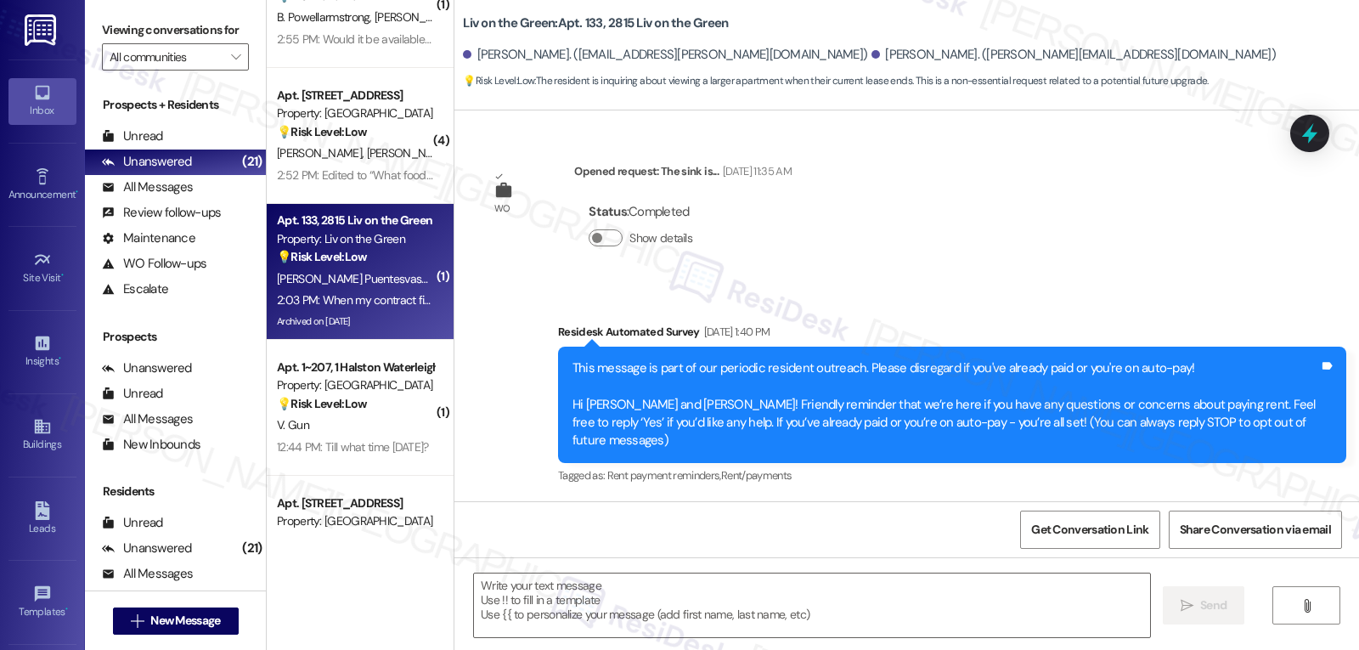
scroll to position [11836, 0]
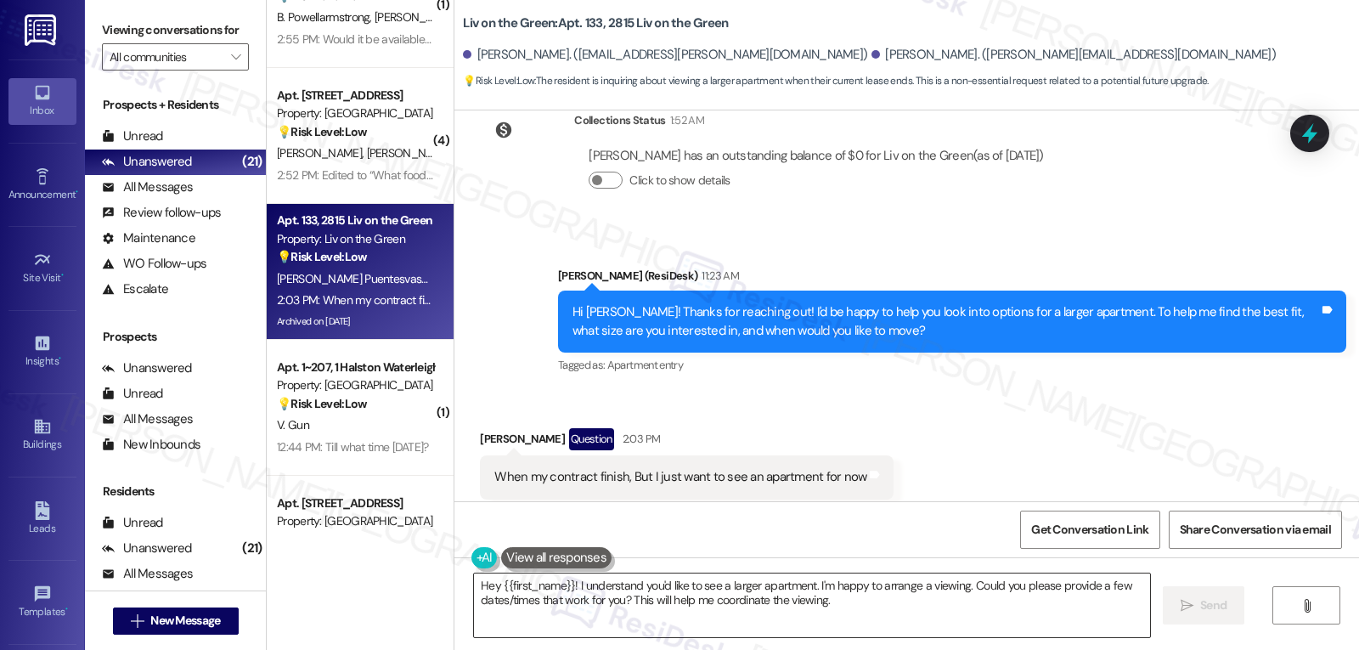
click at [566, 594] on textarea "Hey {{first_name}}! I understand you'd like to see a larger apartment. I'm happ…" at bounding box center [812, 605] width 676 height 64
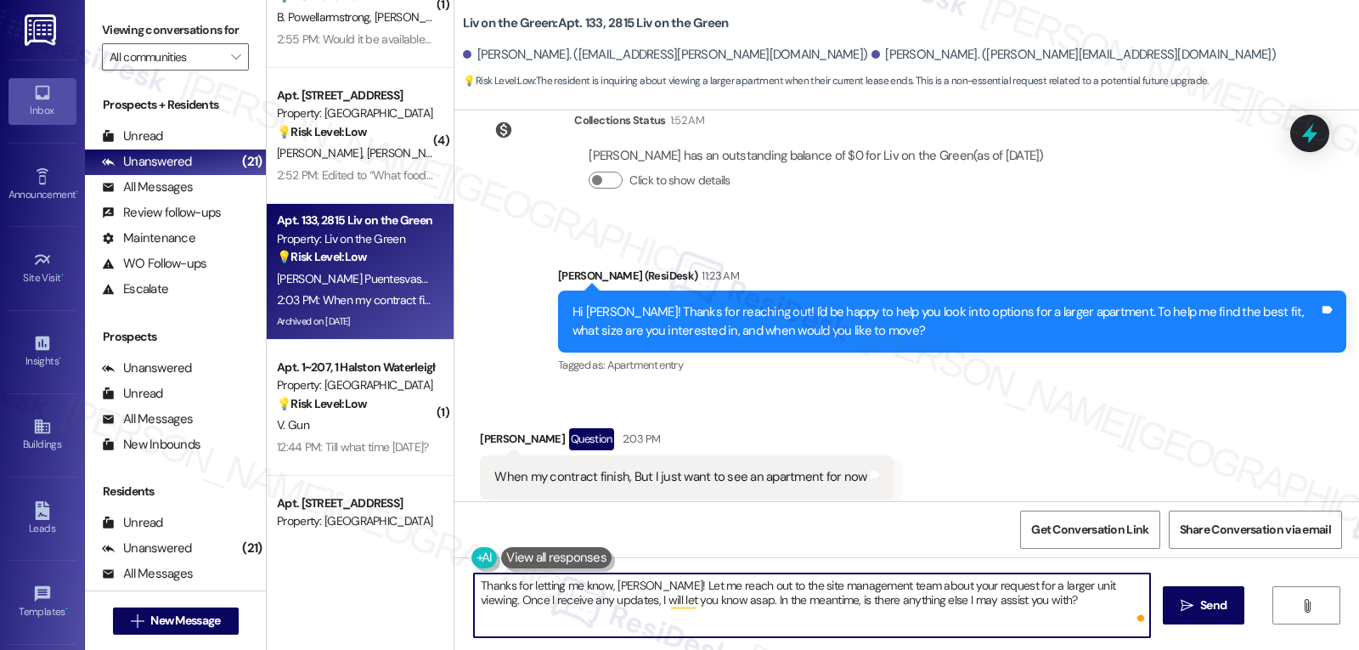
type textarea "Thanks for letting me know, Jose! Let me reach out to the site management team …"
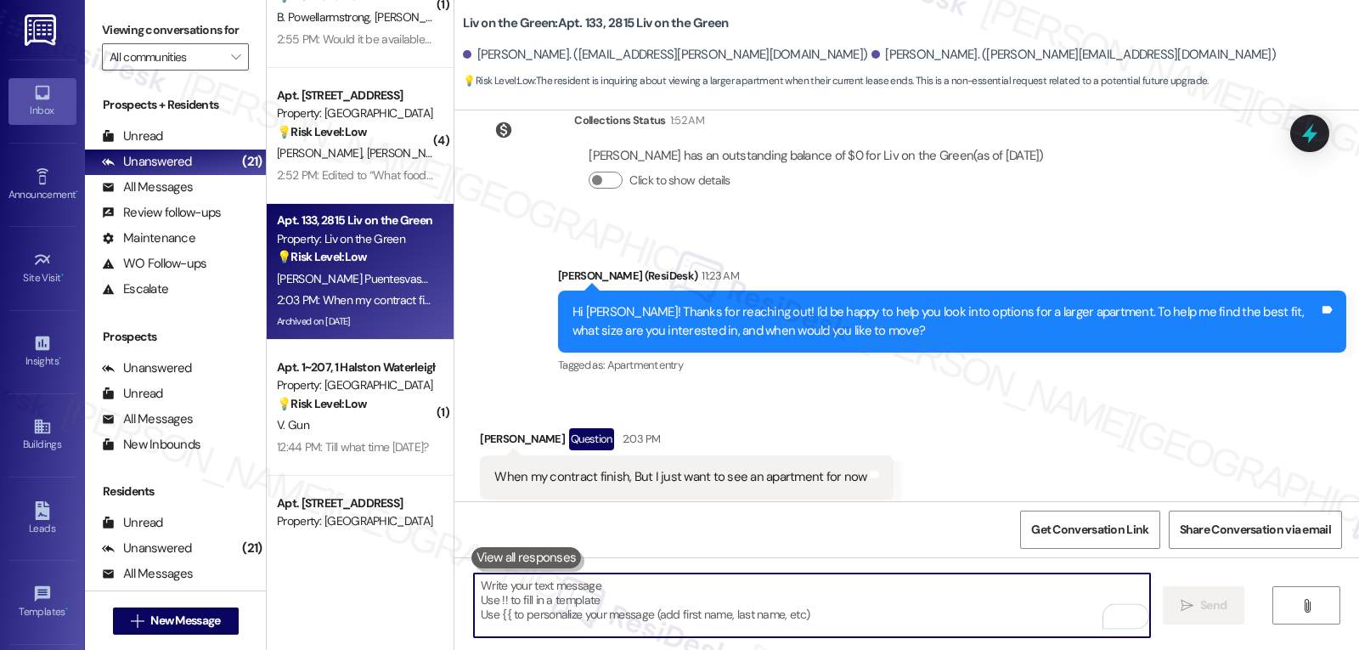
scroll to position [11835, 0]
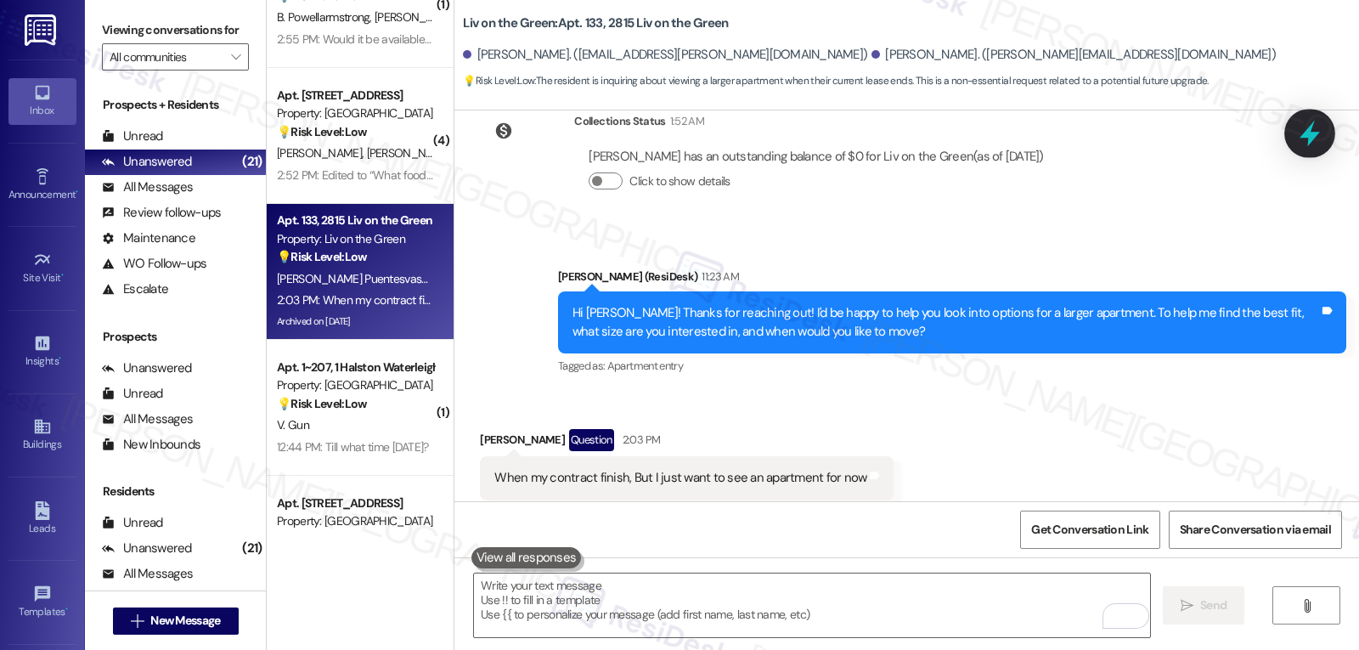
click at [1300, 131] on icon at bounding box center [1309, 133] width 29 height 29
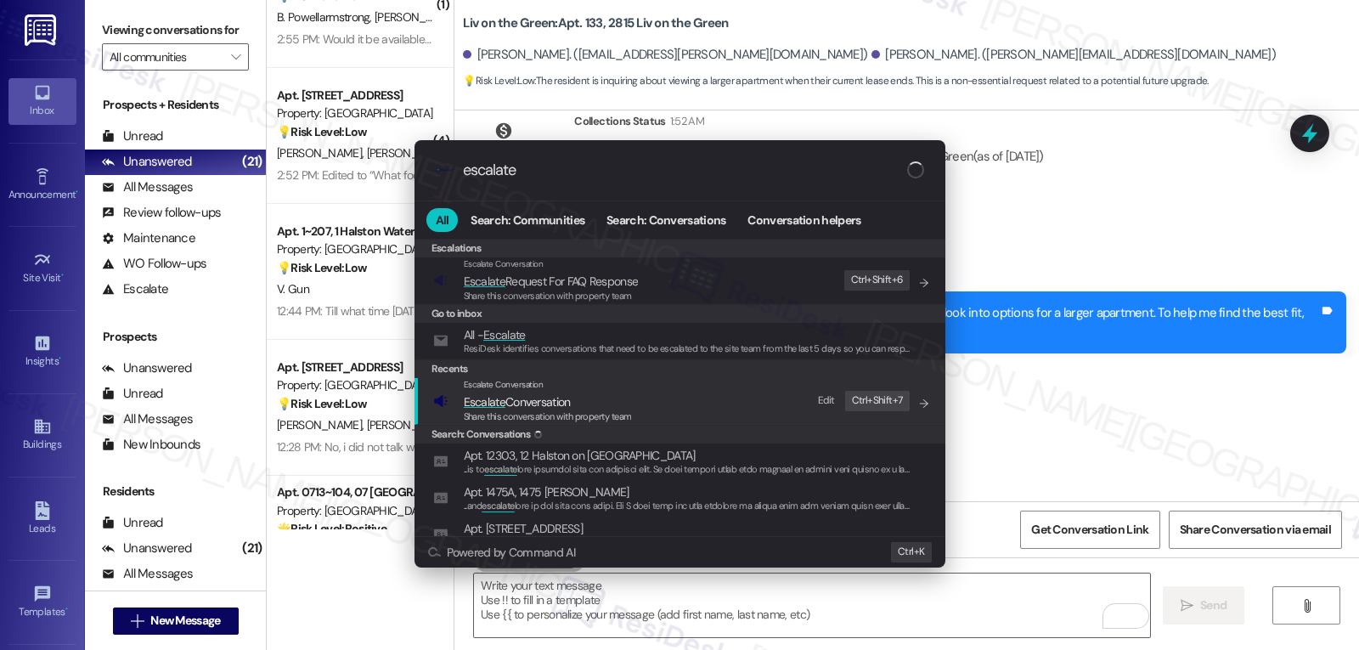
type input "escalate"
click at [565, 416] on span "Share this conversation with property team" at bounding box center [548, 416] width 168 height 12
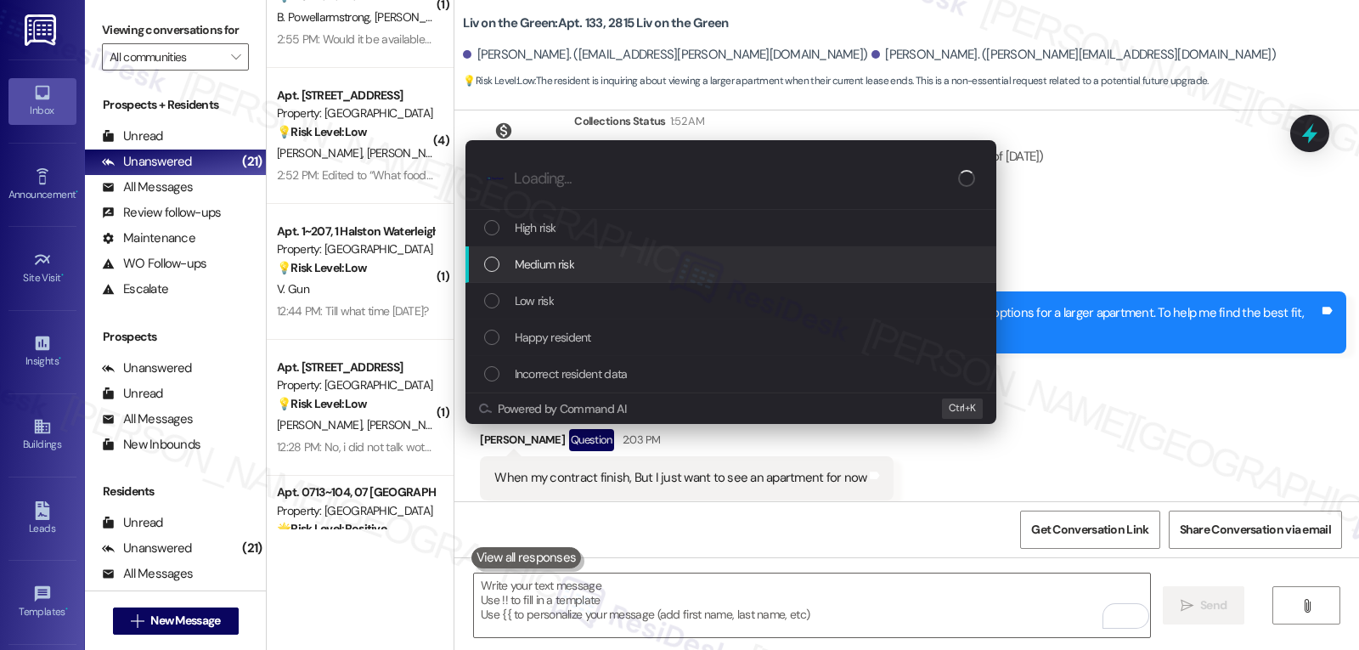
click at [570, 273] on span "Medium risk" at bounding box center [544, 264] width 59 height 19
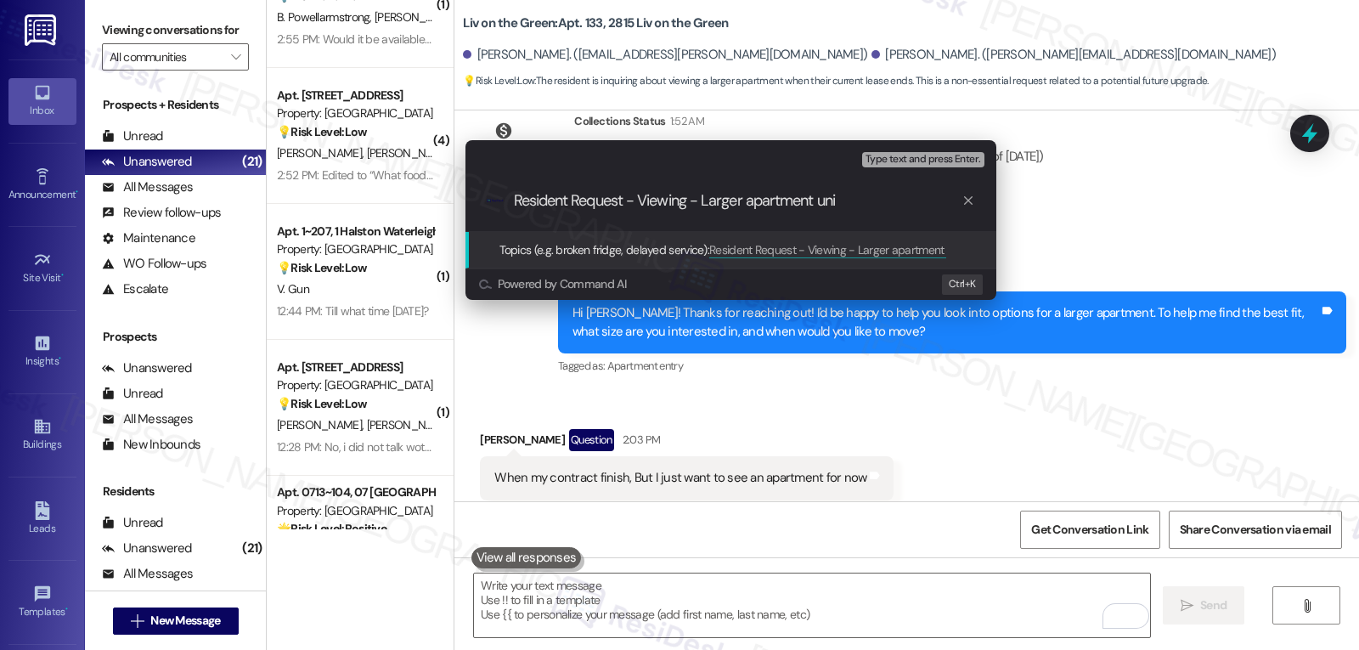
type input "Resident Request - Viewing - Larger apartment unit"
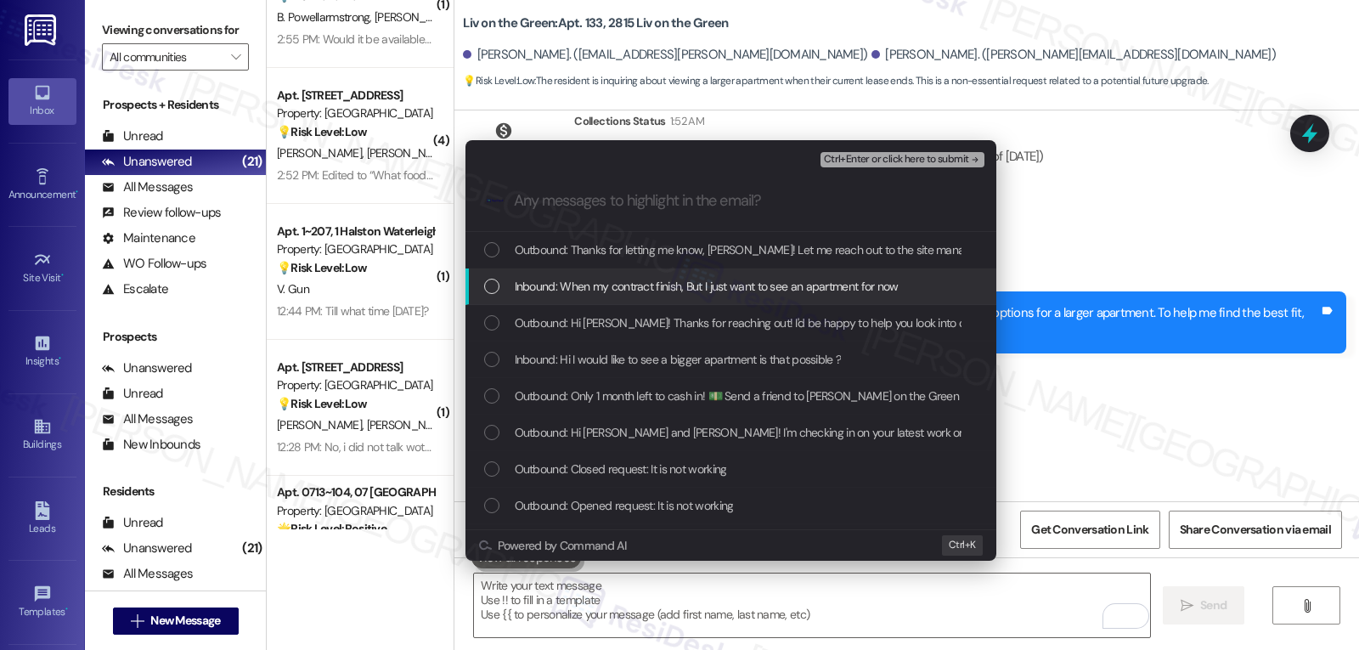
click at [577, 281] on span "Inbound: When my contract finish, But I just want to see an apartment for now" at bounding box center [707, 286] width 384 height 19
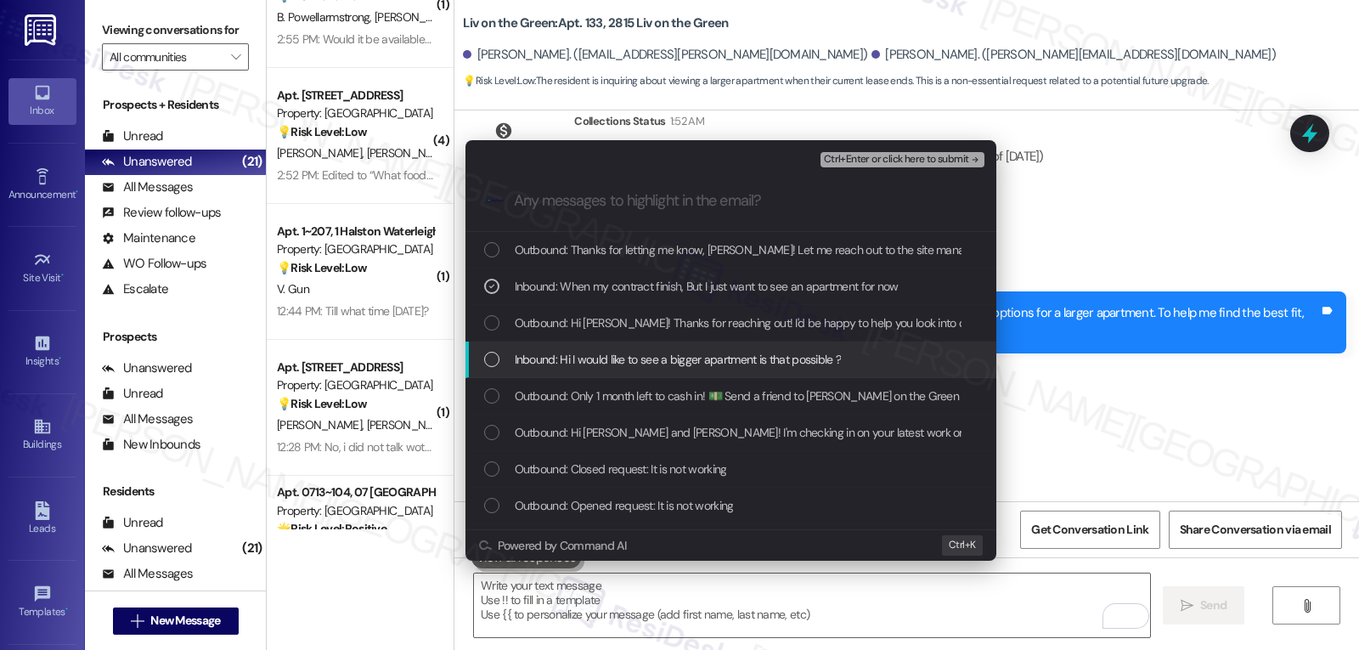
click at [529, 355] on span "Inbound: Hi I would like to see a bigger apartment is that possible ?" at bounding box center [678, 359] width 327 height 19
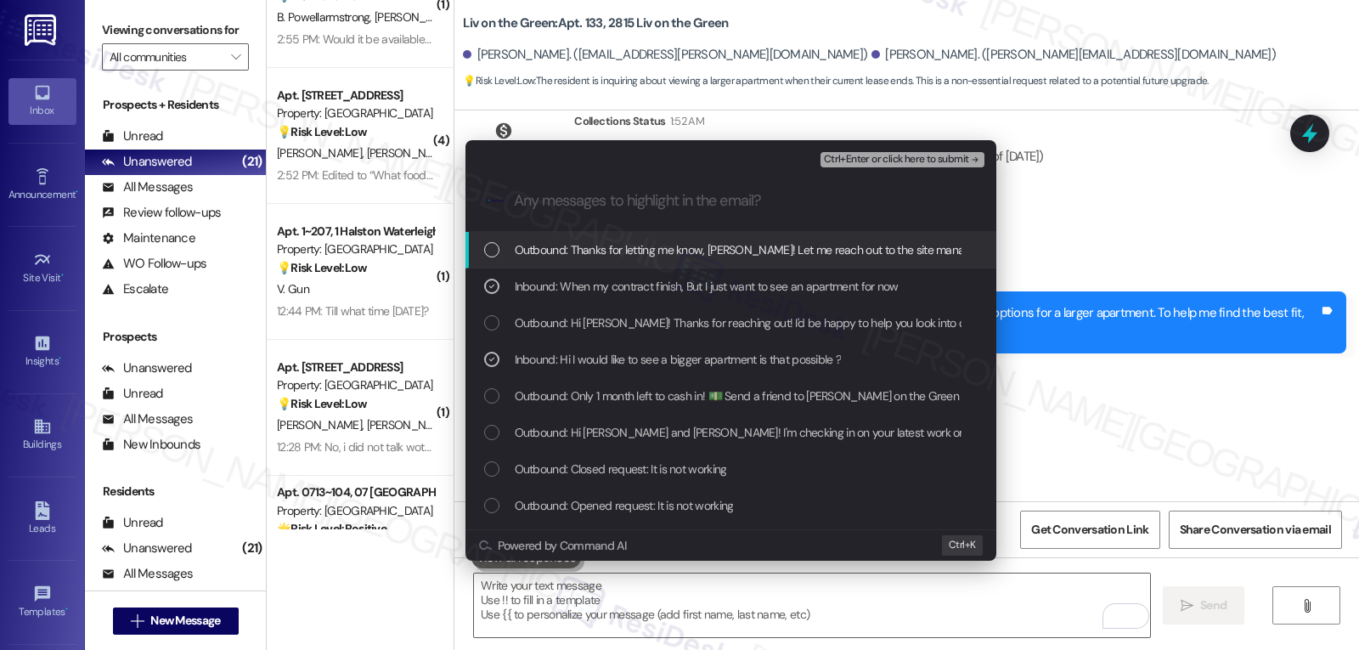
click at [932, 158] on span "Ctrl+Enter or click here to submit" at bounding box center [896, 160] width 145 height 12
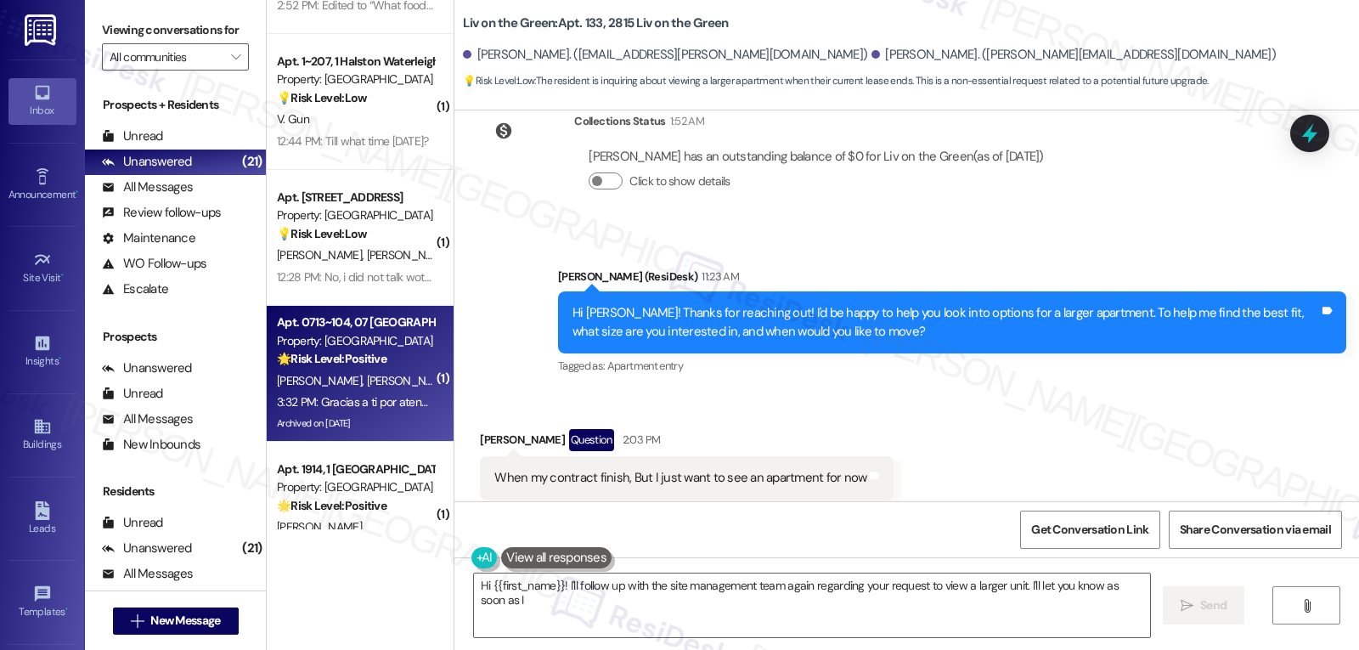
scroll to position [0, 0]
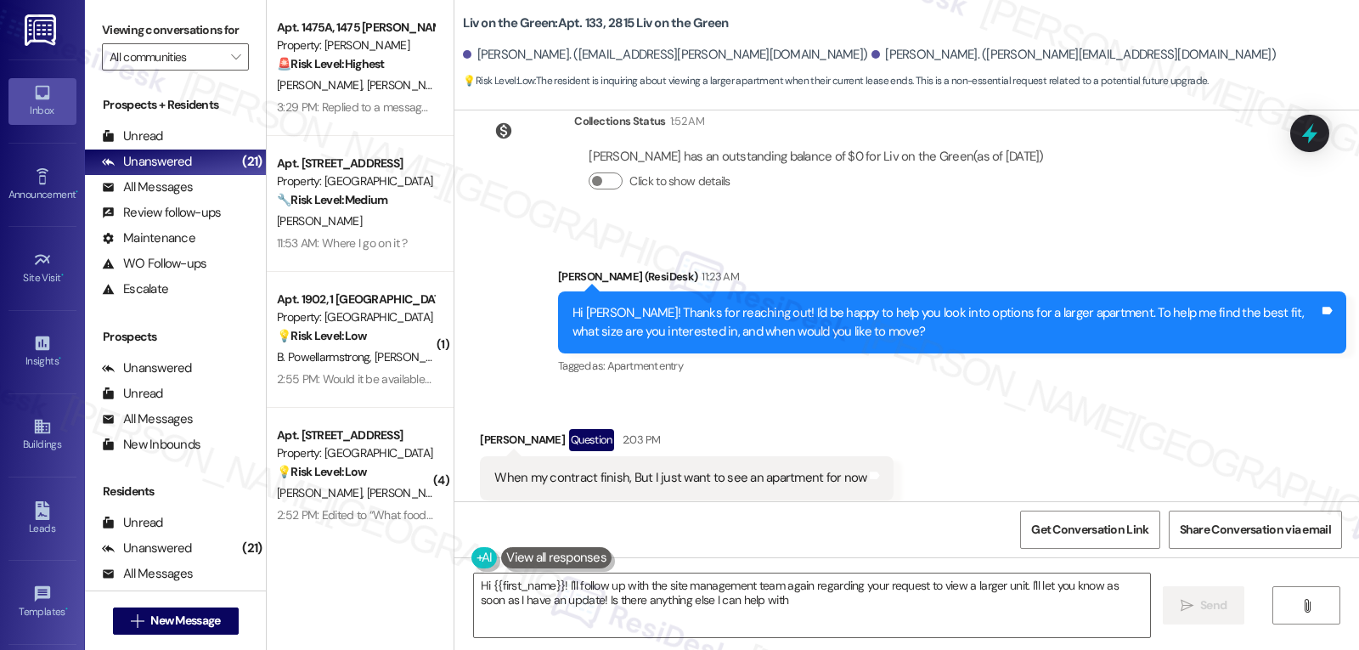
type textarea "Hi {{first_name}}! I'll follow up with the site management team again regarding…"
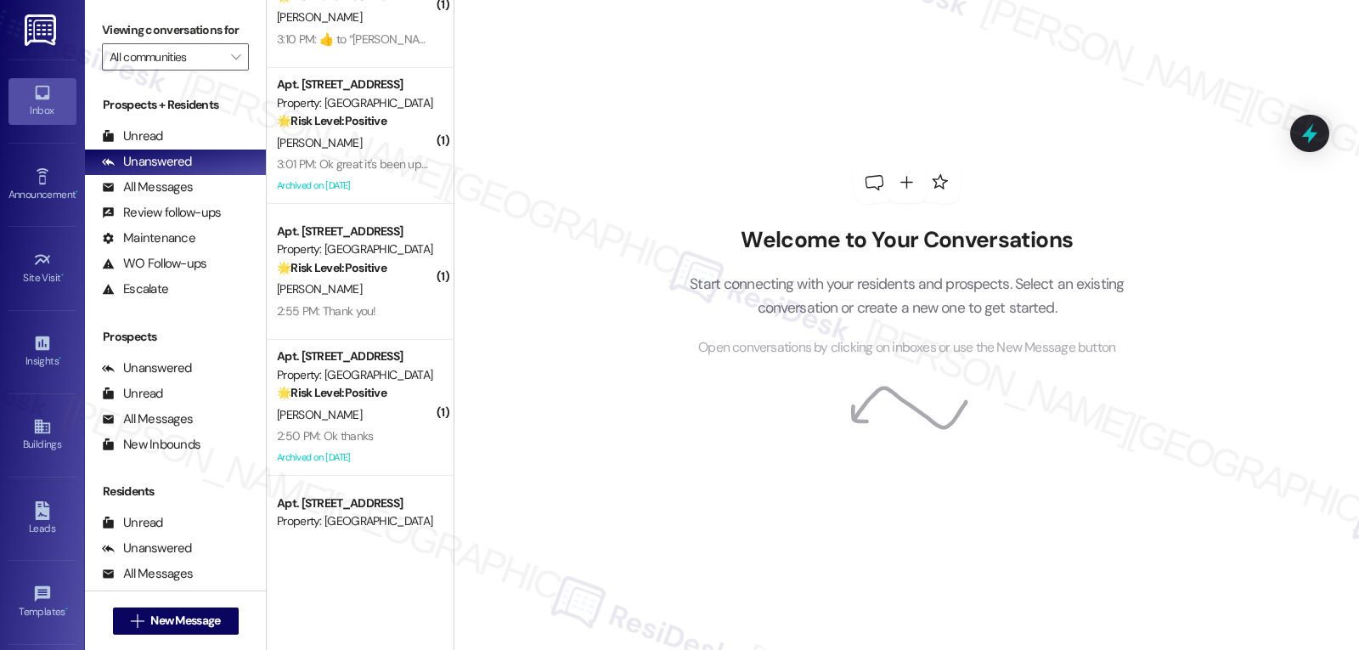
scroll to position [1189, 0]
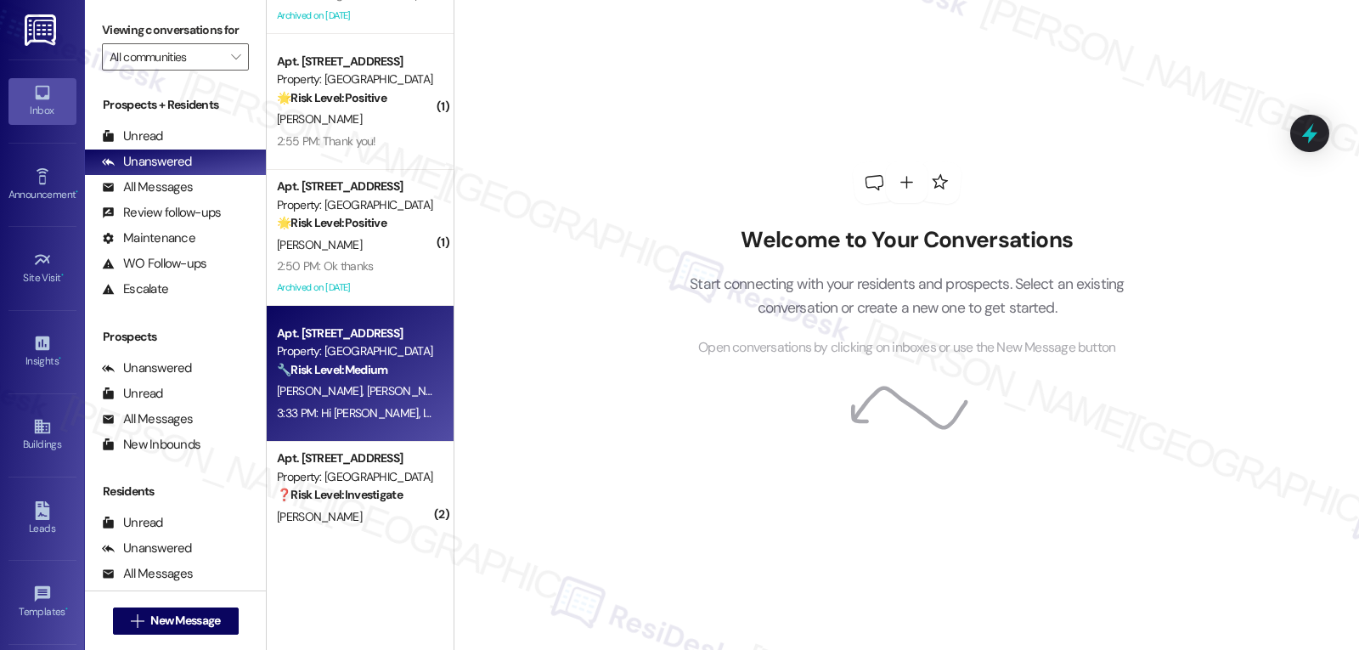
click at [303, 386] on span "D. Brown" at bounding box center [322, 390] width 90 height 15
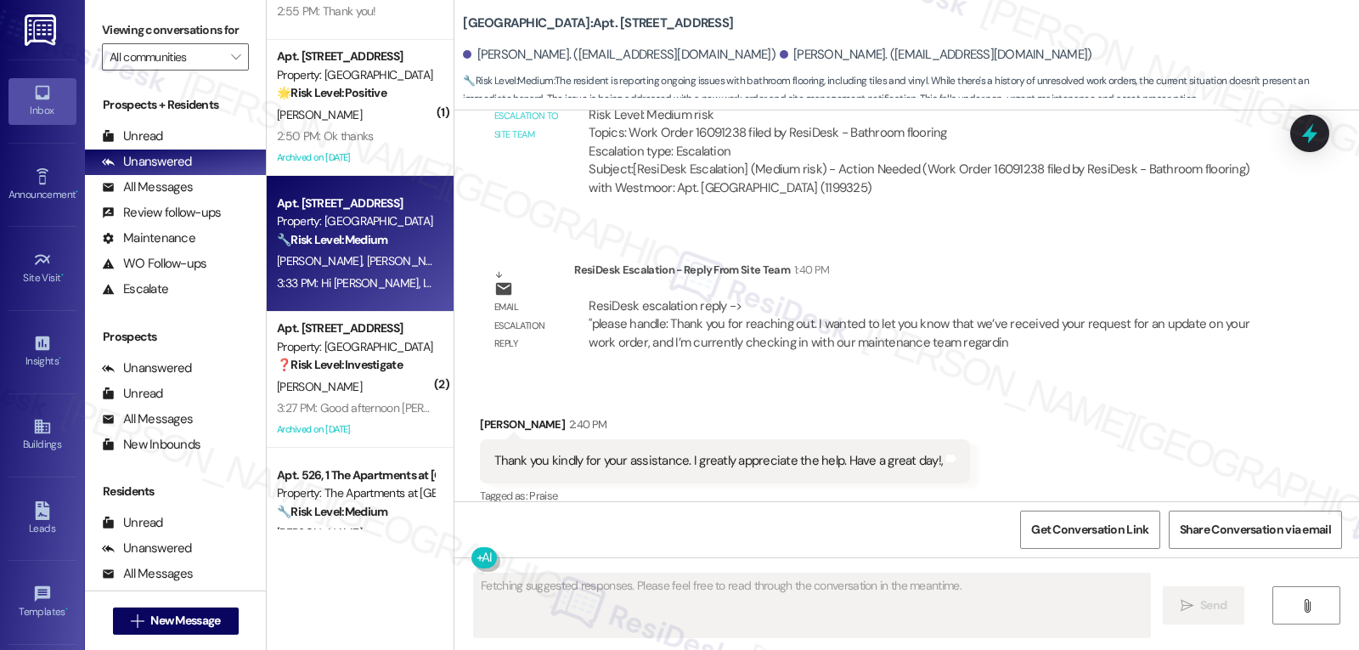
scroll to position [1359, 0]
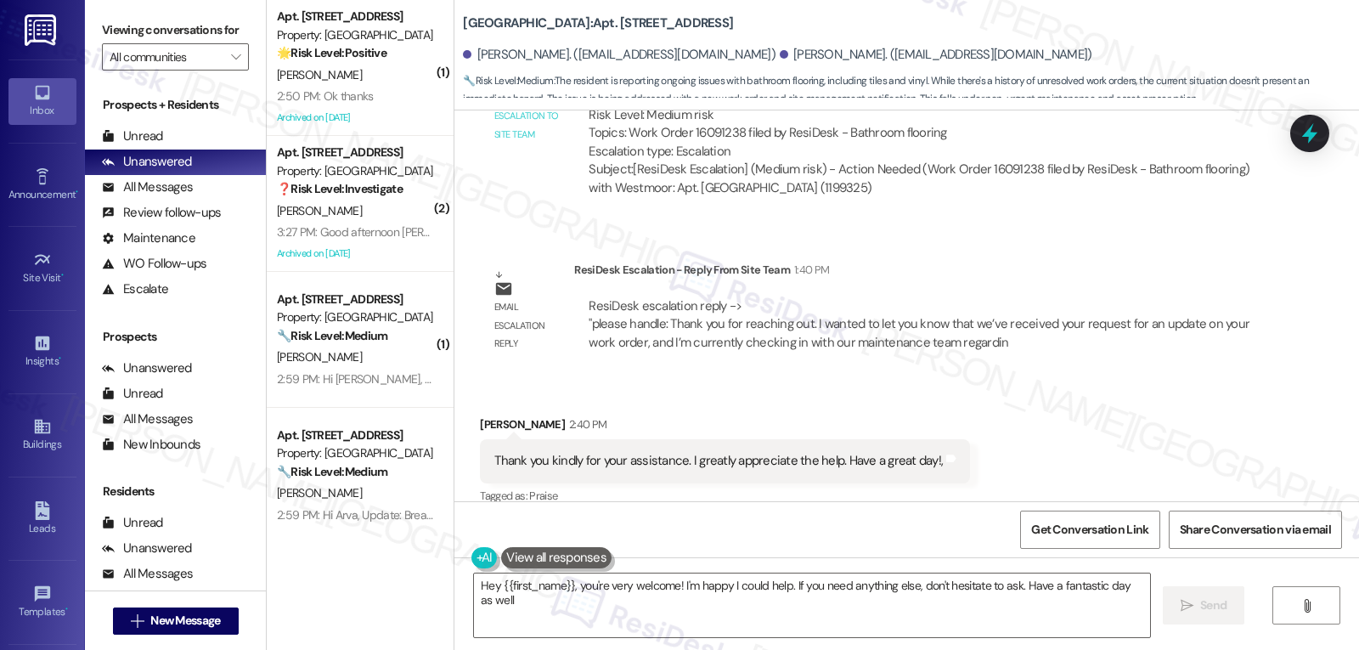
type textarea "Hey {{first_name}}, you're very welcome! I'm happy I could help. If you need an…"
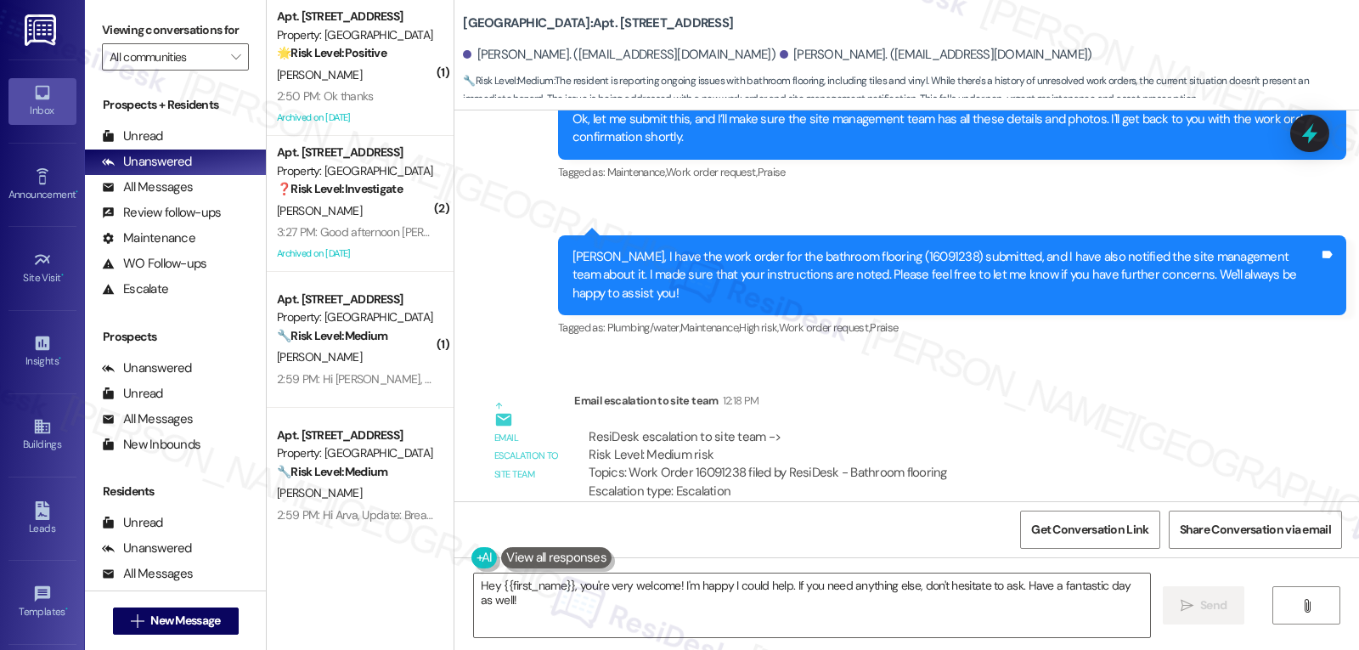
scroll to position [22615, 0]
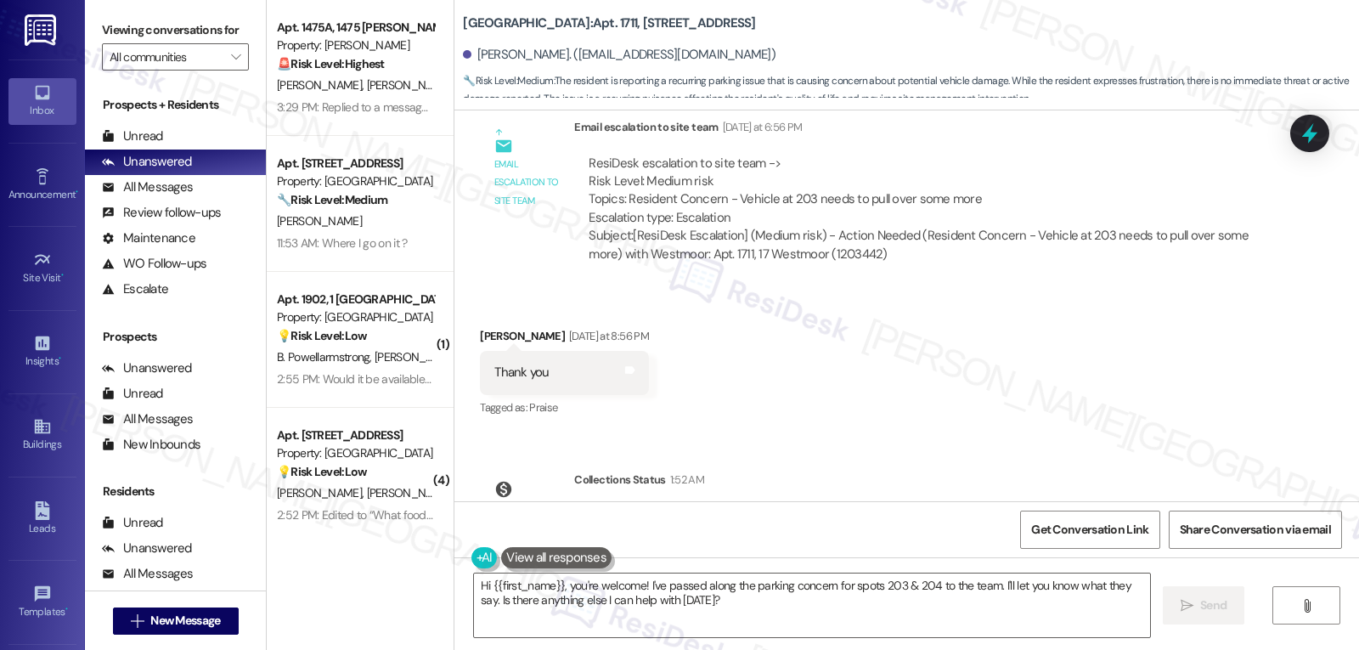
scroll to position [12211, 0]
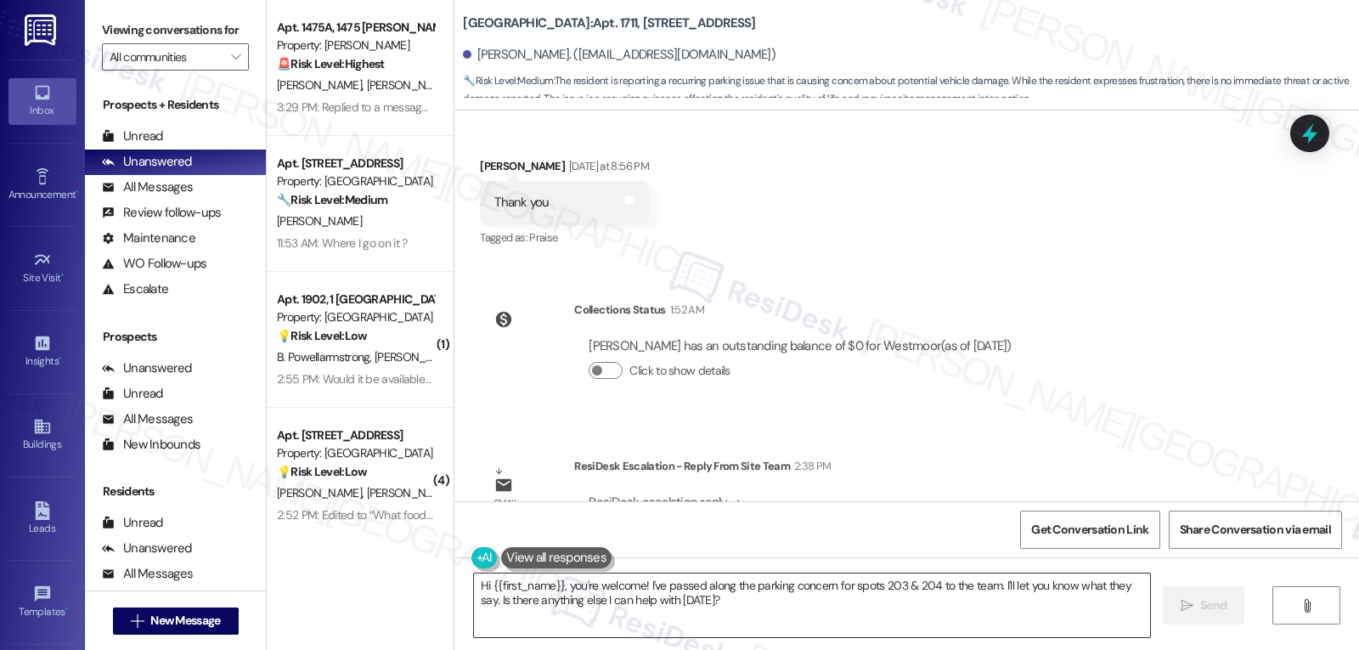
drag, startPoint x: 561, startPoint y: 591, endPoint x: 986, endPoint y: 633, distance: 426.6
click at [861, 617] on textarea "Hi {{first_name}}, you're welcome! I've passed along the parking concern for sp…" at bounding box center [812, 605] width 676 height 64
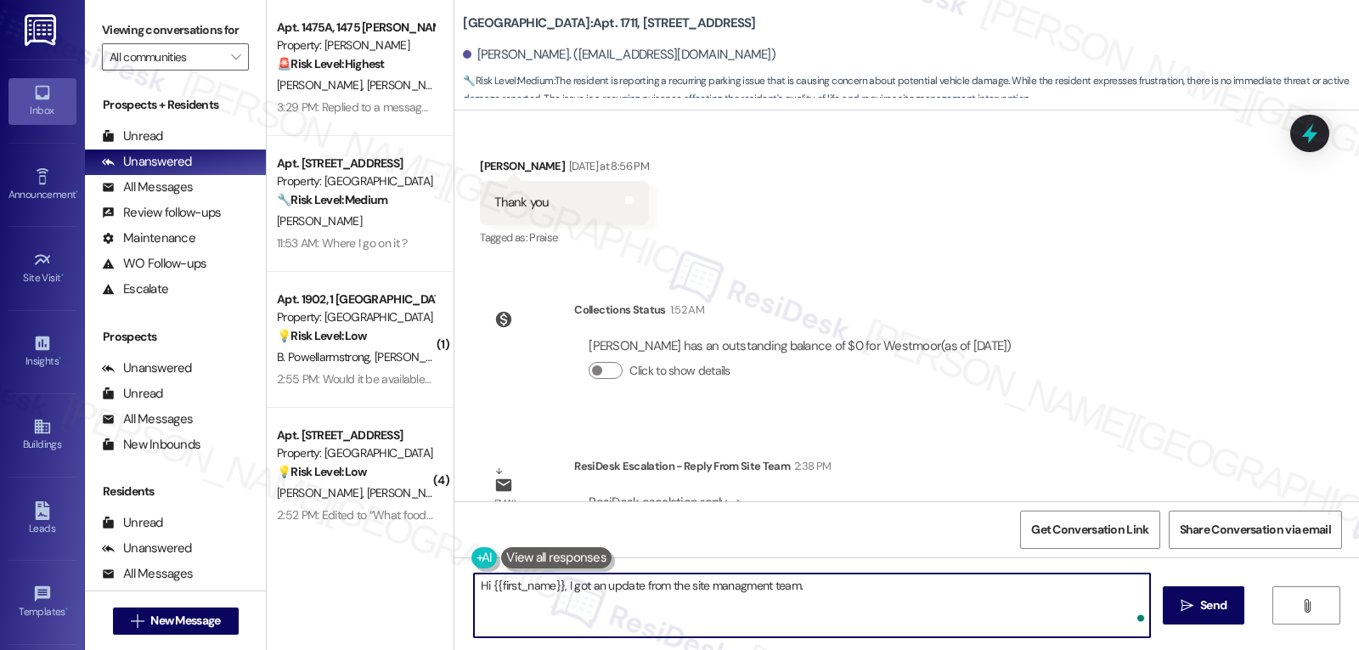
paste textarea "Thank you for letting us know about your concerns. We’ve spoken with the reside…"
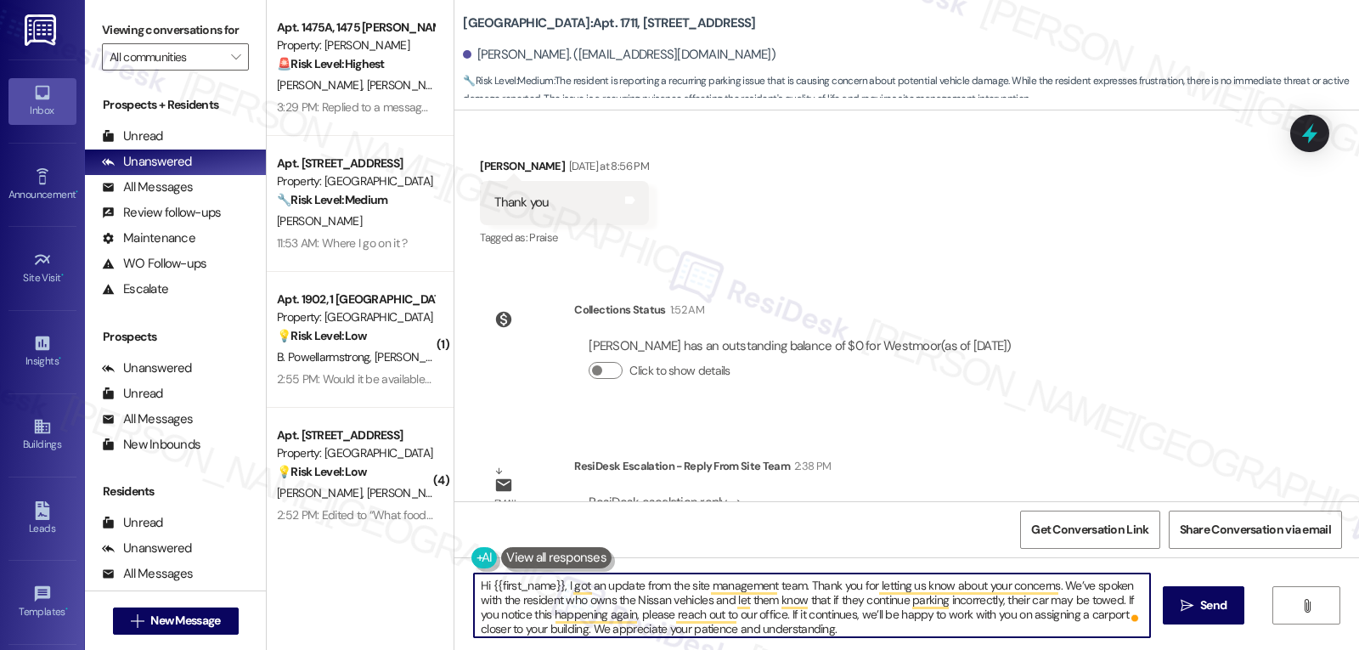
click at [890, 633] on textarea "Hi {{first_name}}, I got an update from the site management team. Thank you for…" at bounding box center [812, 605] width 676 height 64
type textarea "Hi {{first_name}}, I got an update from the site management team. Thank you for…"
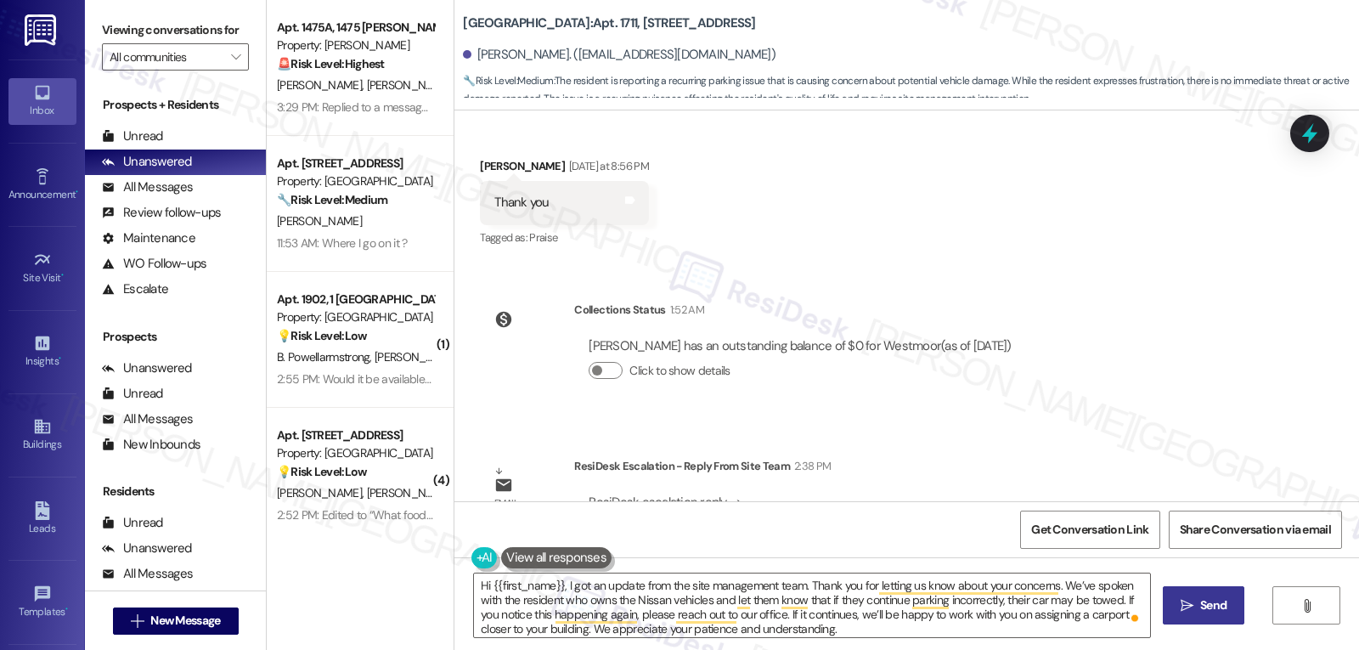
click at [1200, 599] on span "Send" at bounding box center [1213, 605] width 26 height 18
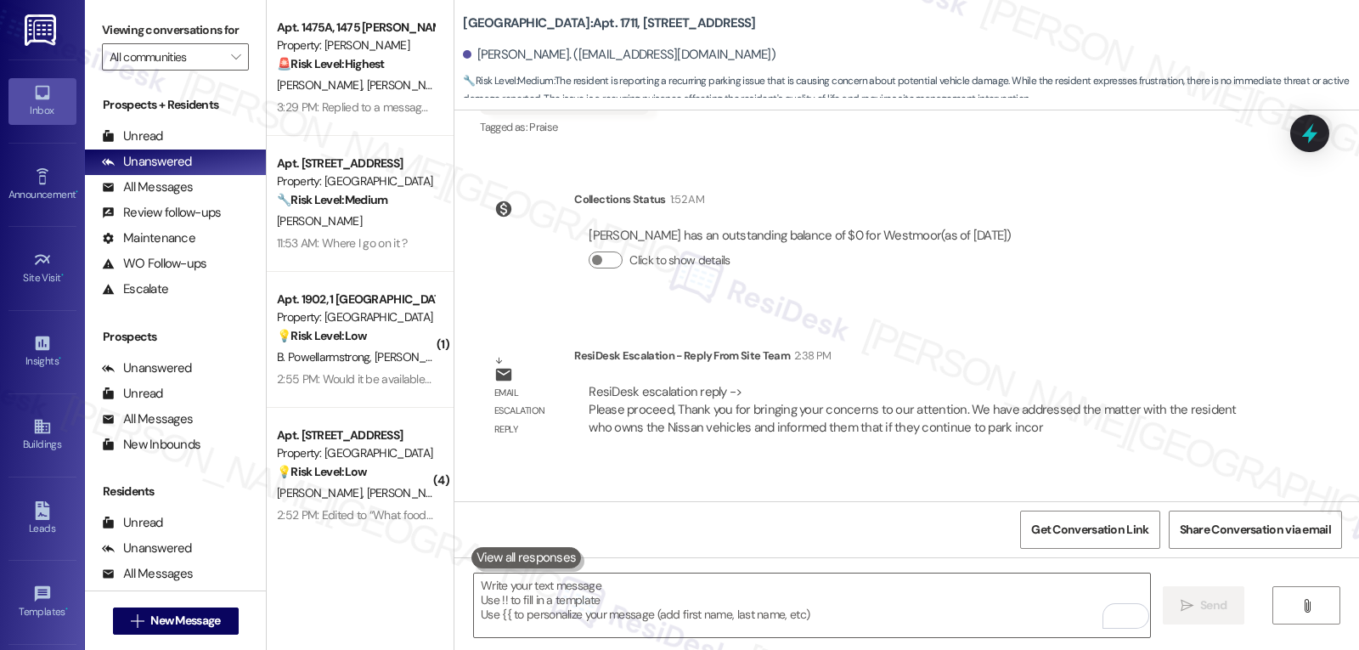
scroll to position [12384, 0]
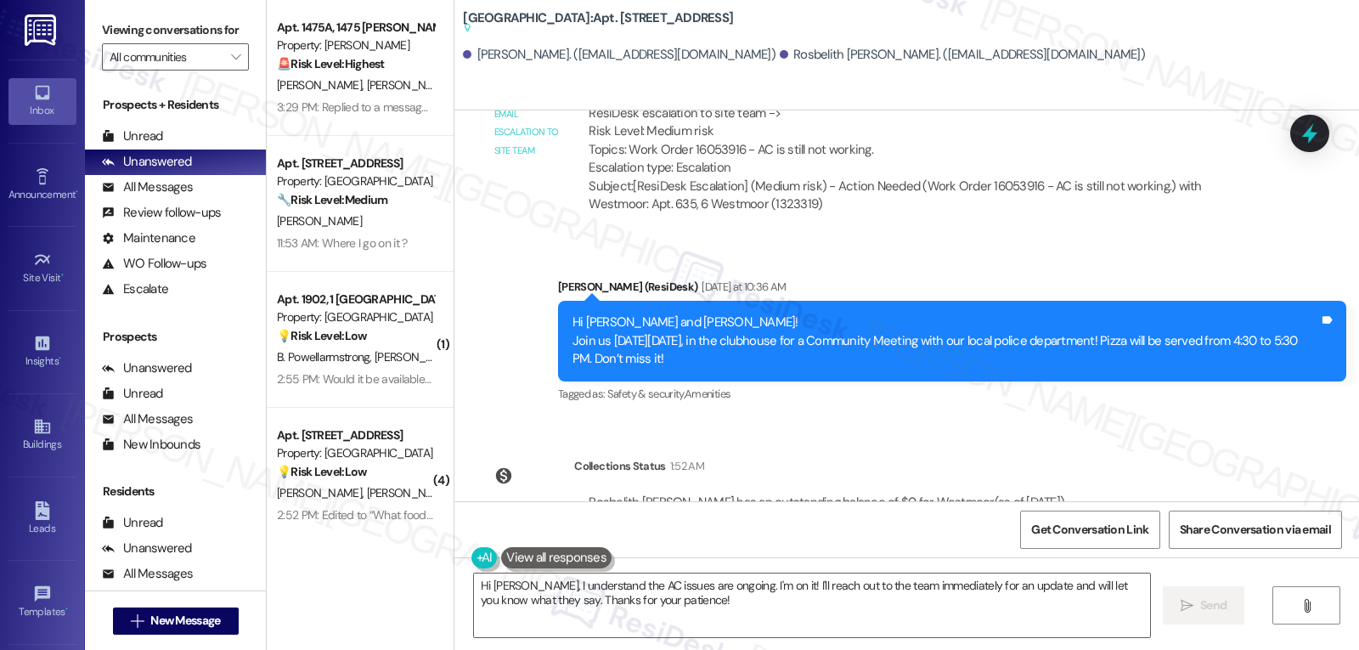
scroll to position [8791, 0]
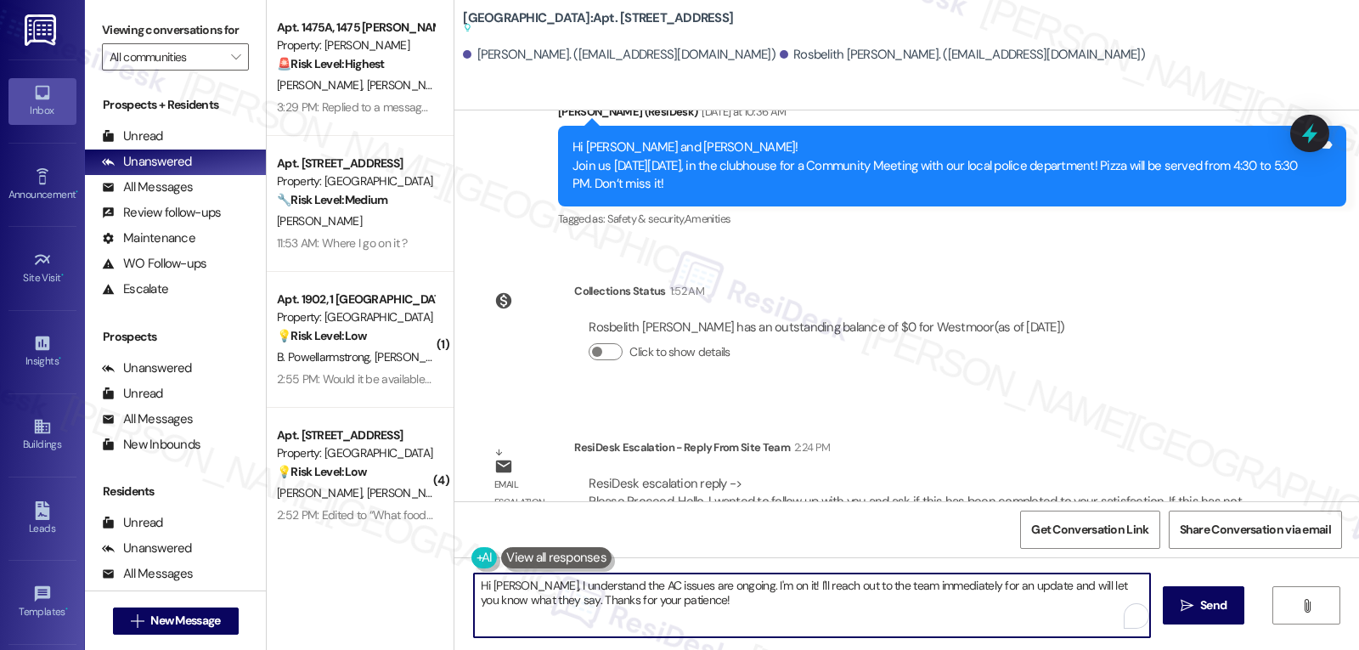
drag, startPoint x: 537, startPoint y: 588, endPoint x: 1003, endPoint y: 690, distance: 477.0
click at [1003, 649] on html "Inbox Go to Inbox Announcement • Send A Text Announcement Site Visit • Go to Si…" at bounding box center [679, 325] width 1359 height 650
click at [736, 610] on textarea "Hi Rosbelith, I just heard back from the site management team." at bounding box center [812, 605] width 676 height 64
paste textarea "wanted to follow up and see if everything was completed to your satisfaction. I…"
click at [760, 586] on textarea "Hi Rosbelith, I just wanted to follow up and see if everything was completed to…" at bounding box center [812, 605] width 676 height 64
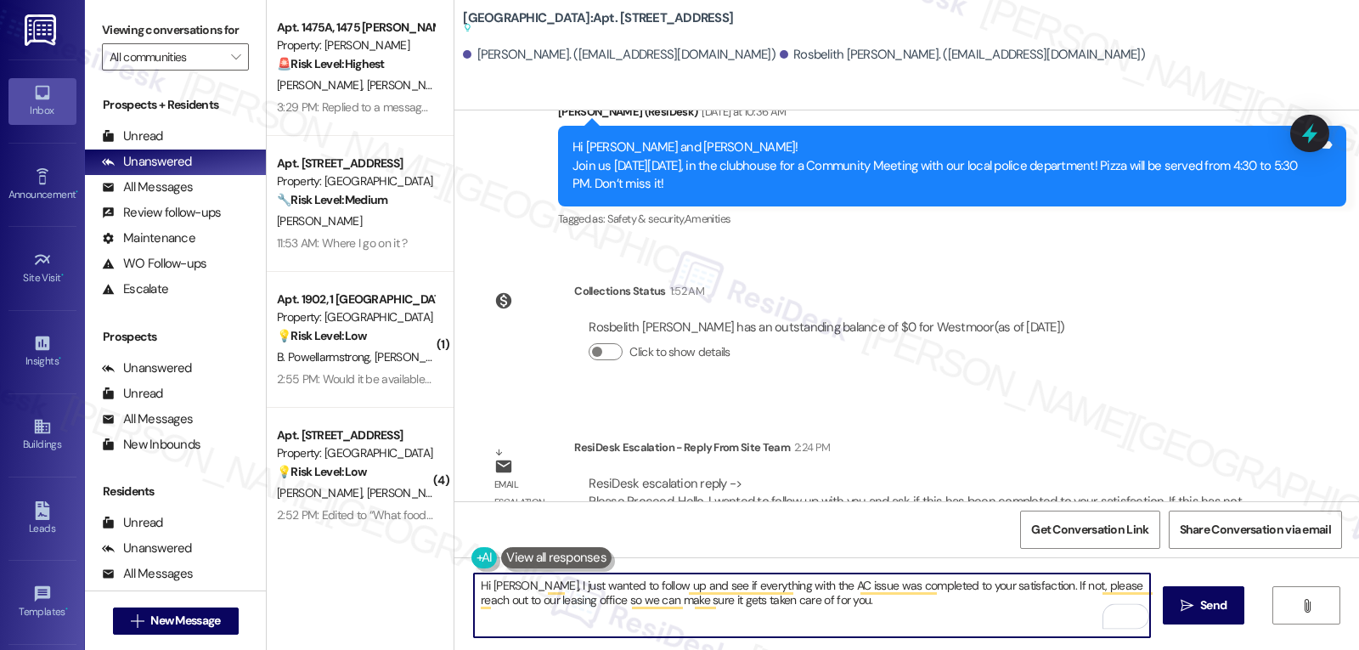
click at [851, 605] on textarea "Hi Rosbelith, I just wanted to follow up and see if everything with the AC issu…" at bounding box center [812, 605] width 676 height 64
type textarea "Hi Rosbelith, I just wanted to follow up and see if everything with the AC issu…"
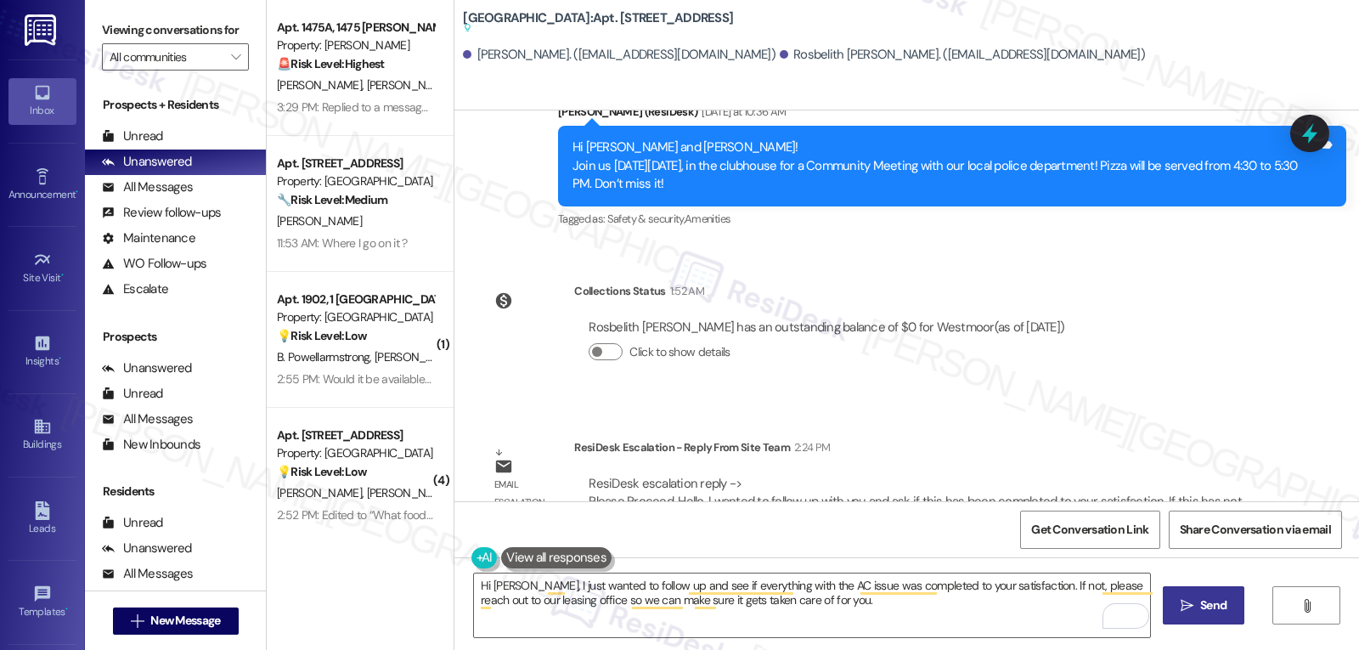
click at [1187, 616] on button " Send" at bounding box center [1203, 605] width 82 height 38
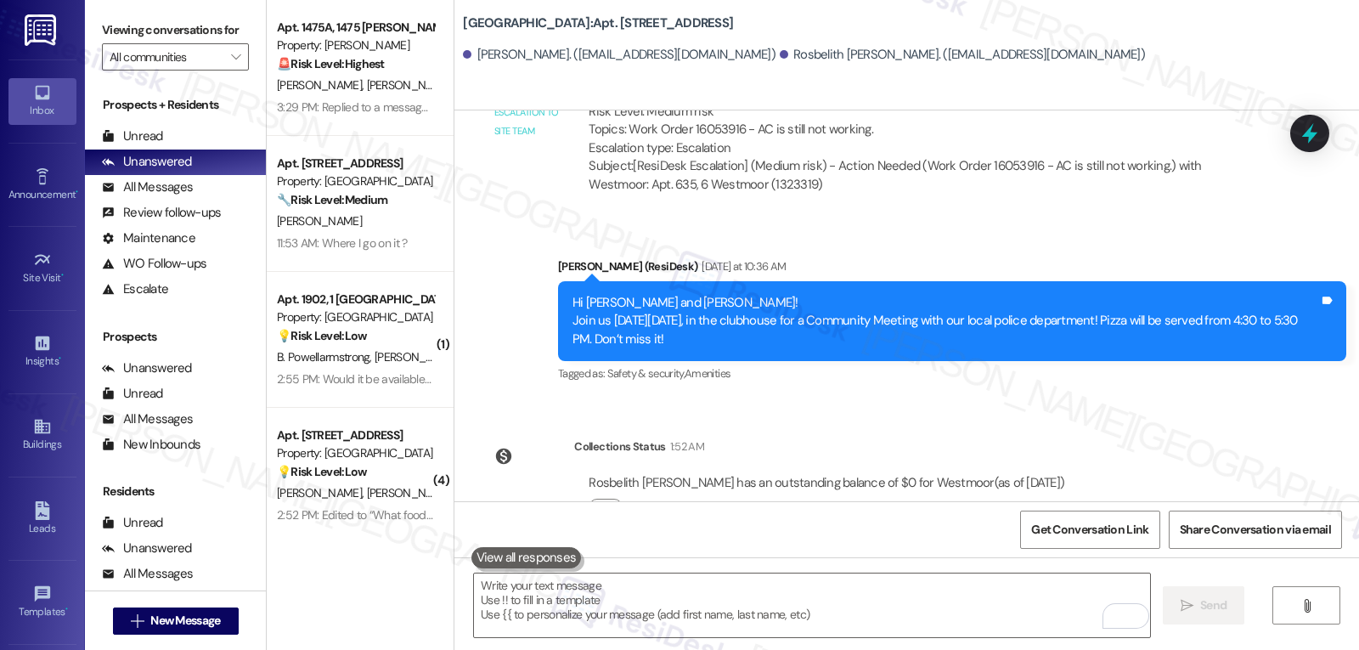
scroll to position [8660, 0]
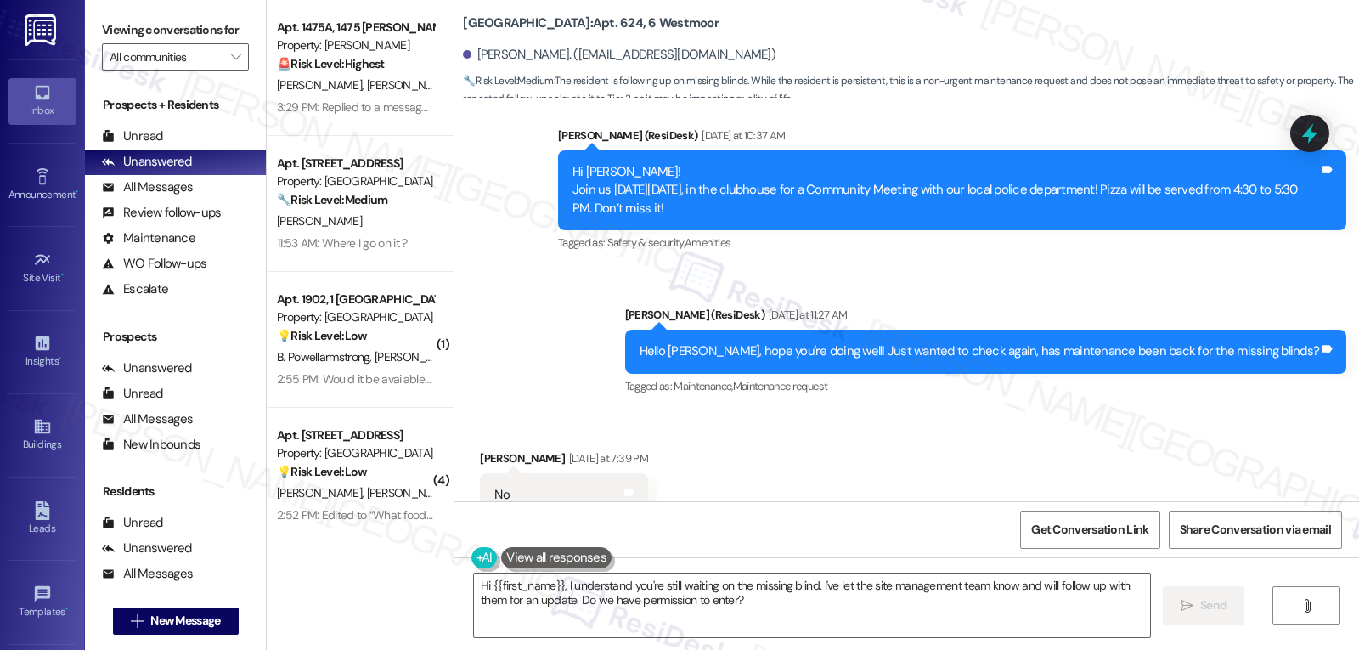
scroll to position [21416, 0]
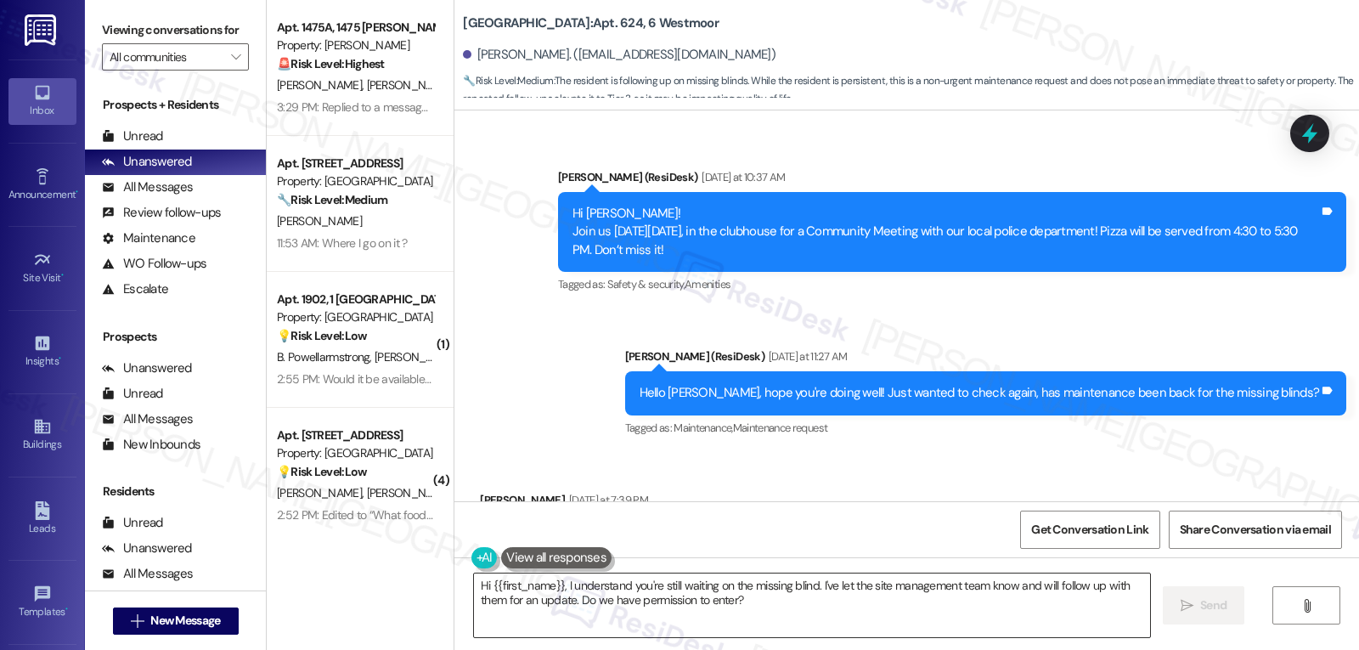
click at [833, 600] on textarea "Hi {{first_name}}, I understand you're still waiting on the missing blind. I've…" at bounding box center [812, 605] width 676 height 64
paste textarea "ello Ms. Shed, I just wanted to check in and see if everything was completed to…"
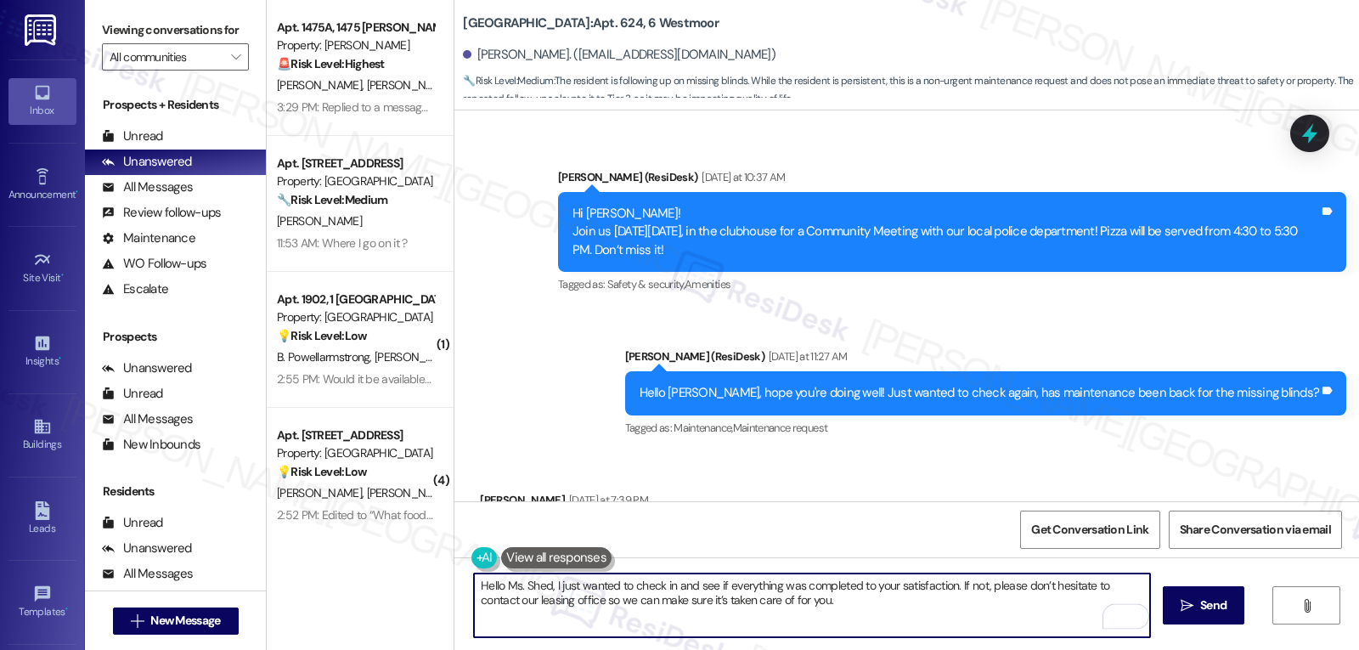
click at [765, 587] on textarea "Hello Ms. Shed, I just wanted to check in and see if everything was completed t…" at bounding box center [812, 605] width 676 height 64
click at [1114, 583] on textarea "Hello Ms. Shed, I just wanted to check in and see if everything about your work…" at bounding box center [812, 605] width 676 height 64
type textarea "Hello Ms. Shed, I just wanted to check in and see if everything about your work…"
click at [1047, 611] on textarea "Hello Ms. Shed, I just wanted to check in and see if everything about your work…" at bounding box center [812, 605] width 676 height 64
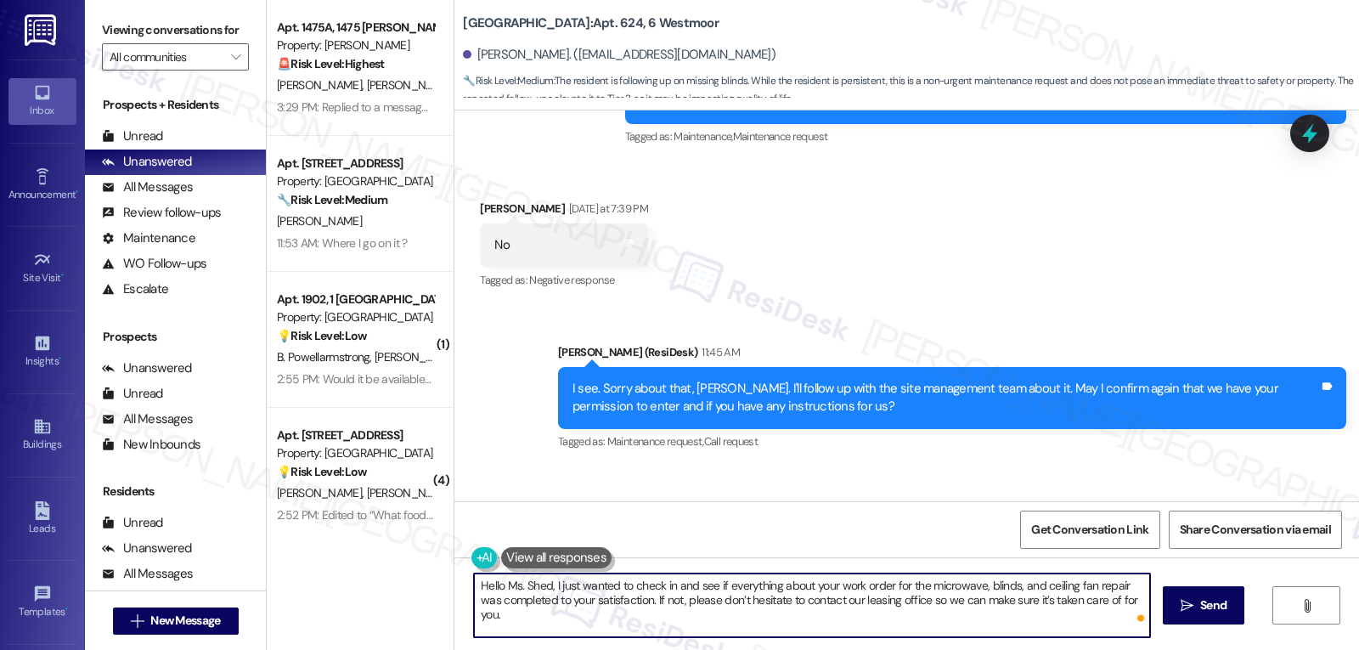
scroll to position [21756, 0]
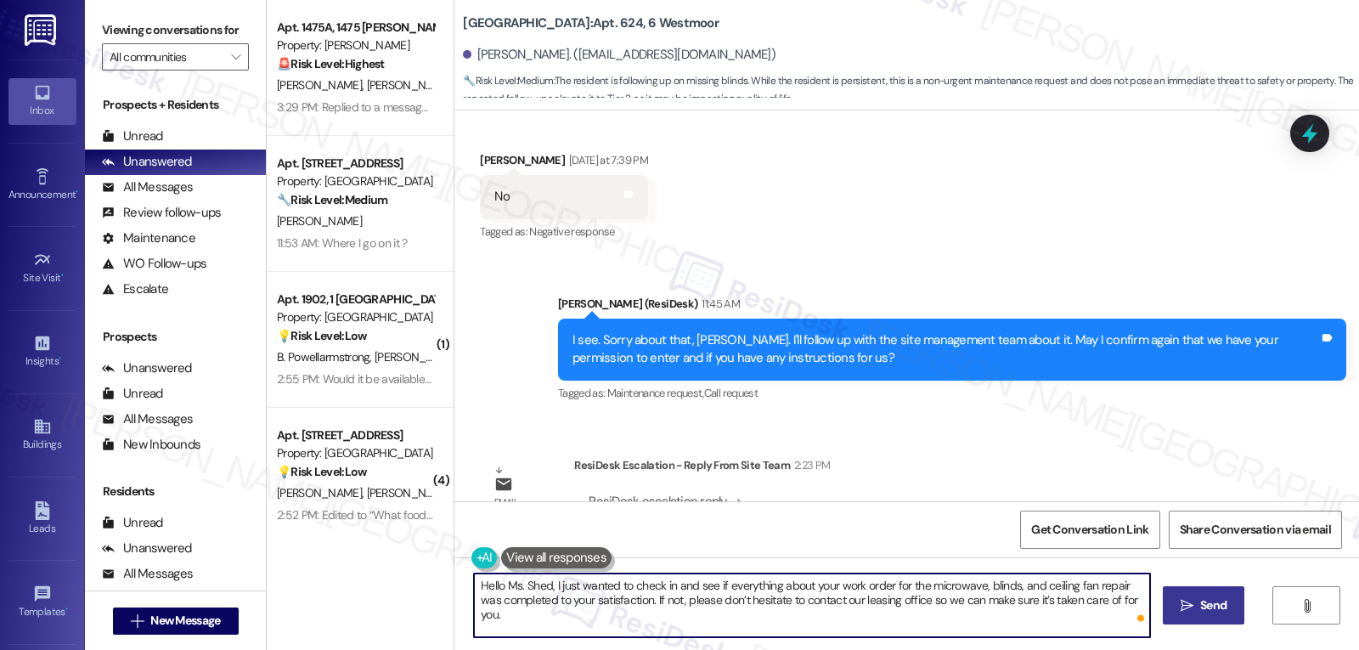
click at [1216, 612] on span "Send" at bounding box center [1213, 605] width 26 height 18
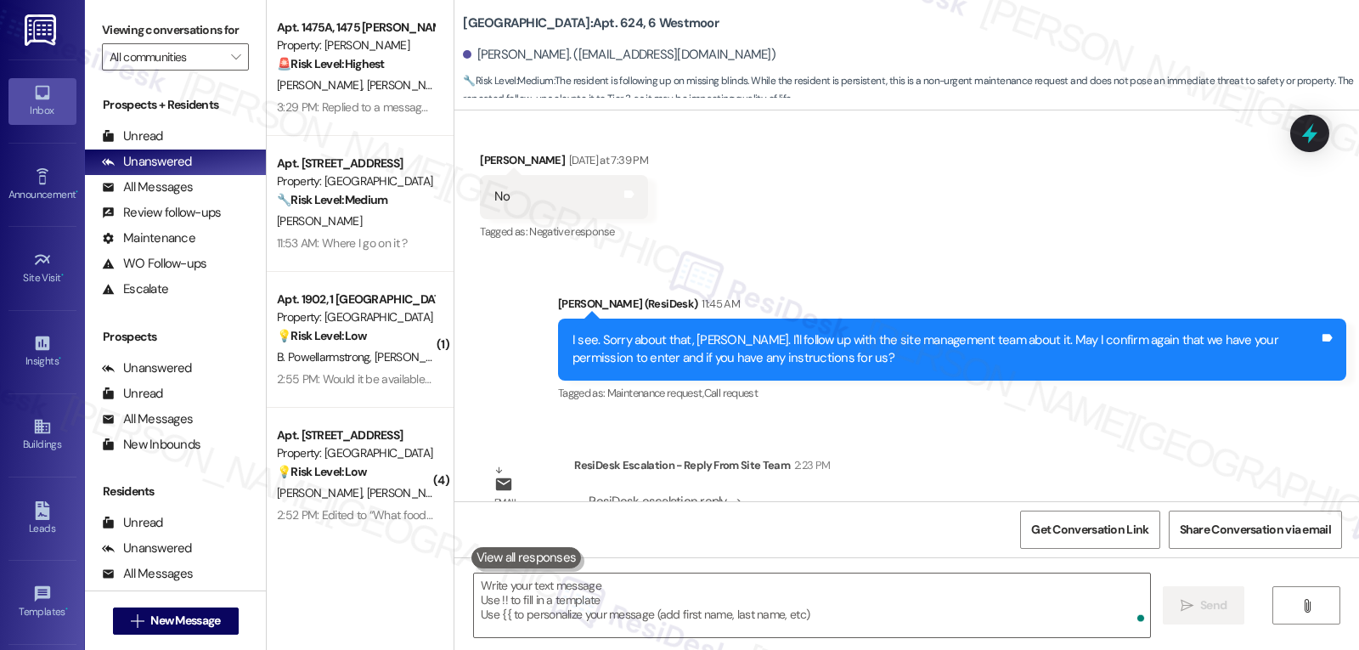
scroll to position [21438, 0]
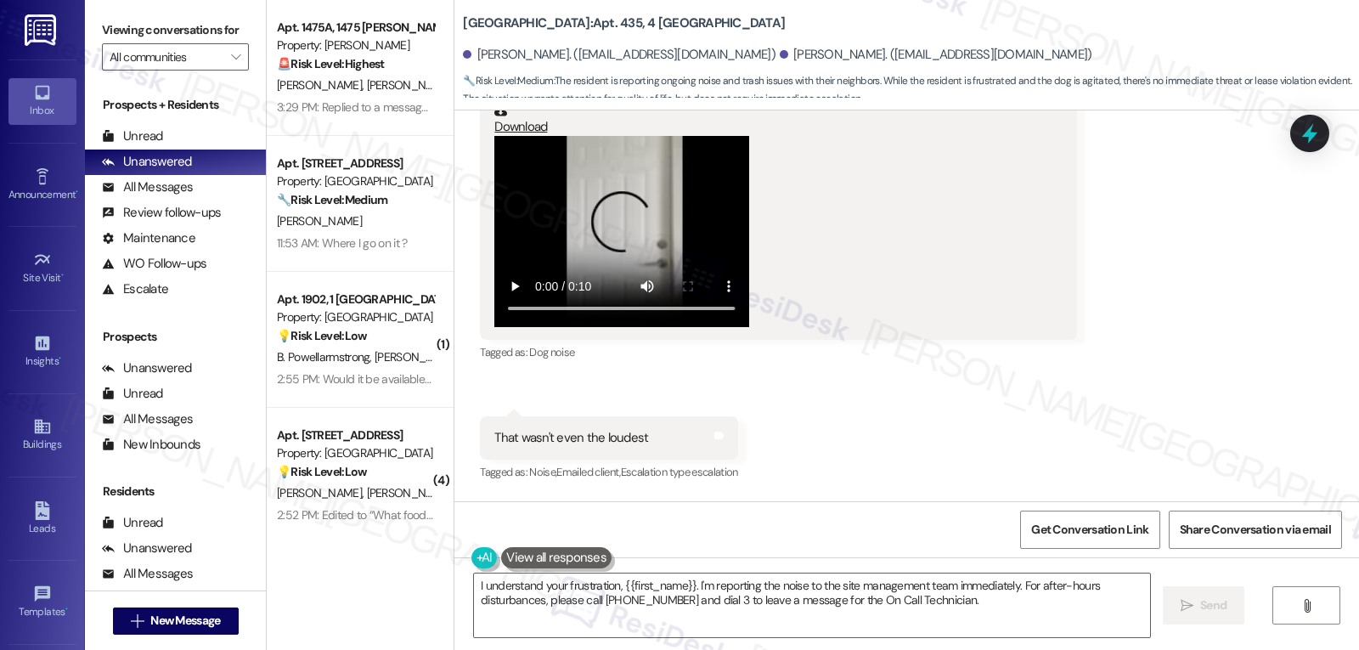
scroll to position [66902, 0]
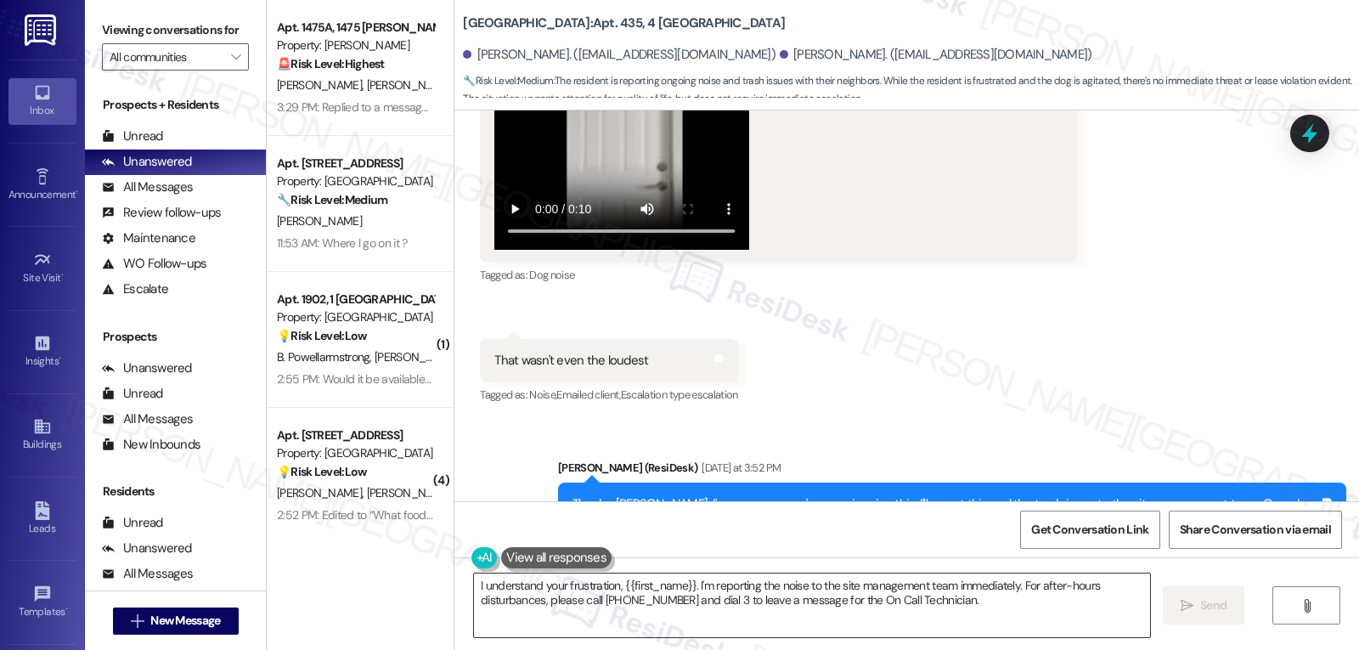
click at [644, 623] on textarea "I understand your frustration, {{first_name}}. I'm reporting the noise to the s…" at bounding box center [812, 605] width 676 height 64
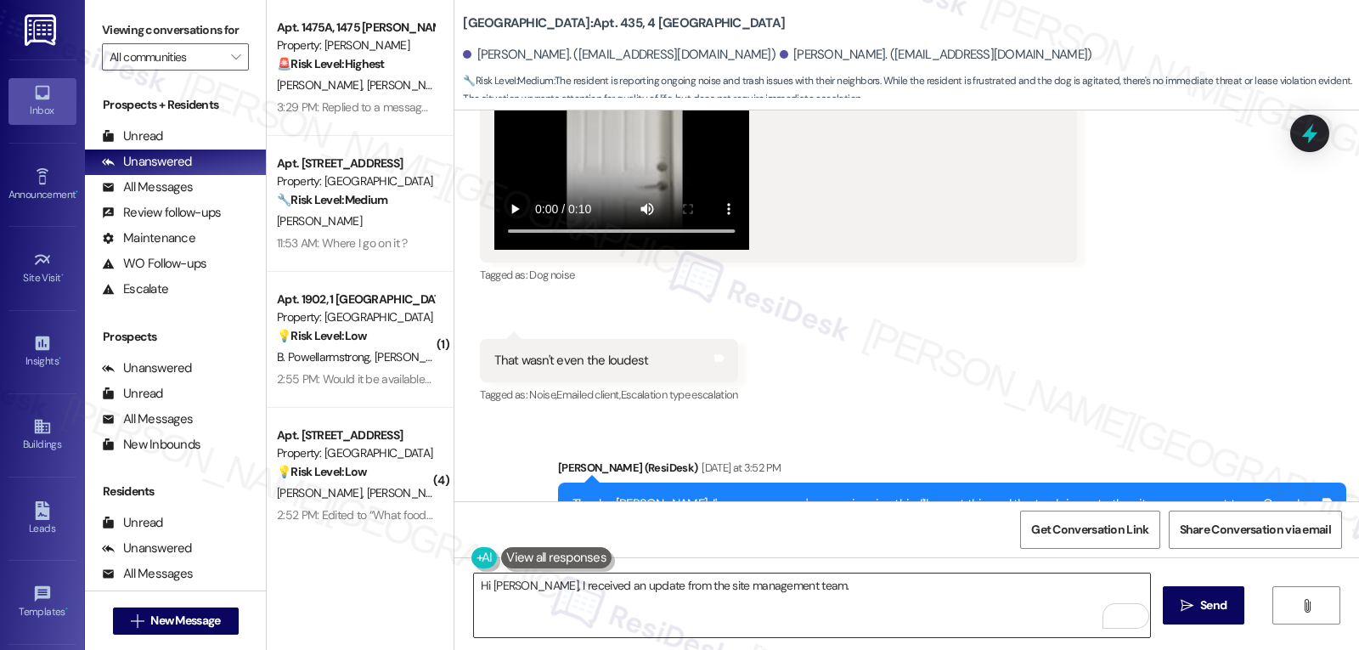
click at [908, 604] on textarea "Hi [PERSON_NAME], I received an update from the site management team." at bounding box center [812, 605] width 676 height 64
paste textarea "We’re actively issuing trash violations, so we really appreciate your help in p…"
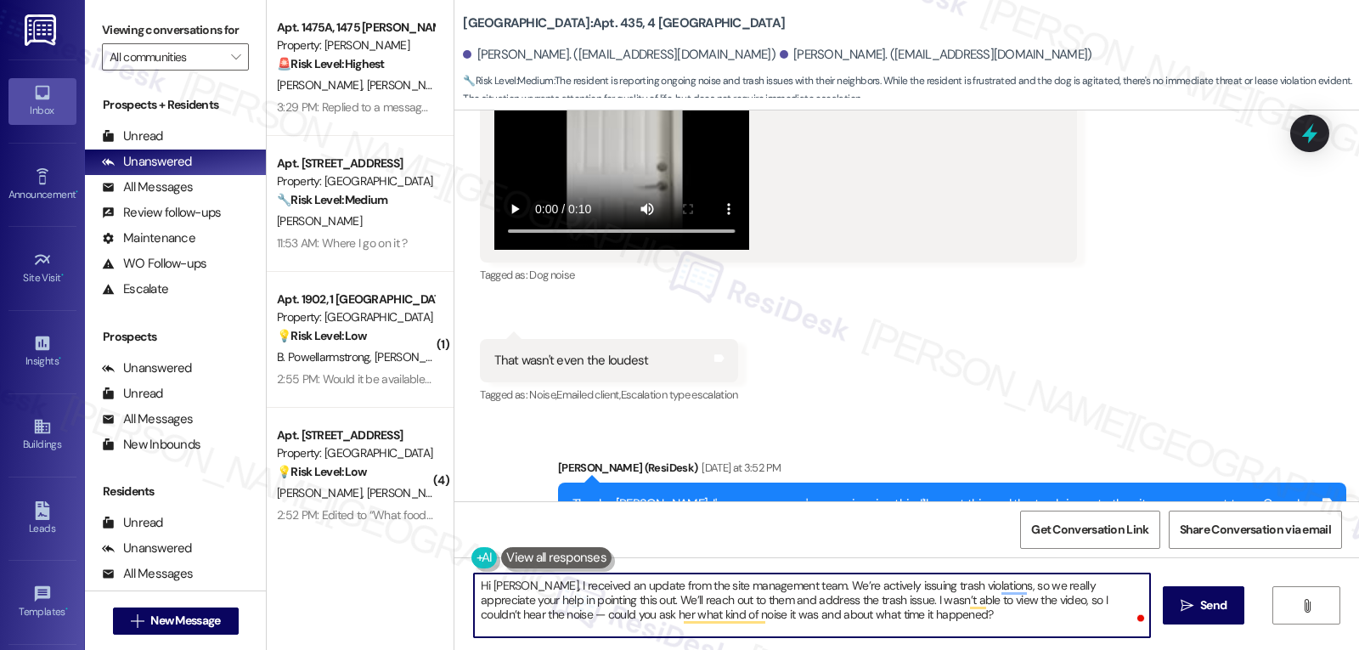
click at [1095, 601] on textarea "Hi [PERSON_NAME], I received an update from the site management team. We’re act…" at bounding box center [812, 605] width 676 height 64
drag, startPoint x: 1098, startPoint y: 604, endPoint x: 532, endPoint y: 616, distance: 565.7
click at [532, 616] on textarea "Hi [PERSON_NAME], I received an update from the site management team. We’re act…" at bounding box center [812, 605] width 676 height 64
click at [809, 620] on textarea "Hi Lisa, I received an update from the site management team. We’re actively iss…" at bounding box center [812, 605] width 676 height 64
type textarea "Hi Lisa, I received an update from the site management team. We’re actively iss…"
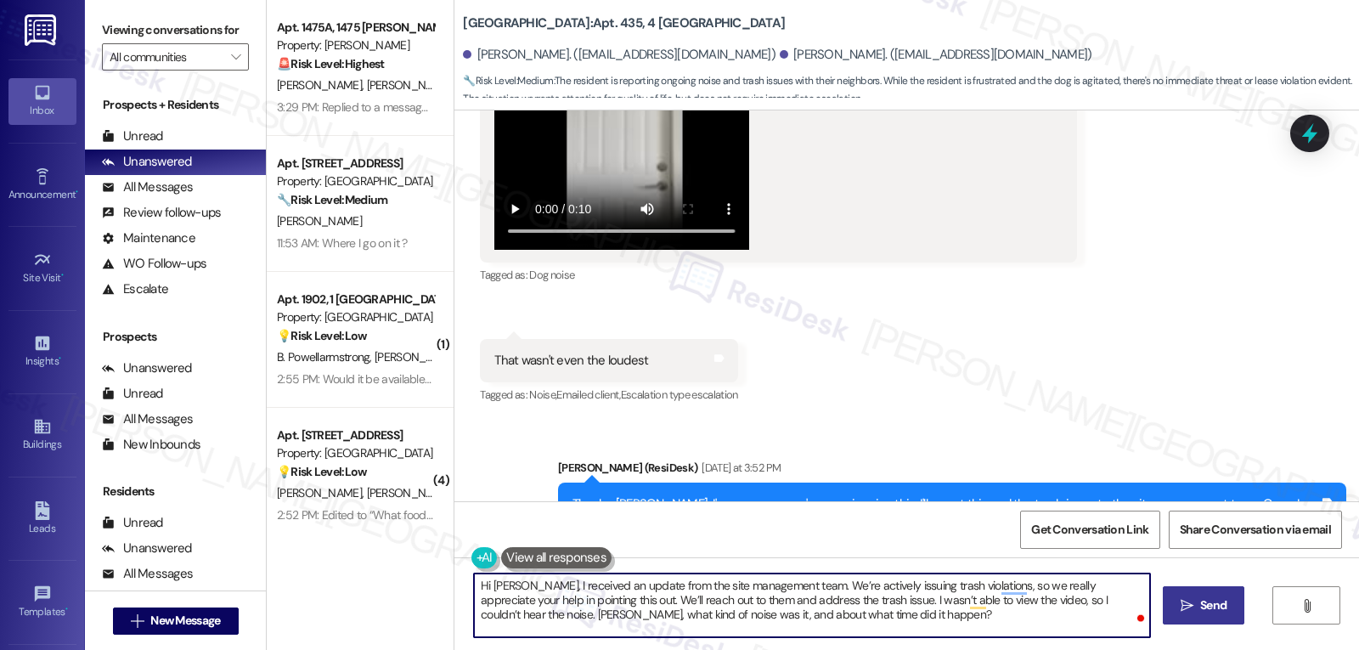
click at [1230, 605] on button " Send" at bounding box center [1203, 605] width 82 height 38
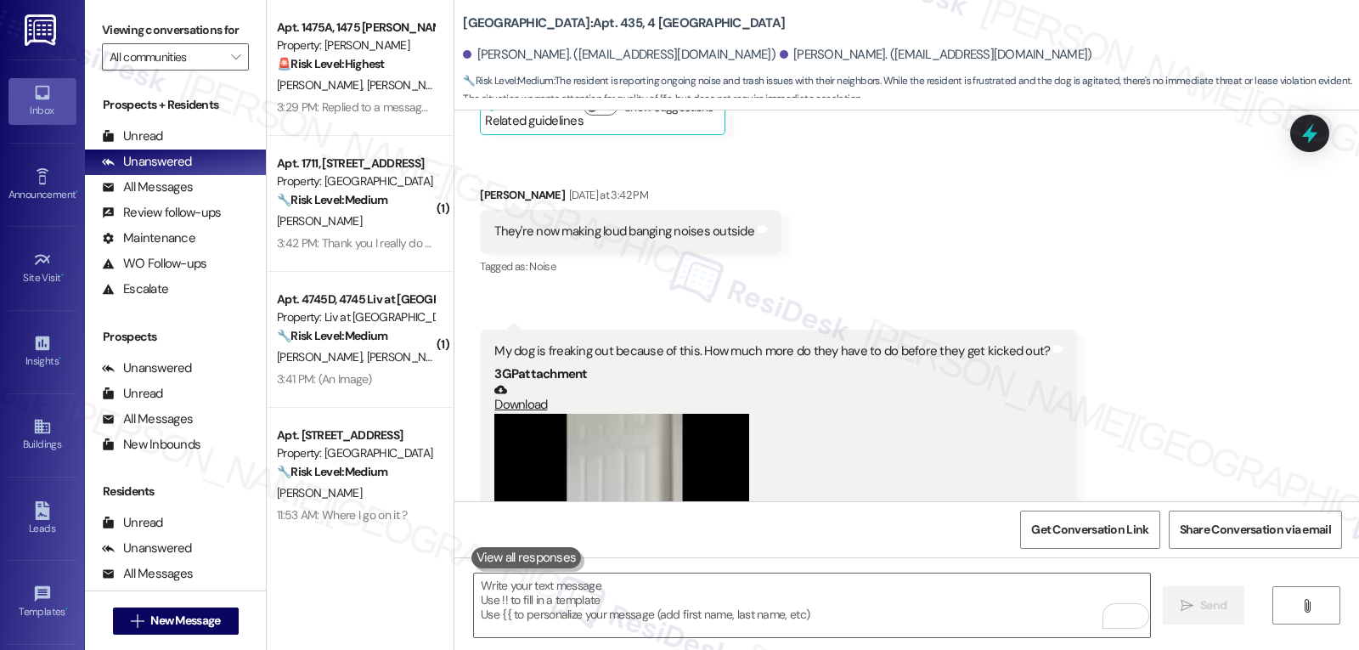
scroll to position [67056, 0]
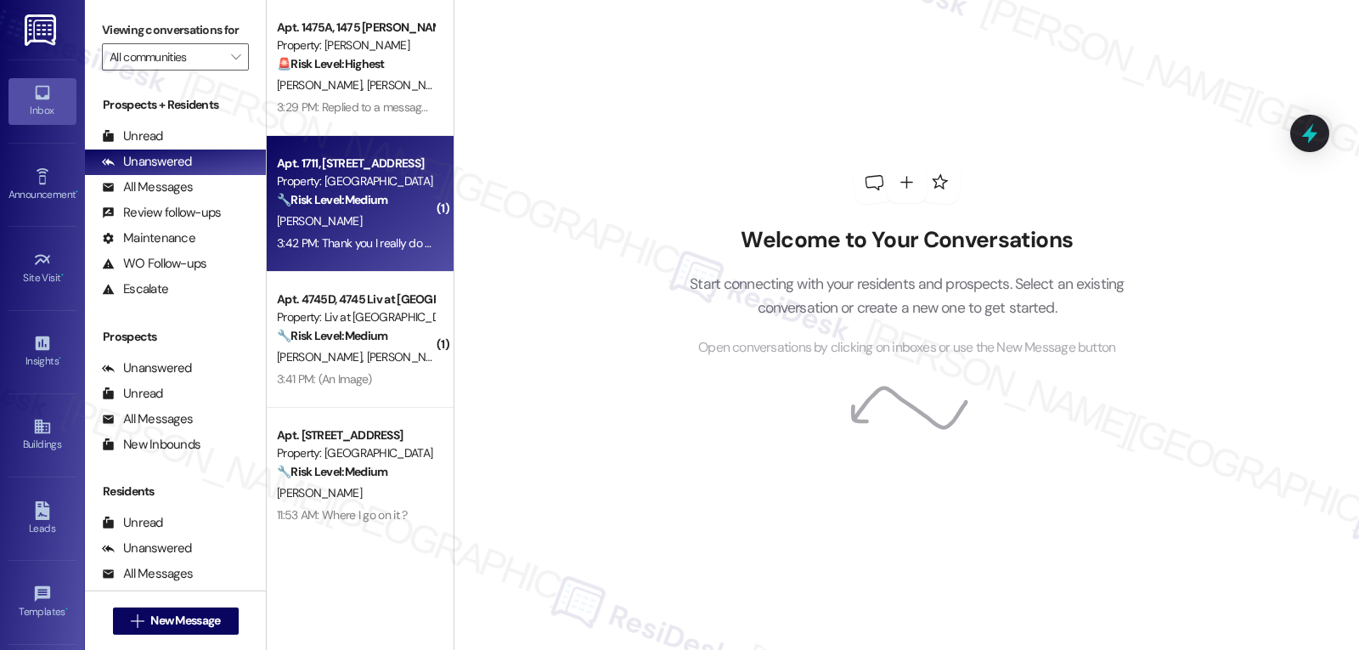
click at [388, 251] on div "3:42 PM: Thank you I really do appreciate that 3:42 PM: Thank you I really do a…" at bounding box center [355, 243] width 160 height 21
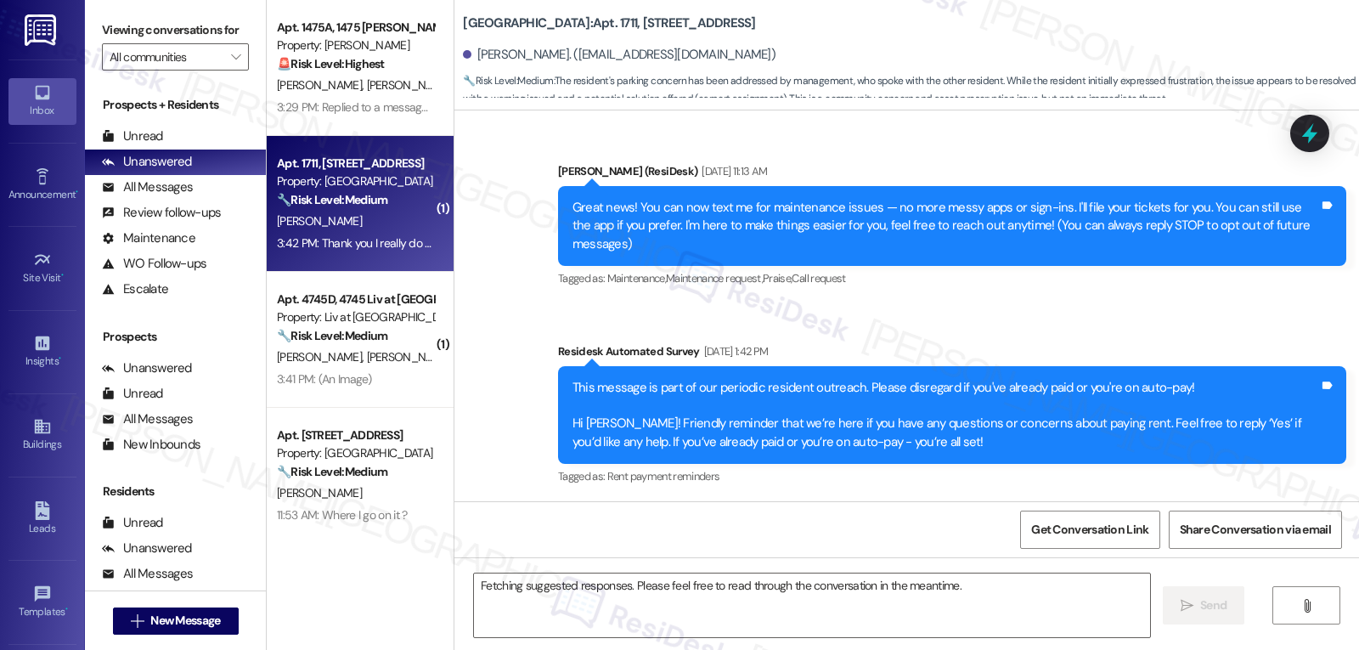
scroll to position [12552, 0]
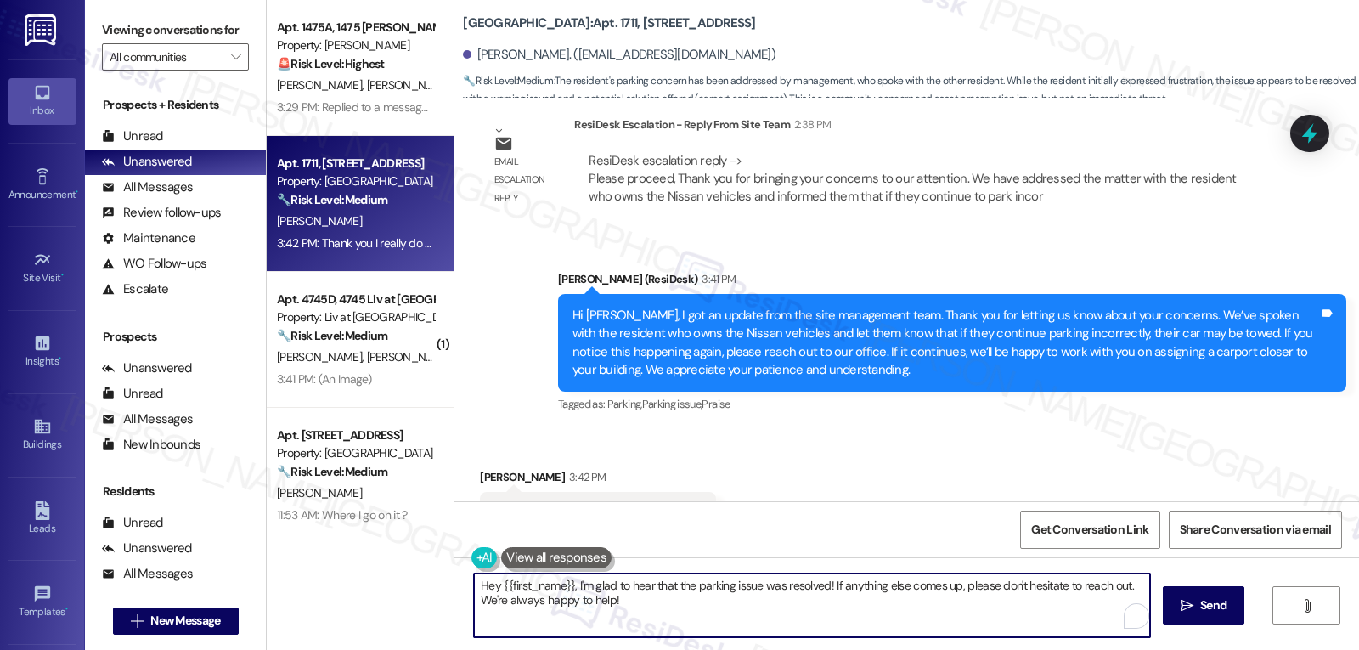
drag, startPoint x: 696, startPoint y: 619, endPoint x: 407, endPoint y: 573, distance: 293.2
click at [407, 573] on div "Apt. 1475A, 1475 [PERSON_NAME] Property: [PERSON_NAME] 🚨 Risk Level: Highest Th…" at bounding box center [813, 325] width 1092 height 650
type textarea "You're very welcome, [PERSON_NAME]! If you have any other concerns, please feel…"
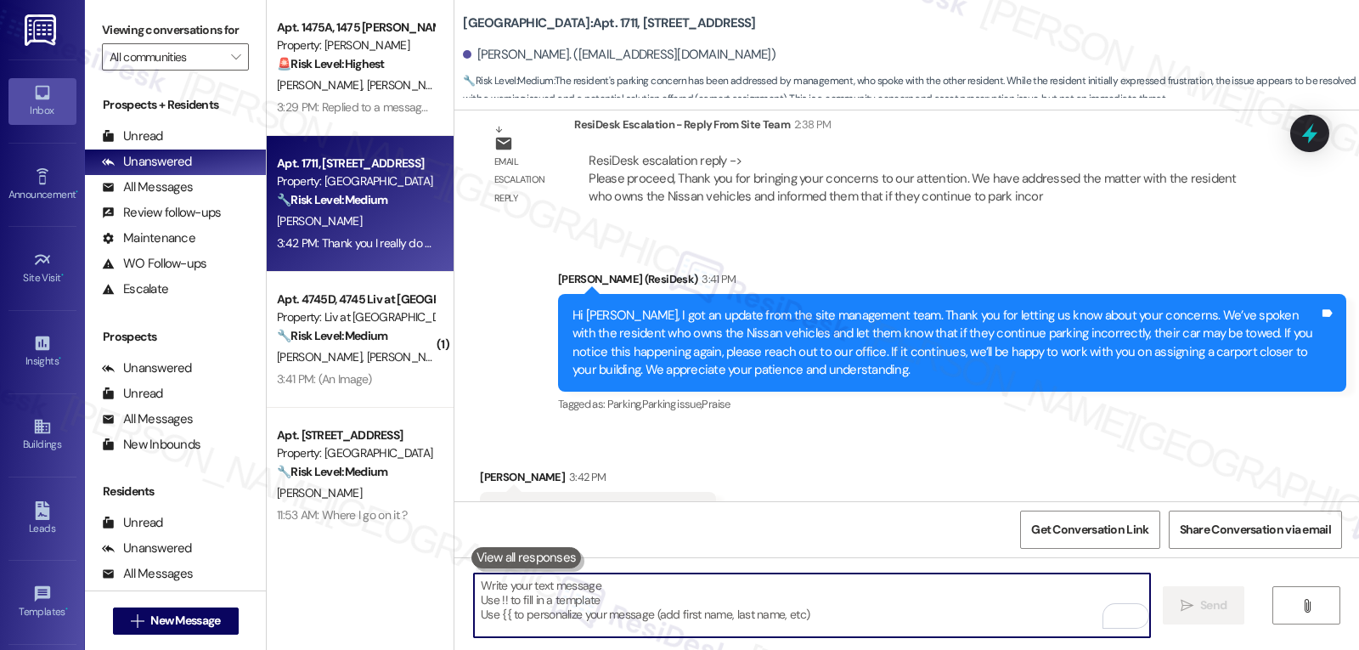
scroll to position [12551, 0]
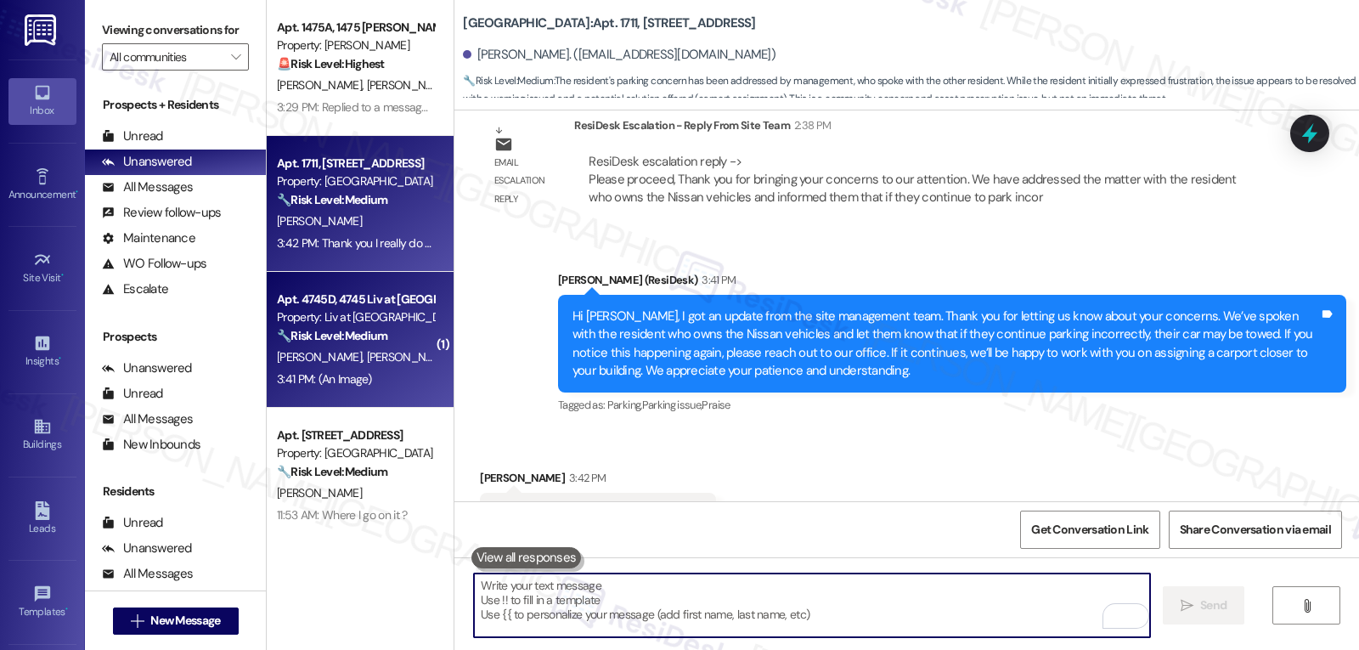
click at [369, 345] on div "🔧 Risk Level: Medium The resident is concerned about a hurricane potentially im…" at bounding box center [355, 336] width 157 height 18
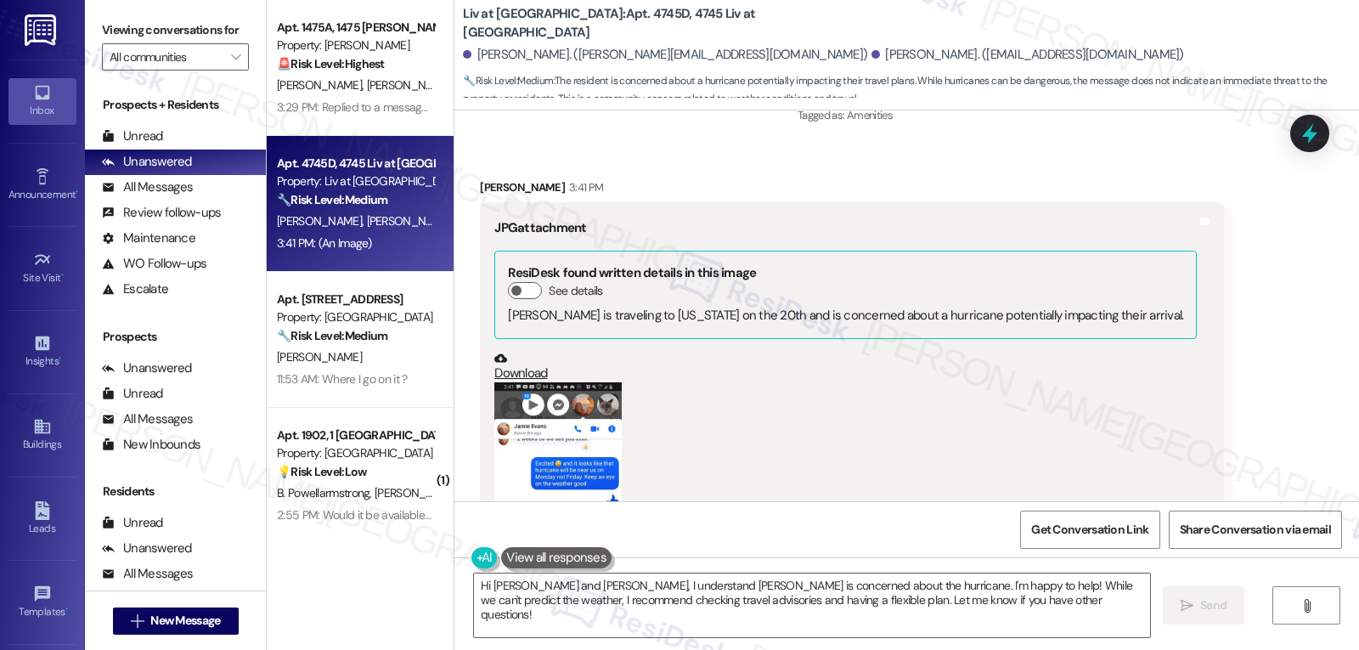
scroll to position [19655, 0]
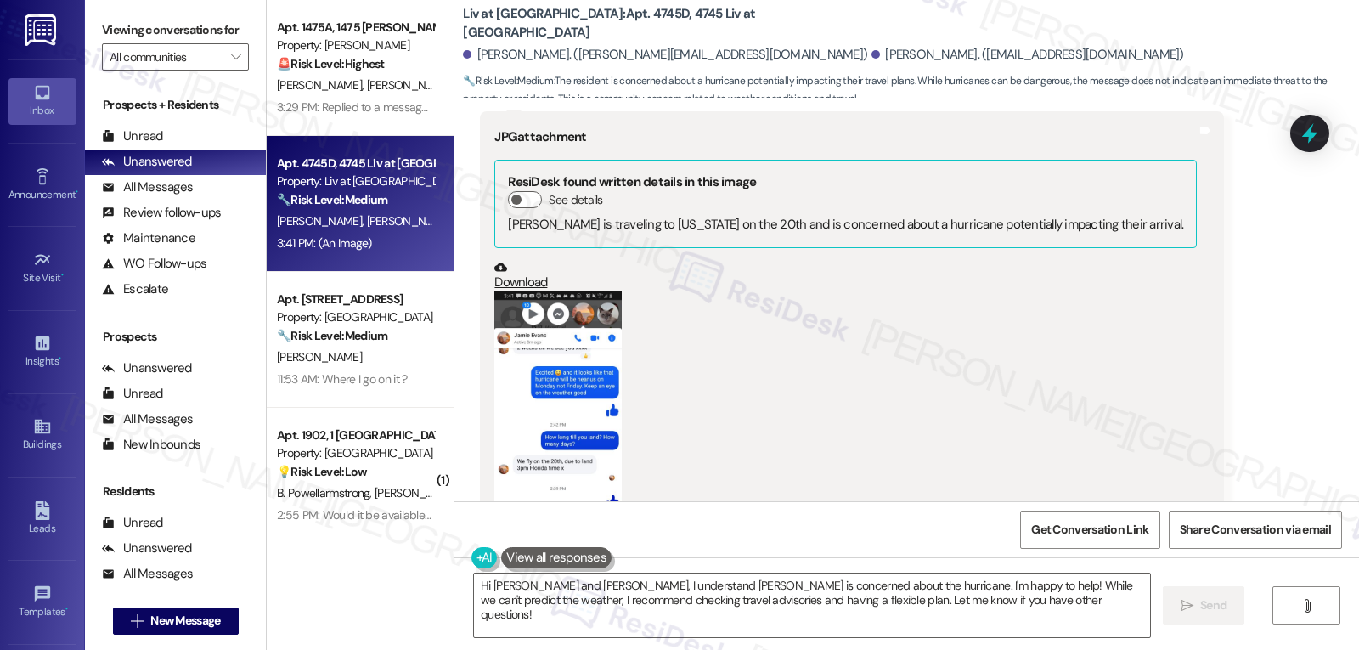
click at [564, 291] on button "Zoom image" at bounding box center [557, 422] width 127 height 262
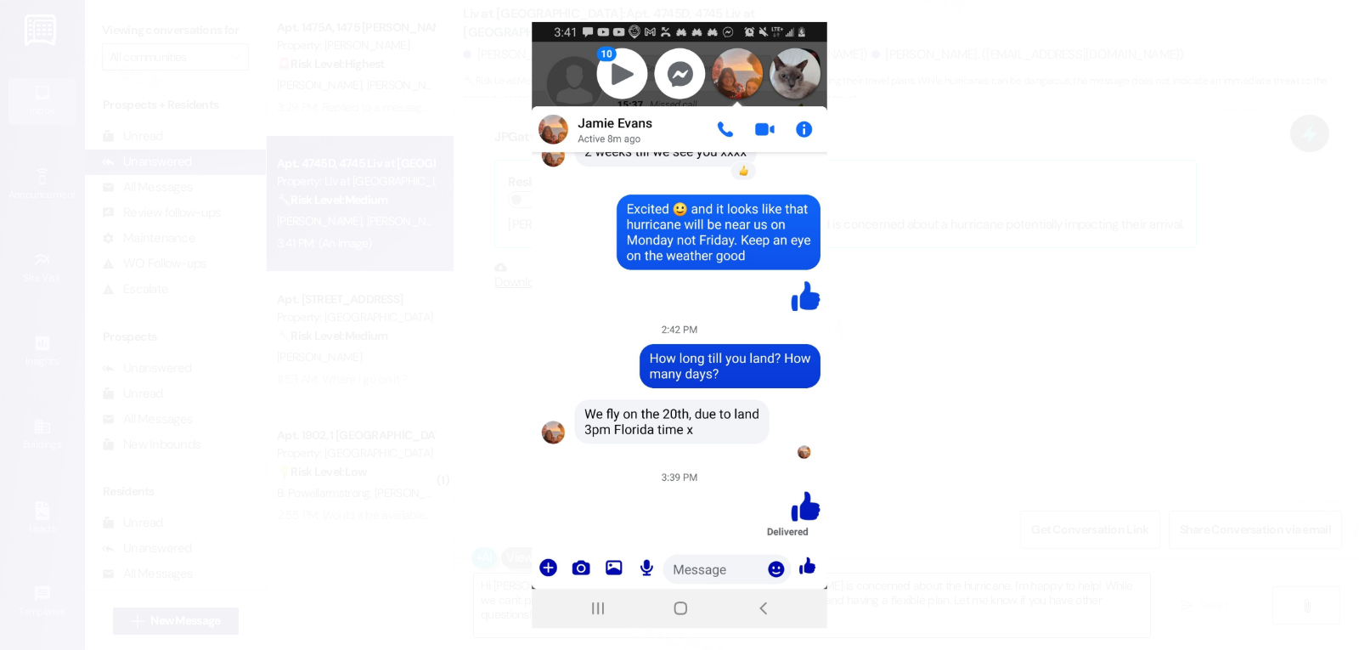
click at [1162, 330] on button "Unzoom image" at bounding box center [679, 325] width 1359 height 650
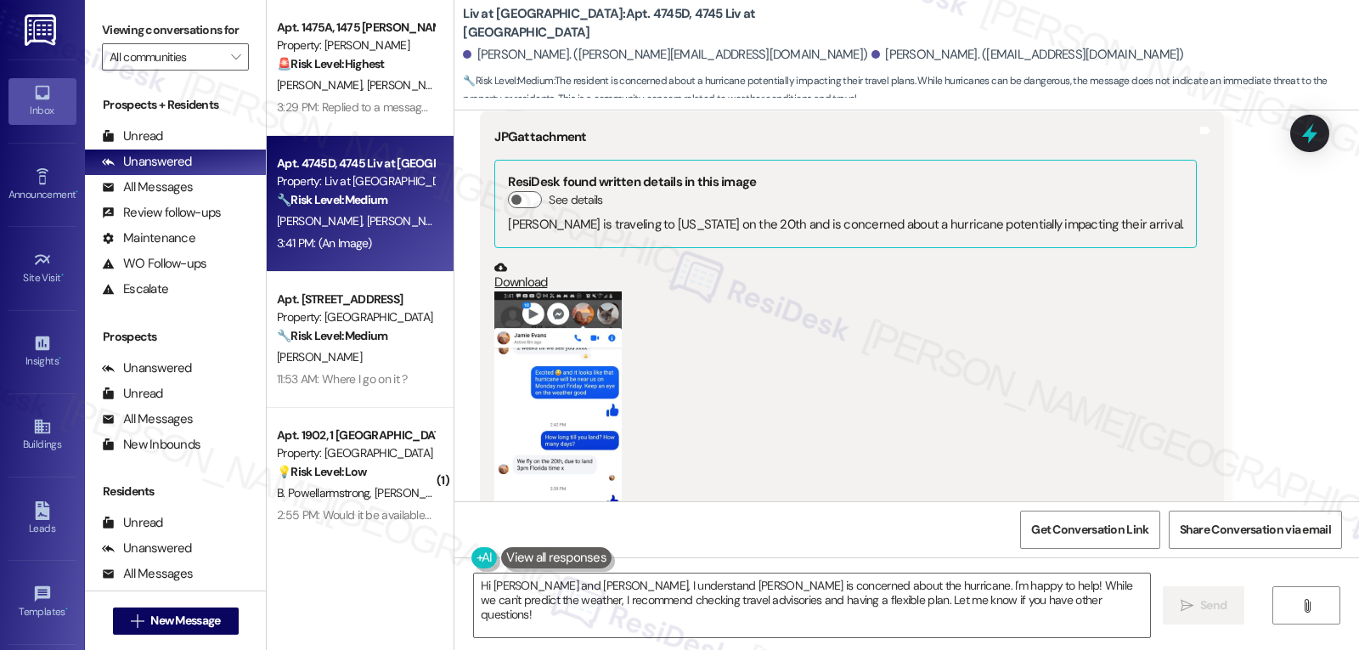
click at [545, 373] on button "Zoom image" at bounding box center [557, 422] width 127 height 262
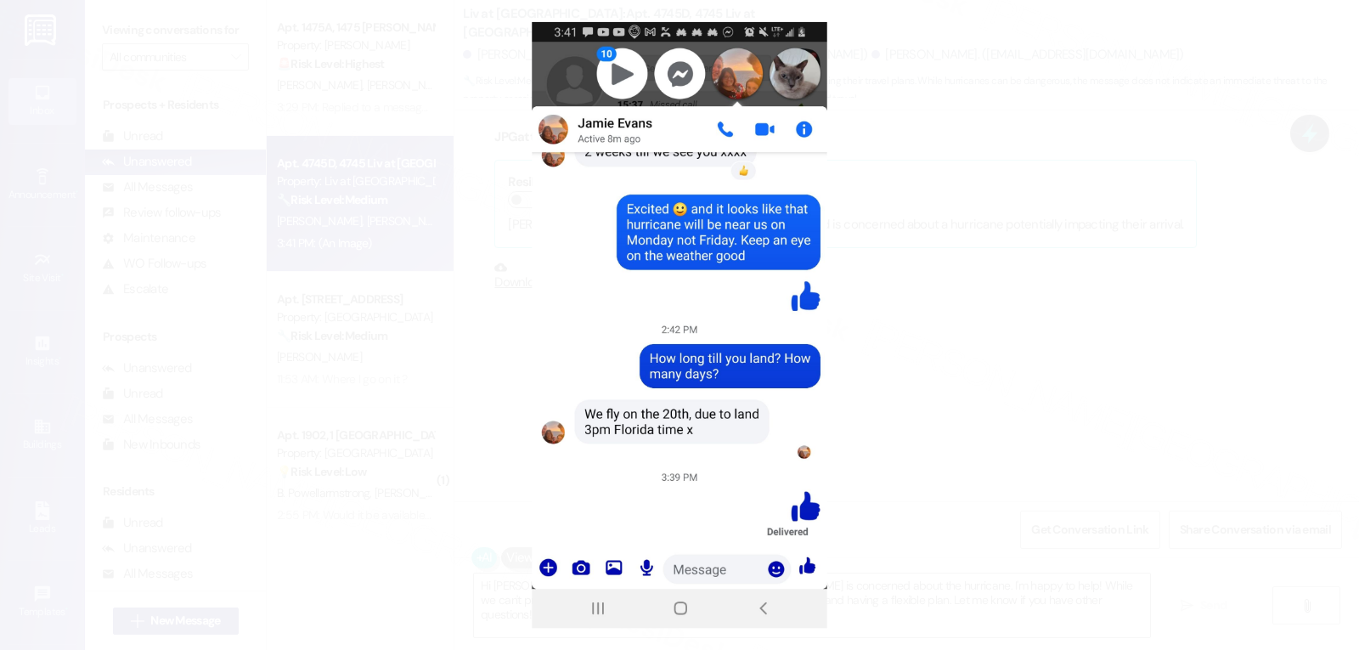
click at [1044, 390] on button "Unzoom image" at bounding box center [679, 325] width 1359 height 650
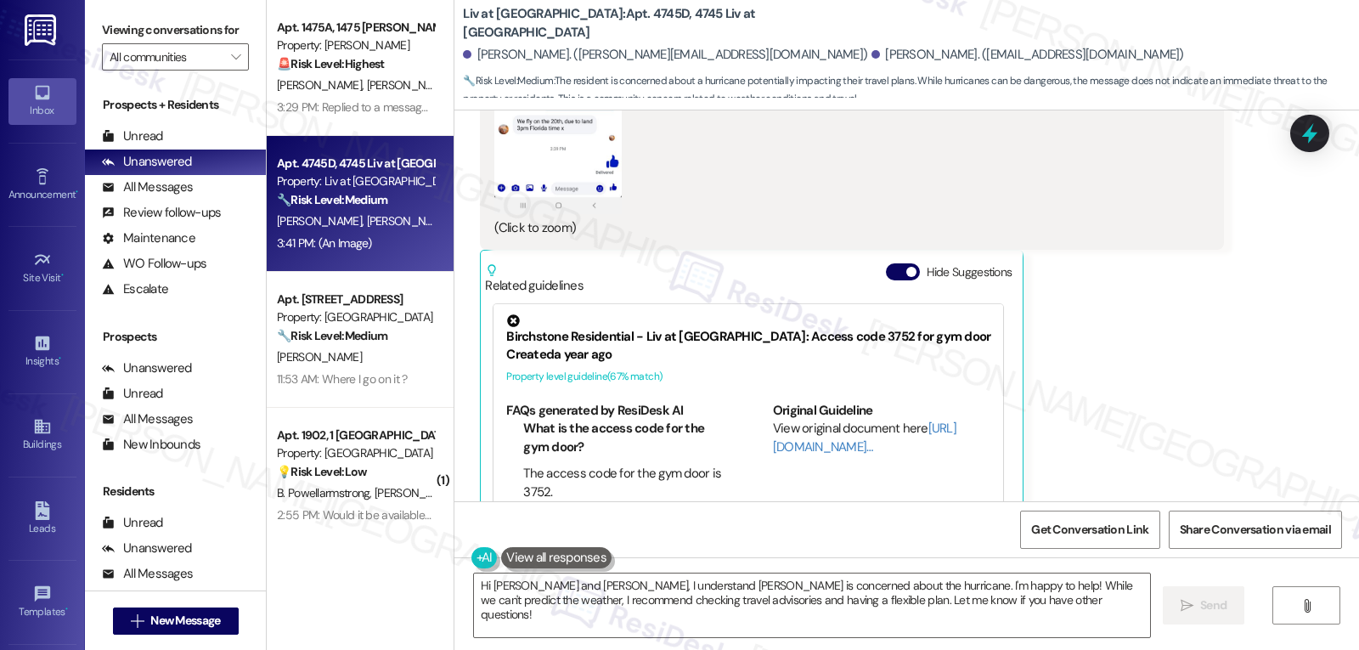
scroll to position [19485, 0]
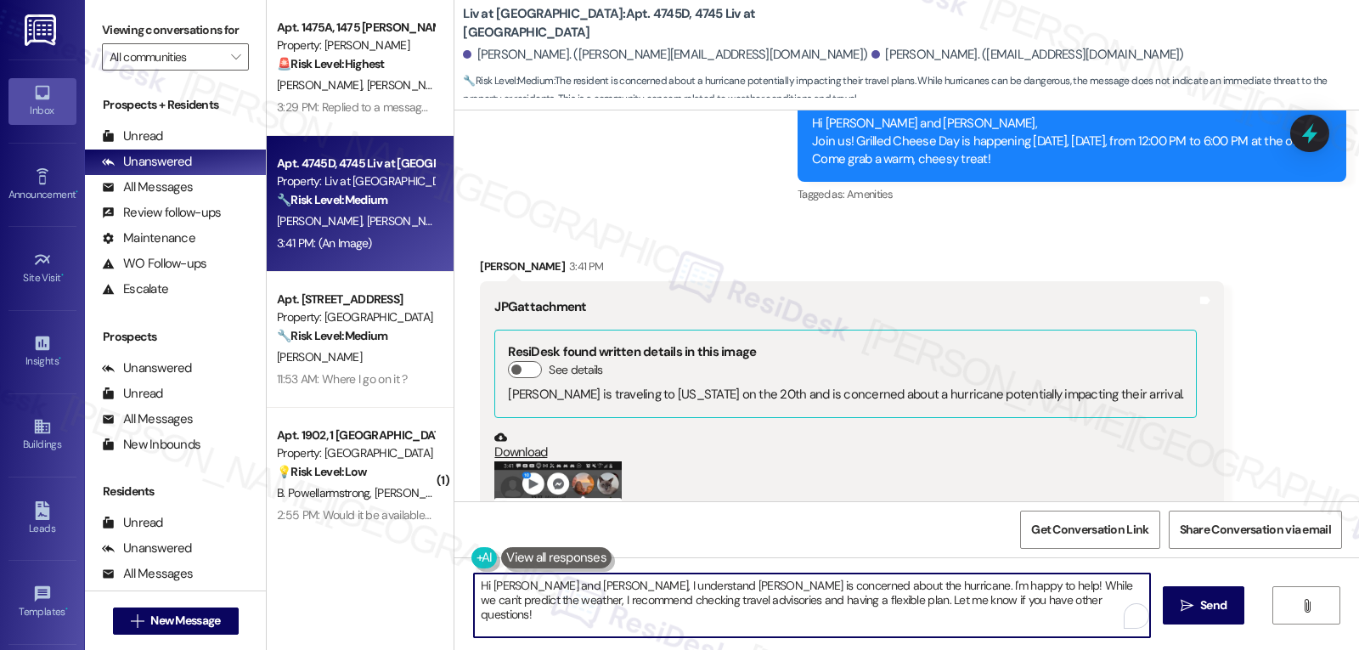
drag, startPoint x: 482, startPoint y: 588, endPoint x: 542, endPoint y: 588, distance: 59.4
click at [542, 588] on textarea "Hi [PERSON_NAME] and [PERSON_NAME], I understand [PERSON_NAME] is concerned abo…" at bounding box center [812, 605] width 676 height 64
drag, startPoint x: 531, startPoint y: 584, endPoint x: 1261, endPoint y: 679, distance: 736.4
click at [1261, 649] on html "Inbox Go to Inbox Announcement • Send A Text Announcement Site Visit • Go to Si…" at bounding box center [679, 325] width 1359 height 650
type textarea "Hi [PERSON_NAME], I received a picture of your conversation with [PERSON_NAME].…"
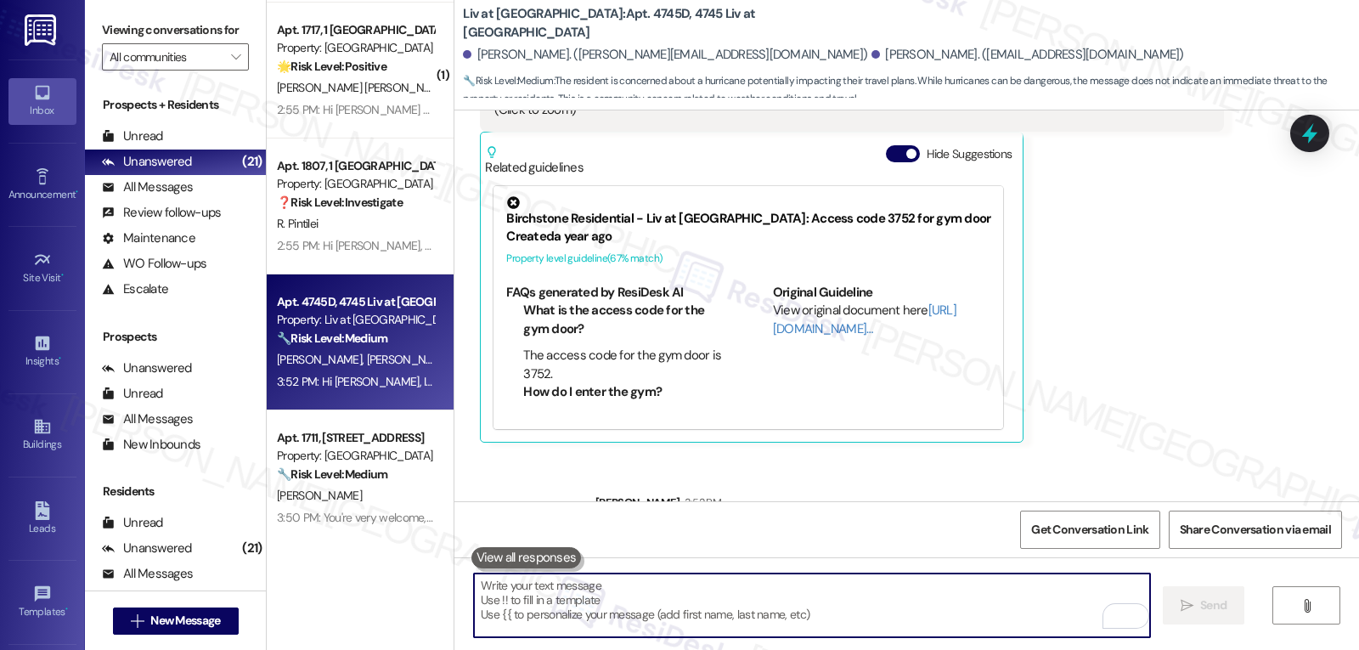
scroll to position [2324, 0]
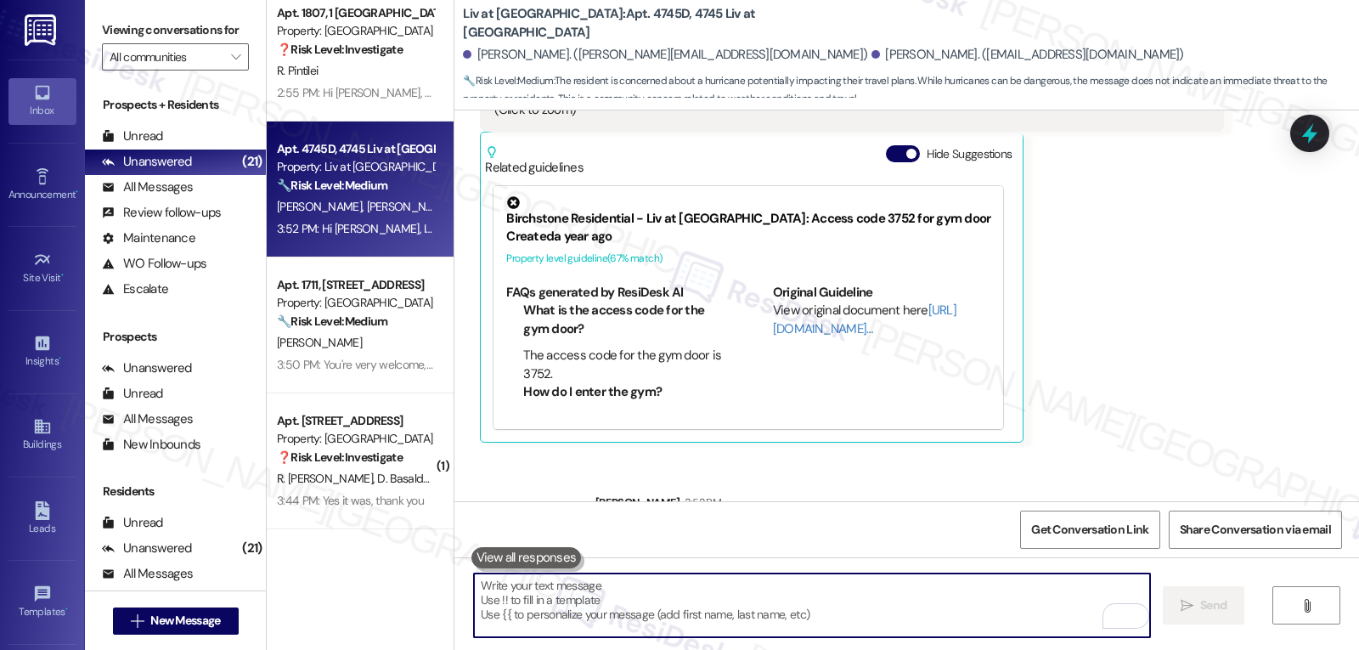
click at [378, 477] on span "D. Basalduaaguilera" at bounding box center [426, 477] width 97 height 15
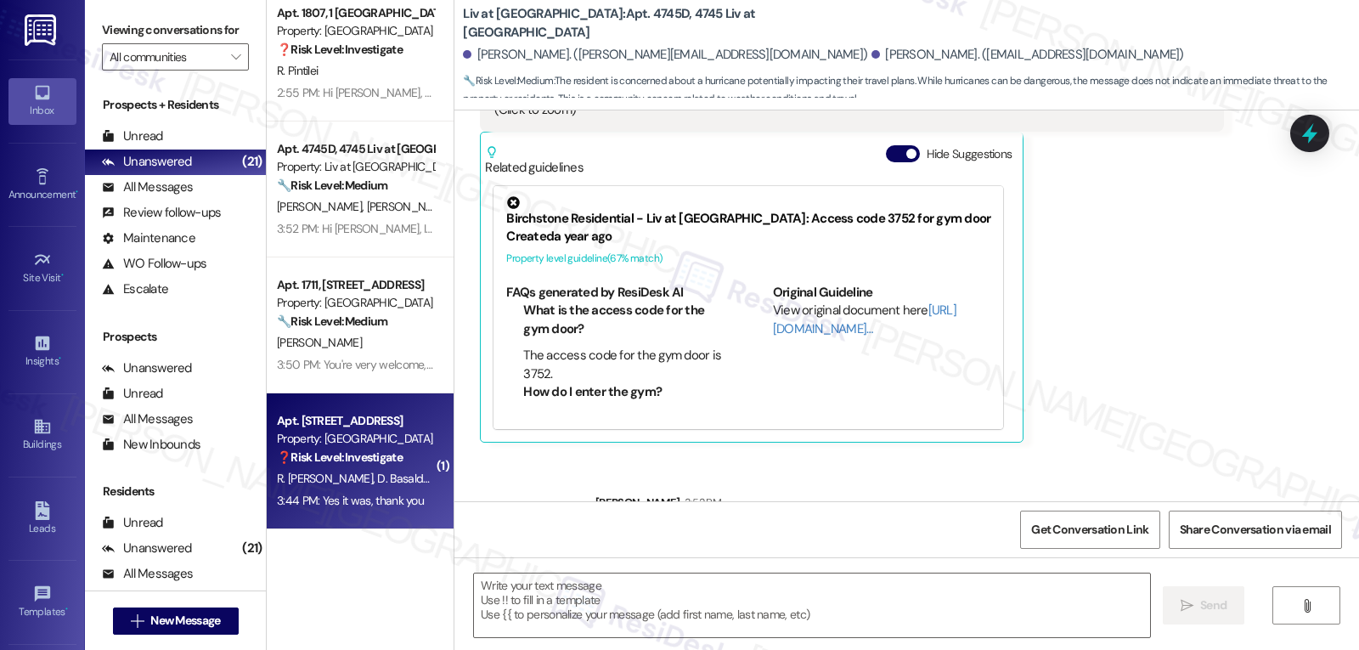
type textarea "Fetching suggested responses. Please feel free to read through the conversation…"
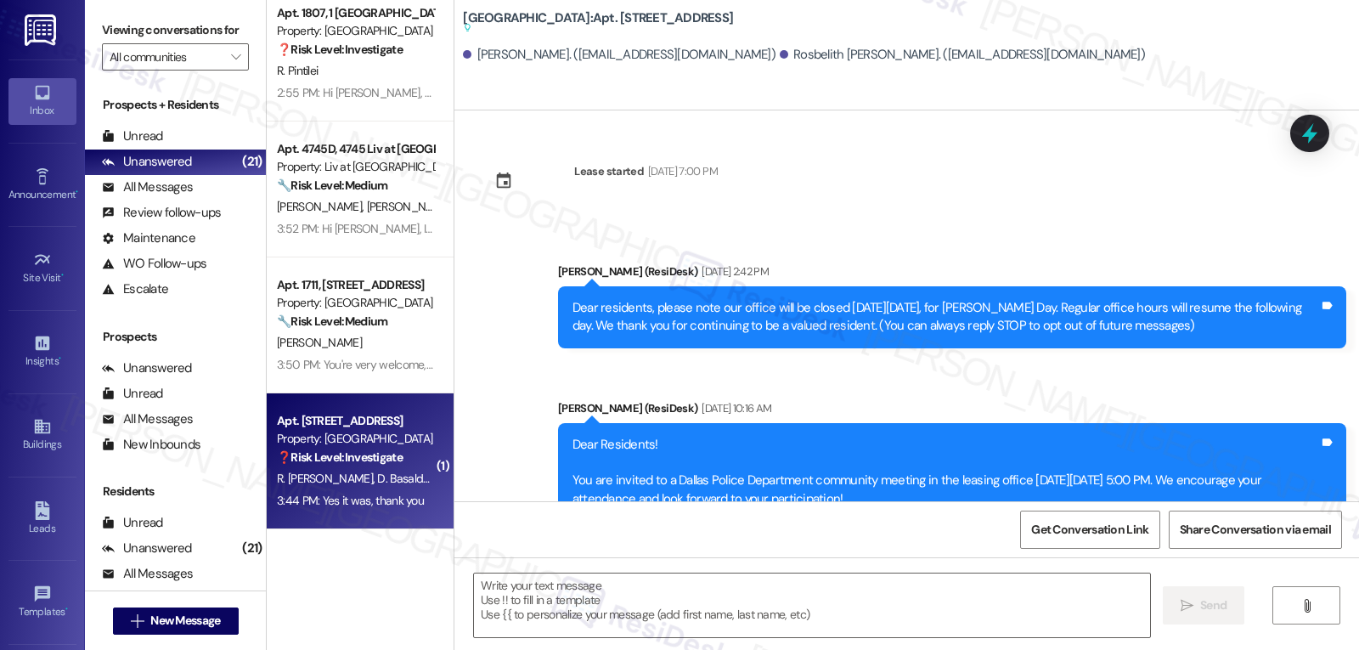
scroll to position [8878, 0]
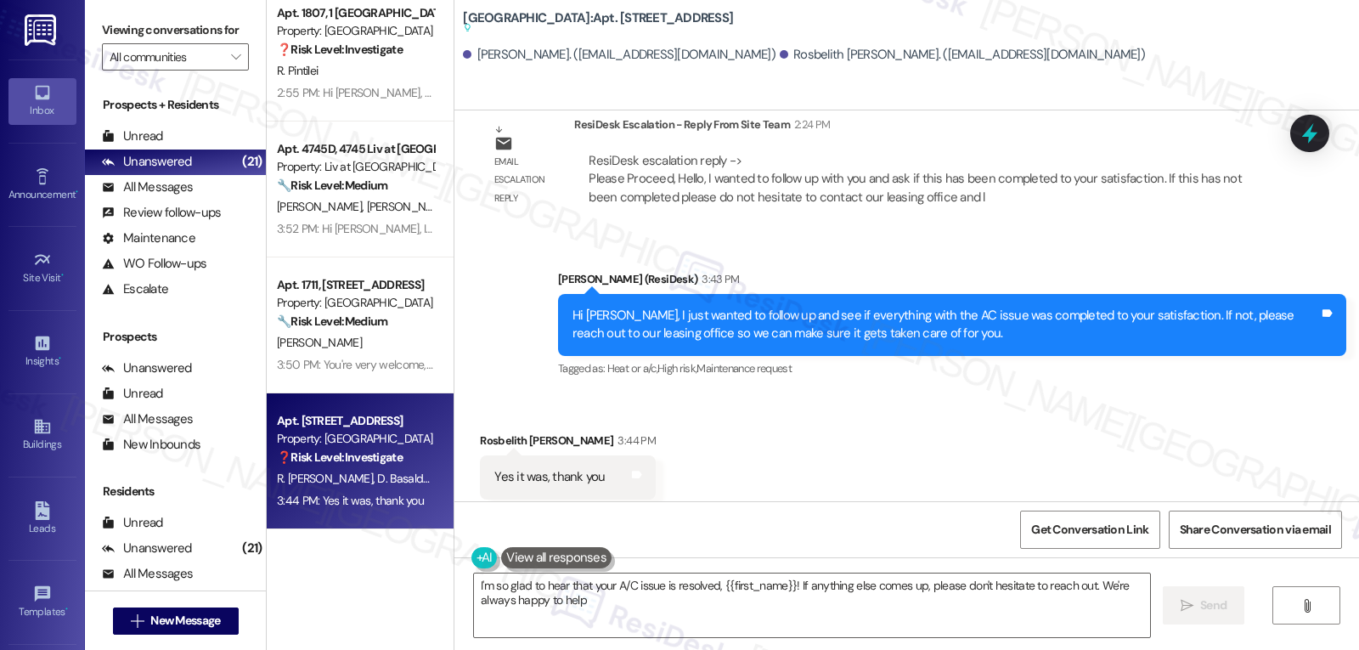
type textarea "I'm so glad to hear that your A/C issue is resolved, {{first_name}}! If anythin…"
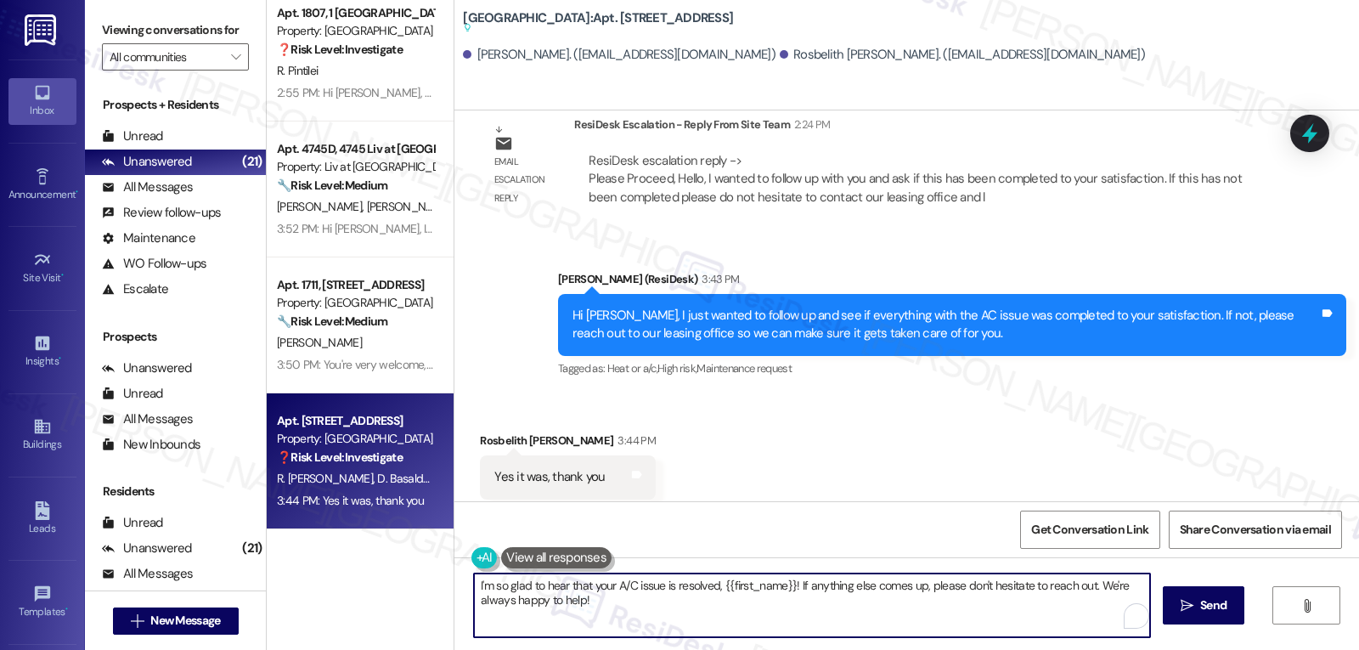
click at [601, 613] on textarea "I'm so glad to hear that your A/C issue is resolved, {{first_name}}! If anythin…" at bounding box center [812, 605] width 676 height 64
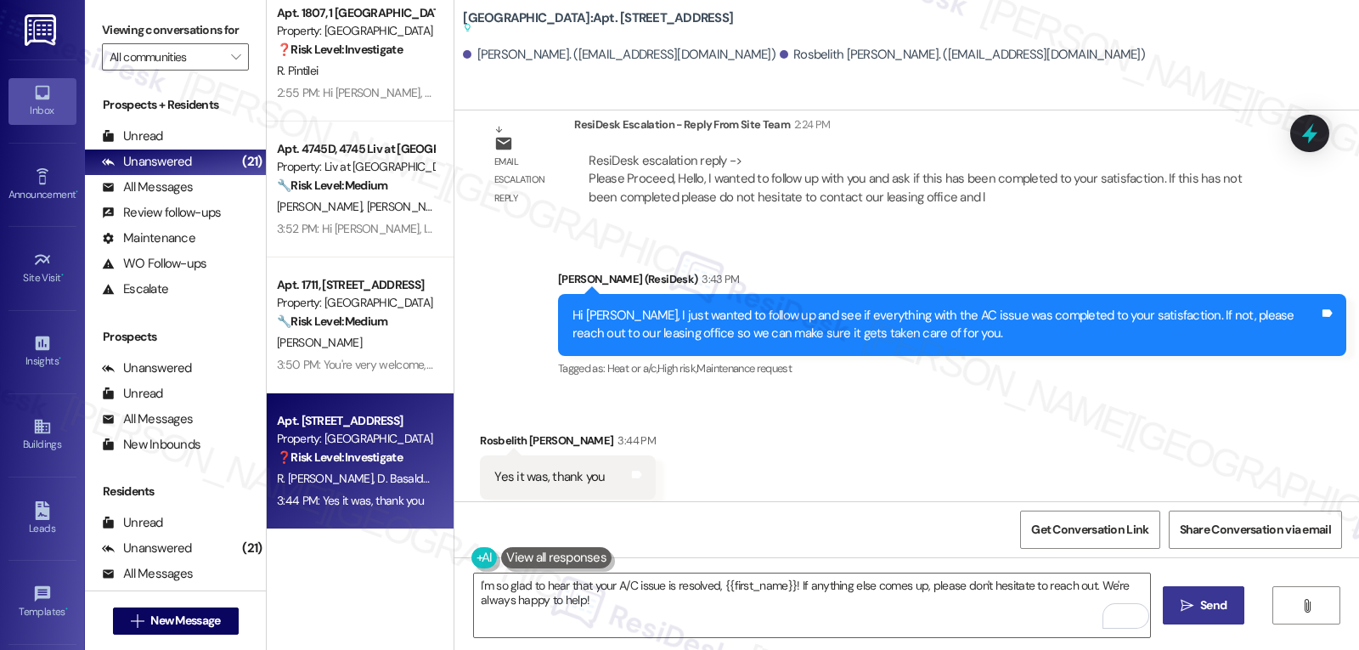
click at [1216, 605] on span "Send" at bounding box center [1213, 605] width 26 height 18
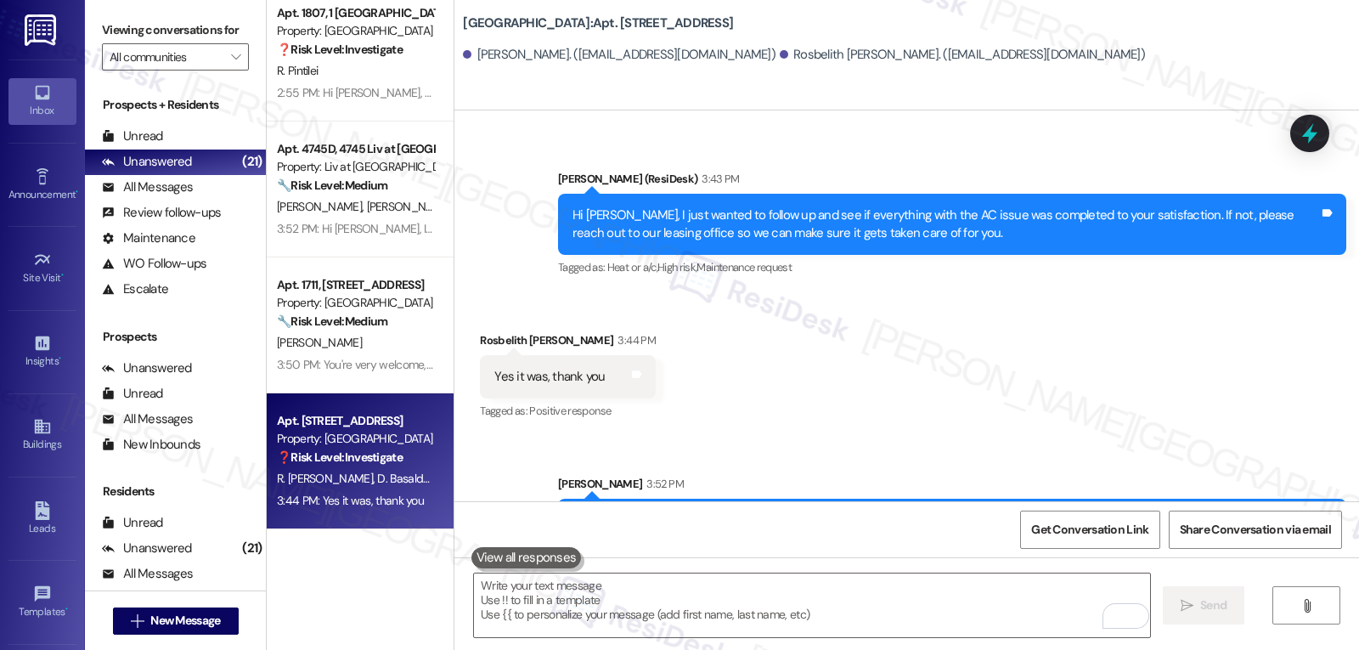
scroll to position [8964, 0]
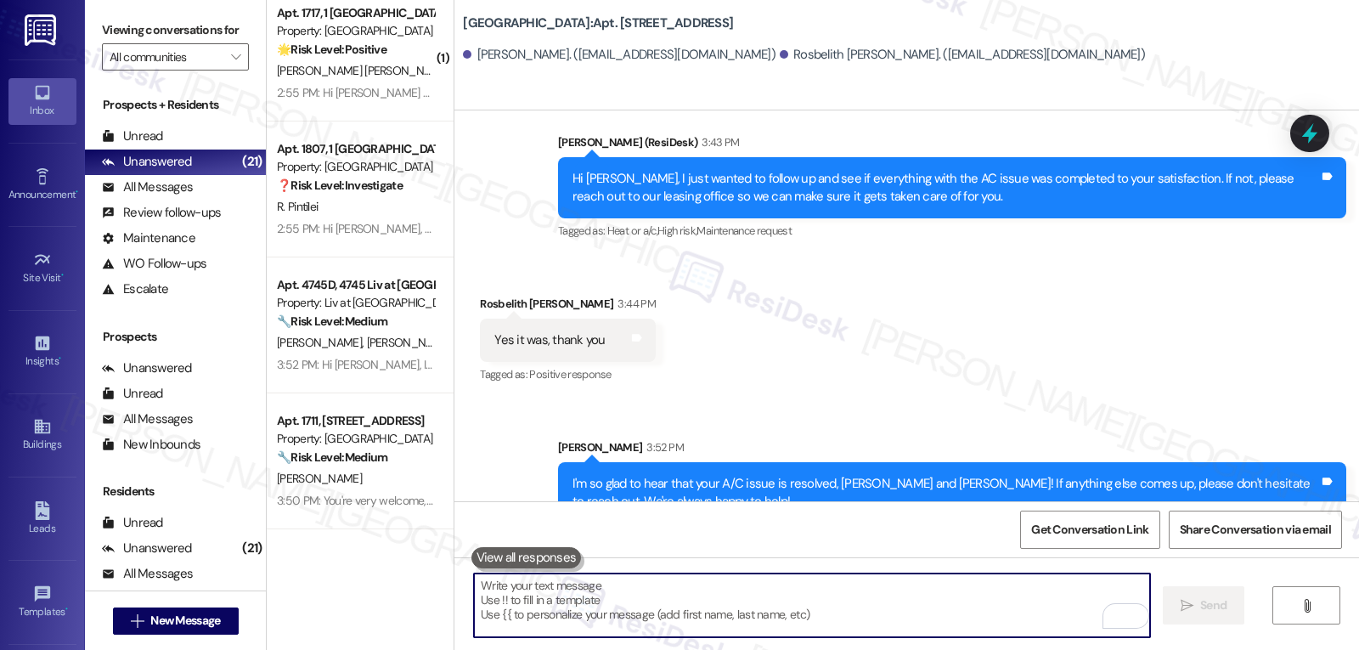
click at [553, 603] on textarea "To enrich screen reader interactions, please activate Accessibility in Grammarl…" at bounding box center [812, 605] width 676 height 64
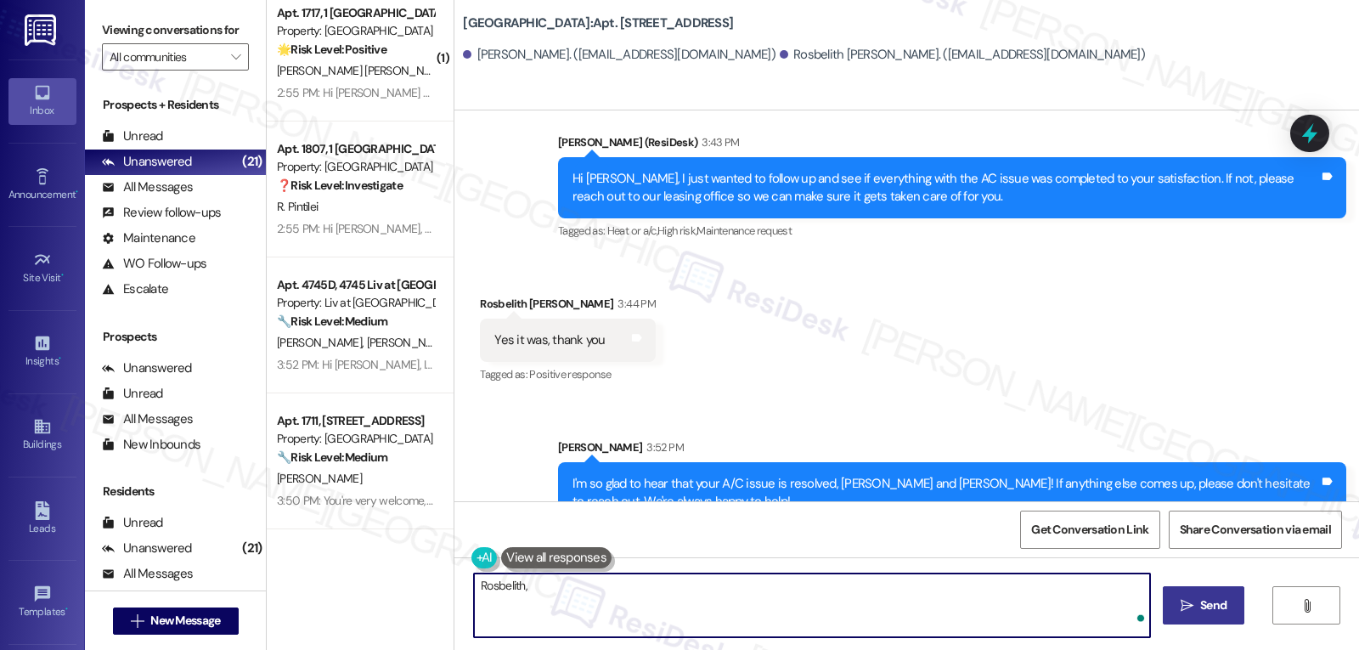
paste textarea "I hope you’ve been loving your time at {{property}}! Has it lived up to what yo…"
type textarea "[PERSON_NAME], I hope you’ve been loving your time at {{property}}! Has it live…"
click at [1206, 605] on span "Send" at bounding box center [1213, 605] width 26 height 18
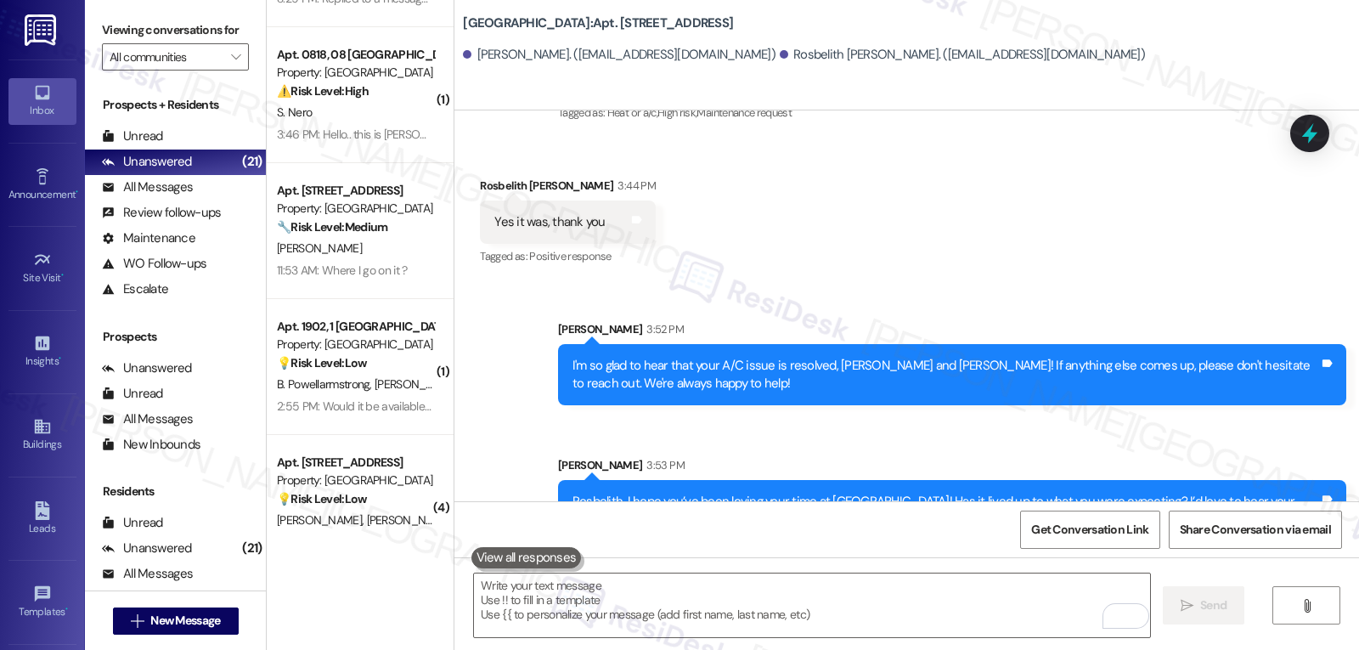
scroll to position [0, 0]
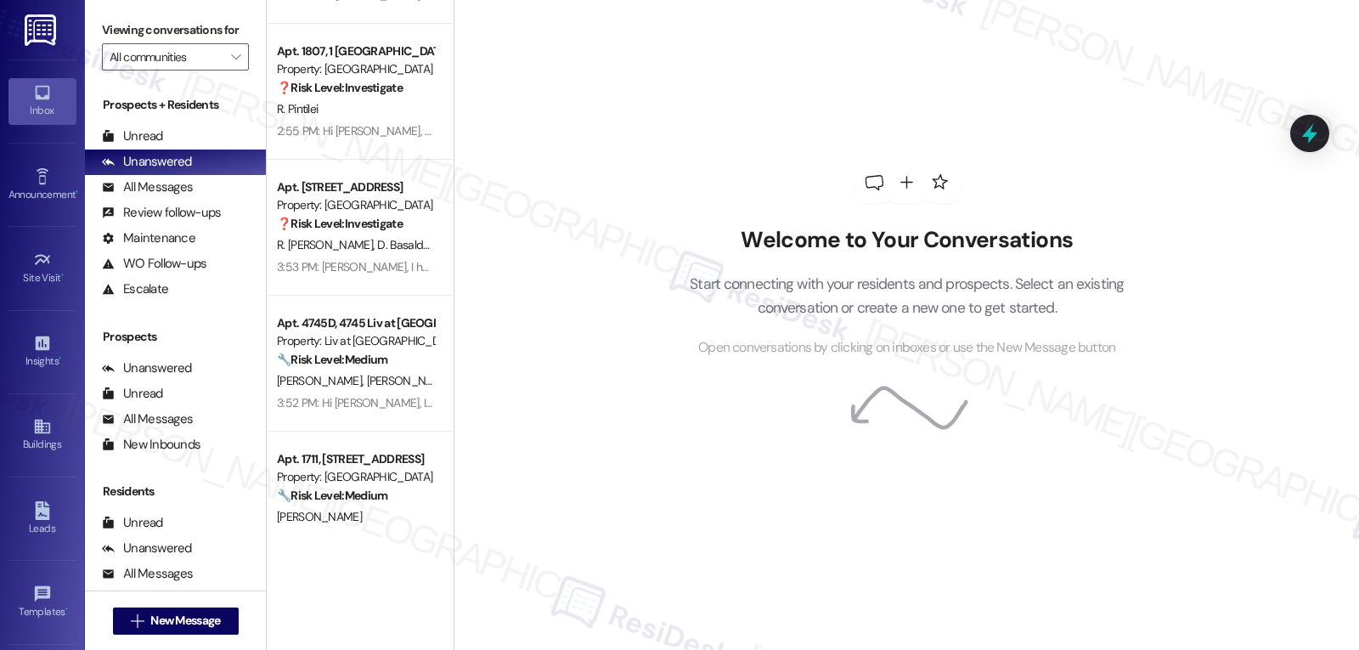
scroll to position [2324, 0]
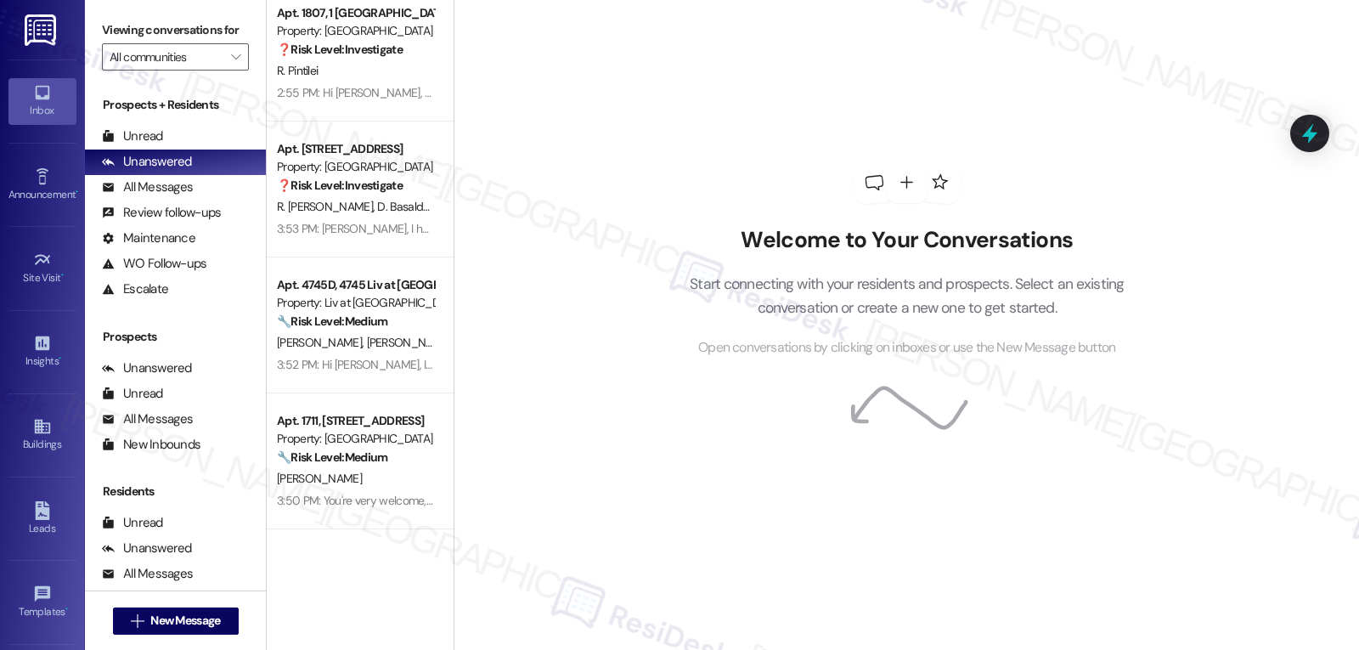
click at [13, 102] on div "Inbox" at bounding box center [42, 110] width 85 height 17
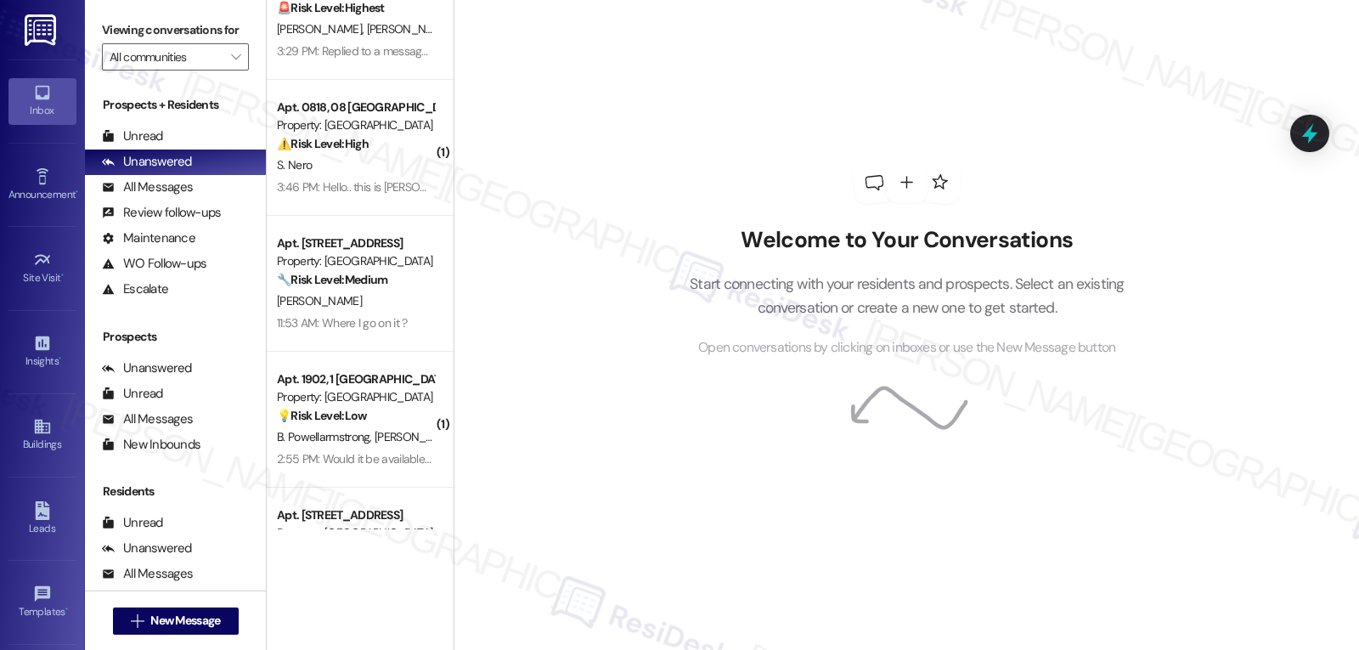
scroll to position [0, 0]
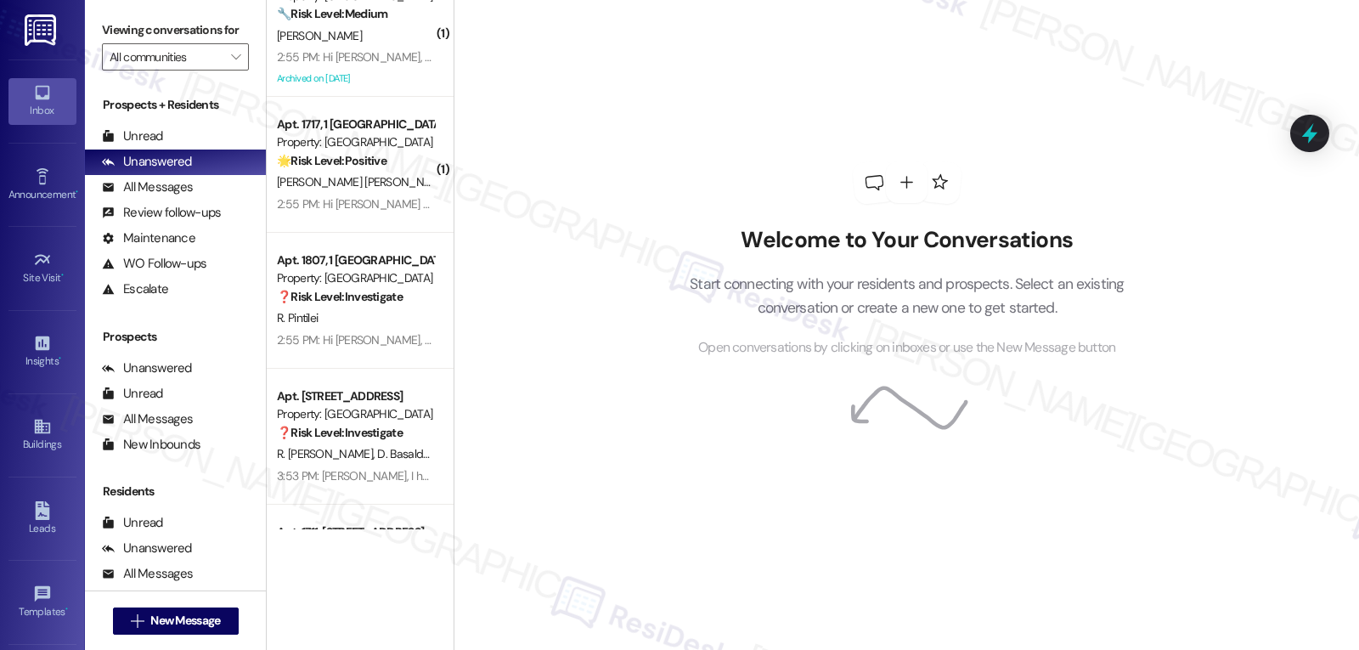
scroll to position [2324, 0]
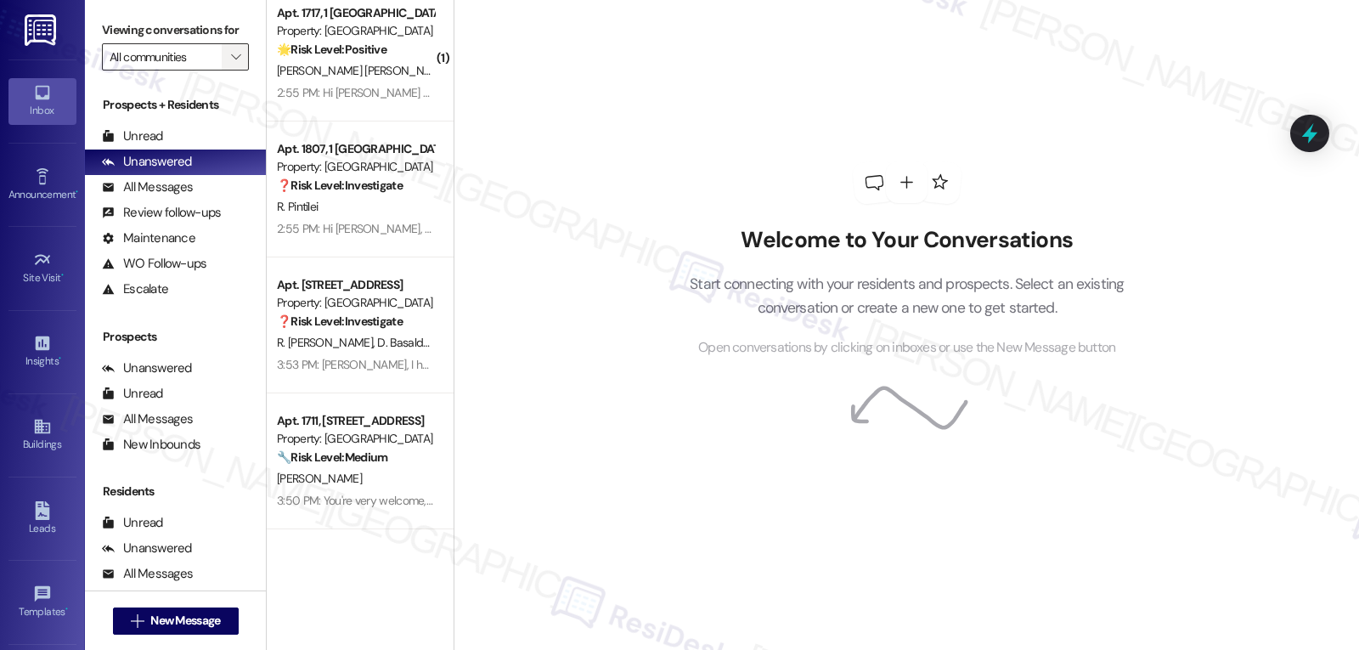
click at [228, 70] on span "" at bounding box center [236, 56] width 16 height 27
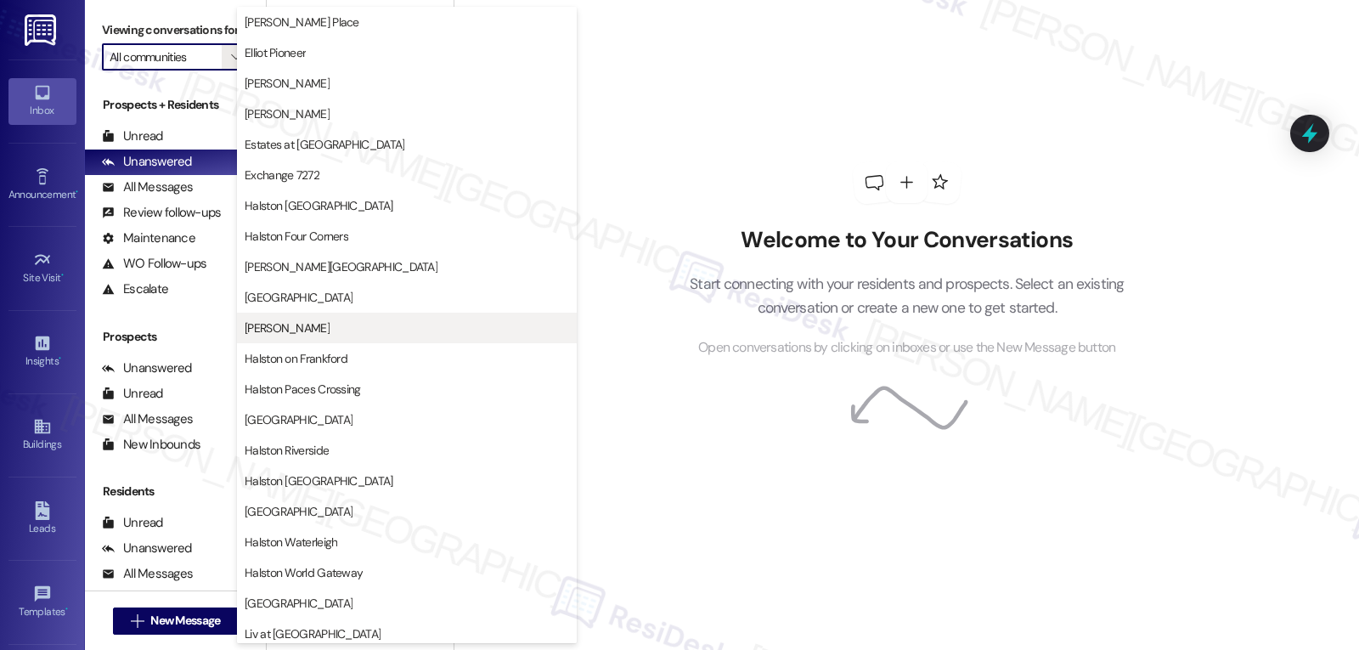
scroll to position [340, 0]
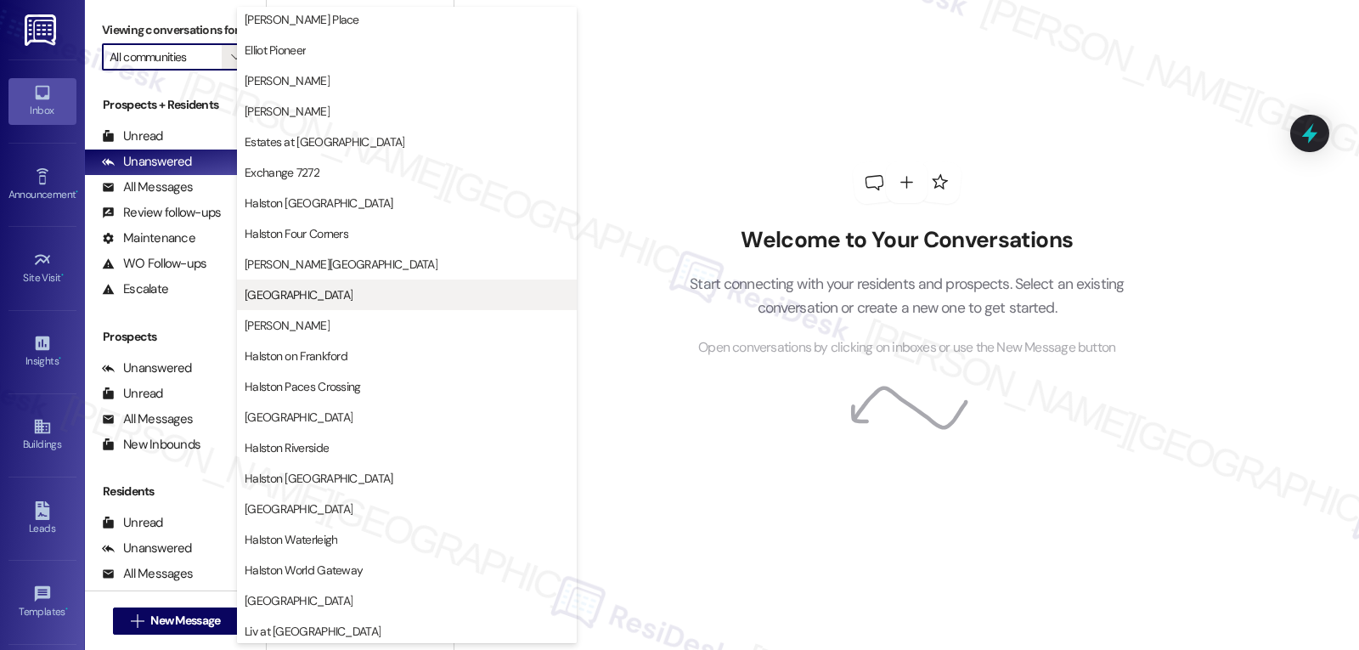
click at [329, 300] on span "[GEOGRAPHIC_DATA]" at bounding box center [407, 294] width 324 height 17
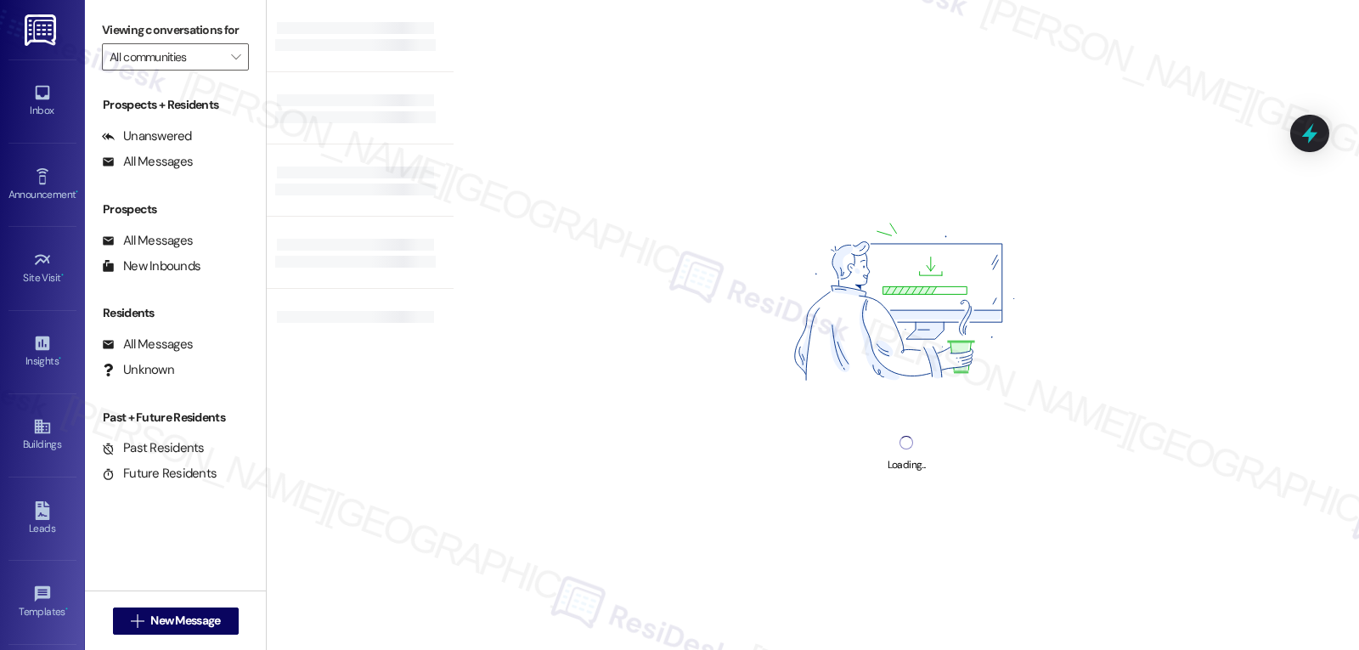
type input "[GEOGRAPHIC_DATA]"
